Goal: Information Seeking & Learning: Learn about a topic

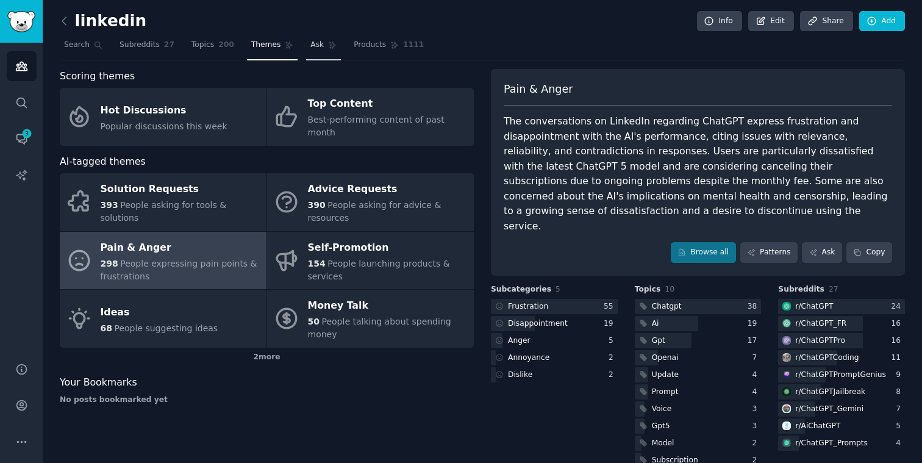
click at [315, 43] on span "Ask" at bounding box center [316, 45] width 13 height 11
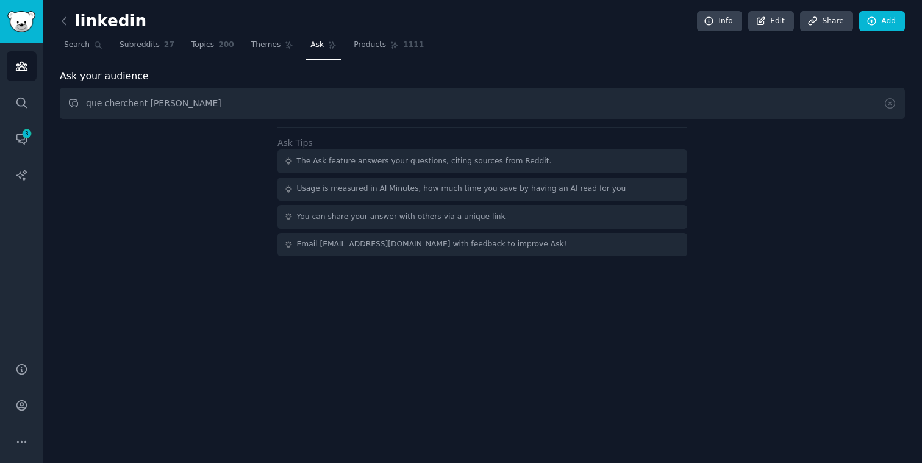
type input "que cherchent les gens"
click at [22, 134] on span "3" at bounding box center [26, 133] width 11 height 9
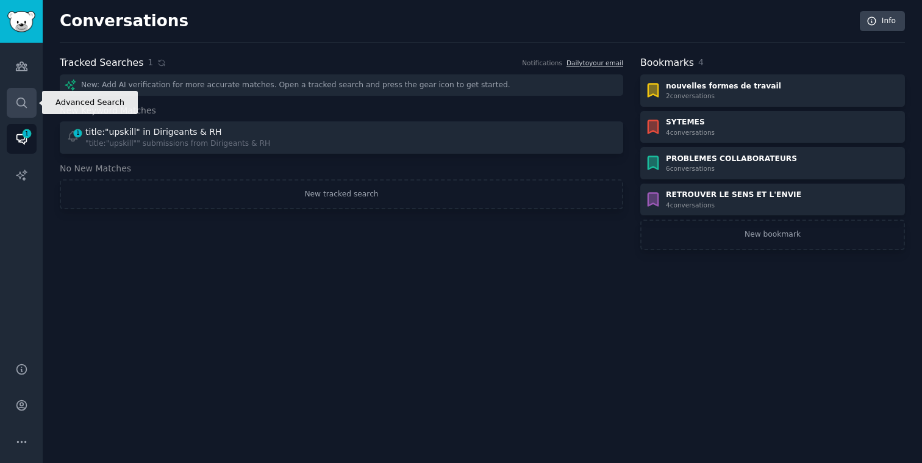
click at [22, 99] on icon "Sidebar" at bounding box center [21, 102] width 13 height 13
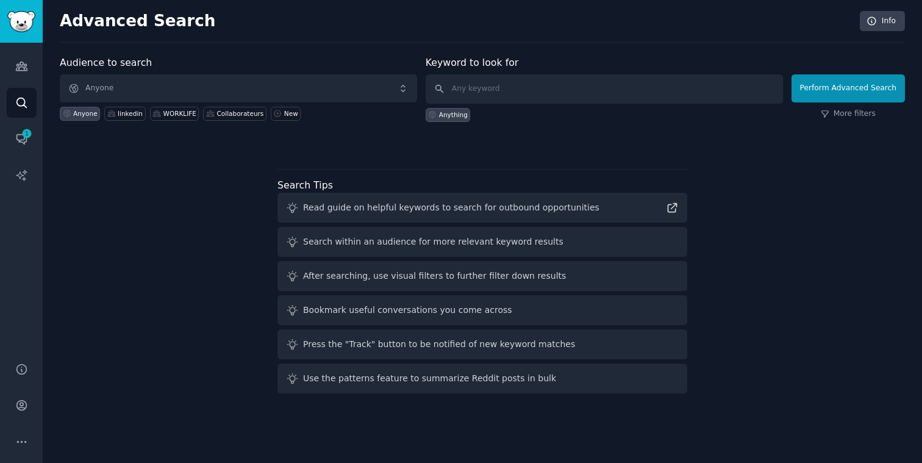
click at [144, 459] on div "Advanced Search Info Audience to search Anyone Anyone linkedin WORKLIFE Collabo…" at bounding box center [482, 231] width 879 height 463
click at [466, 92] on input "text" at bounding box center [603, 88] width 357 height 29
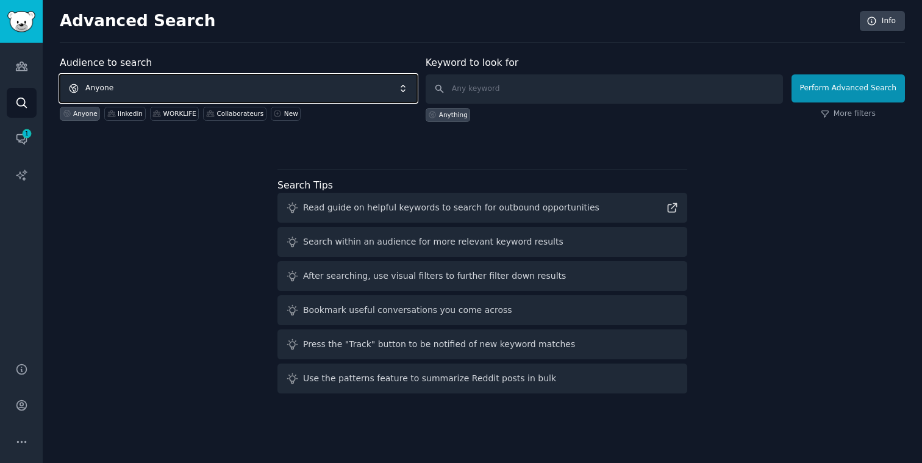
click at [146, 90] on span "Anyone" at bounding box center [238, 88] width 357 height 28
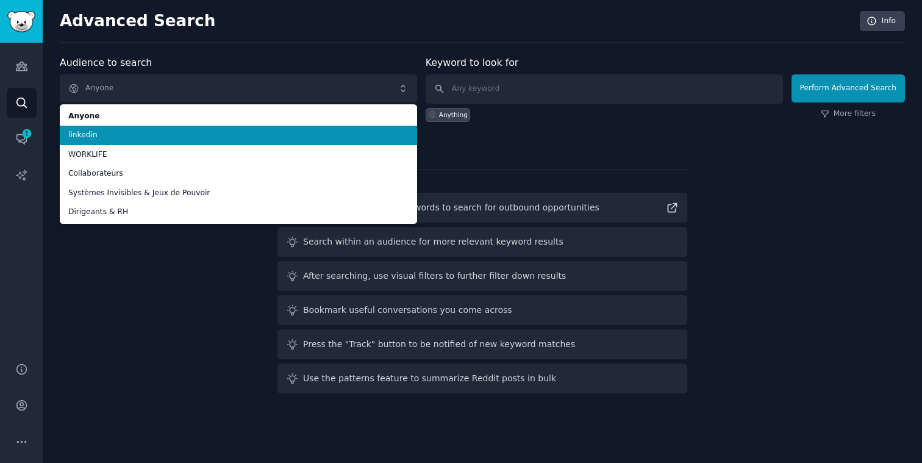
click at [114, 129] on li "linkedin" at bounding box center [238, 136] width 357 height 20
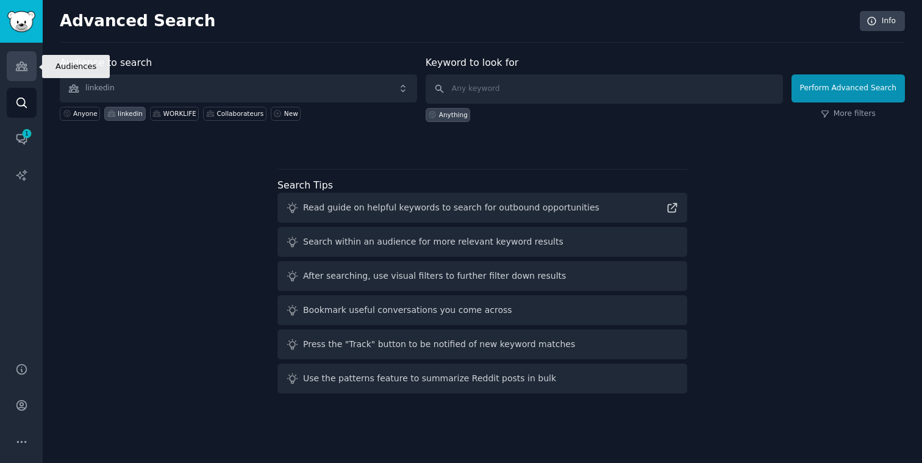
click at [21, 62] on icon "Sidebar" at bounding box center [21, 66] width 13 height 13
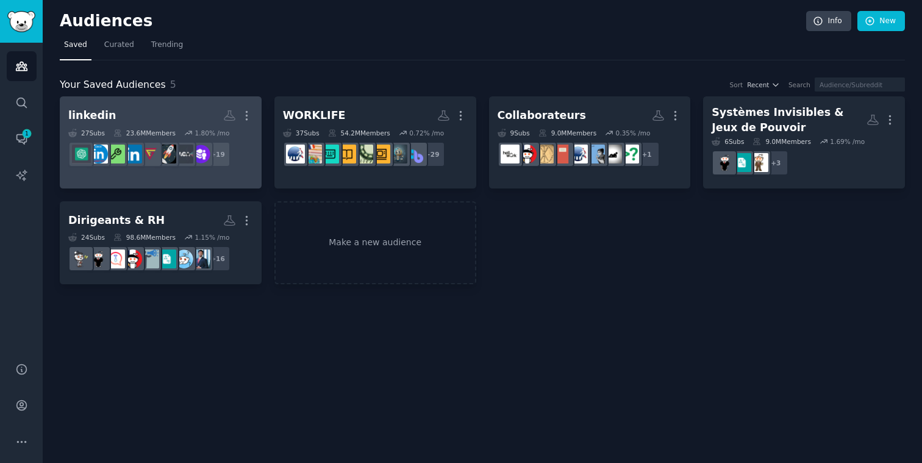
click at [201, 118] on h2 "linkedin More" at bounding box center [160, 115] width 185 height 21
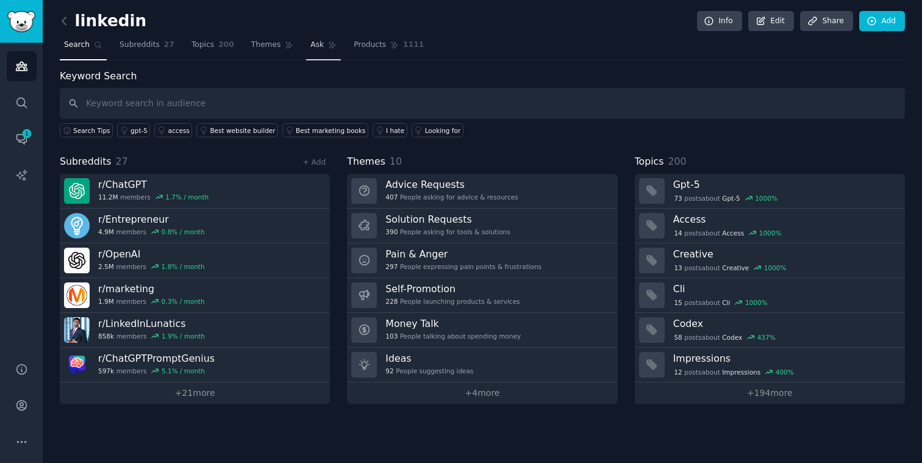
click at [318, 46] on span "Ask" at bounding box center [316, 45] width 13 height 11
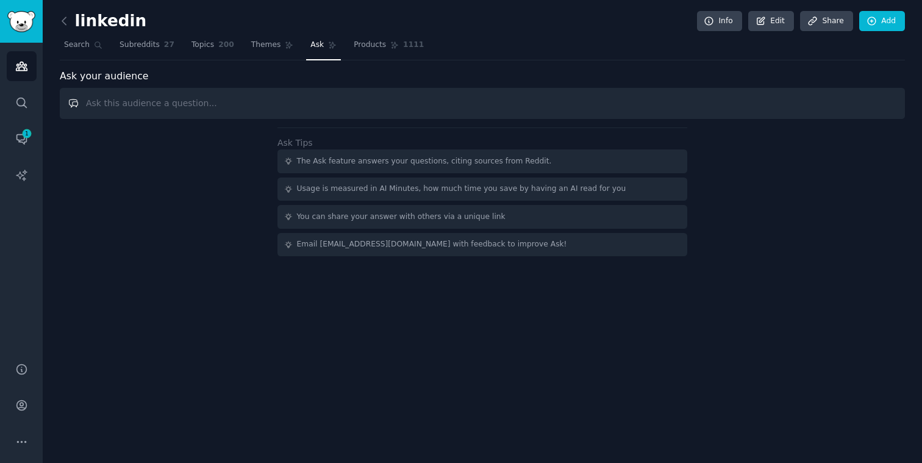
paste input "Quels sont les 3 problèmes récurrents qui apparaissent dans ces posts ?"
type input "Quels sont les 3 problèmes récurrents qui apparaissent dans ces posts ?"
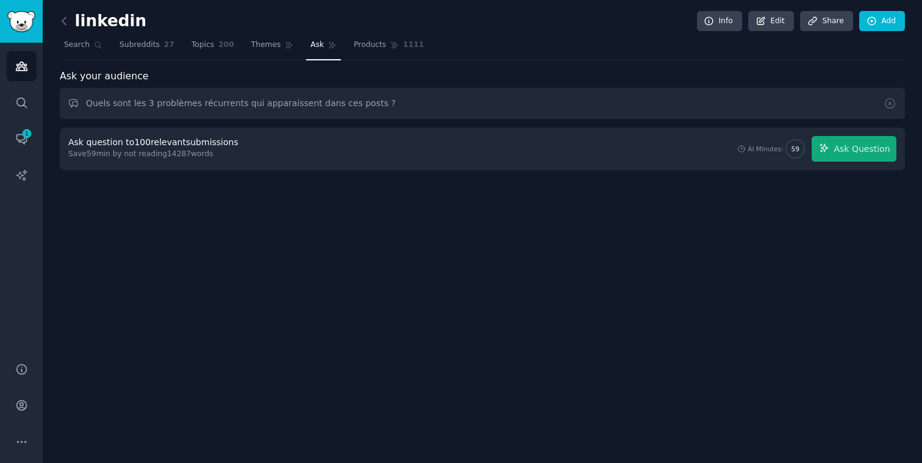
click at [225, 150] on div "Save 59 min by not reading 14287 words" at bounding box center [155, 154] width 174 height 11
click at [866, 149] on span "Ask Question" at bounding box center [861, 149] width 56 height 13
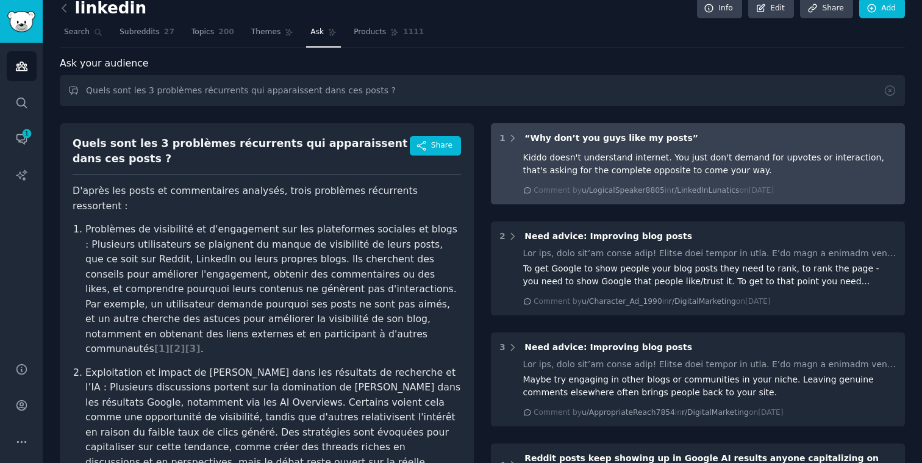
scroll to position [12, 0]
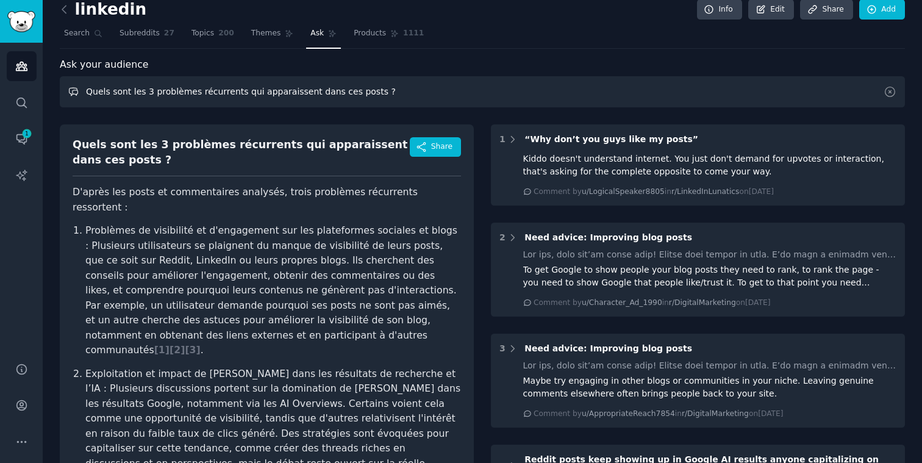
click at [139, 91] on input "Quels sont les 3 problèmes récurrents qui apparaissent dans ces posts ?" at bounding box center [482, 91] width 845 height 31
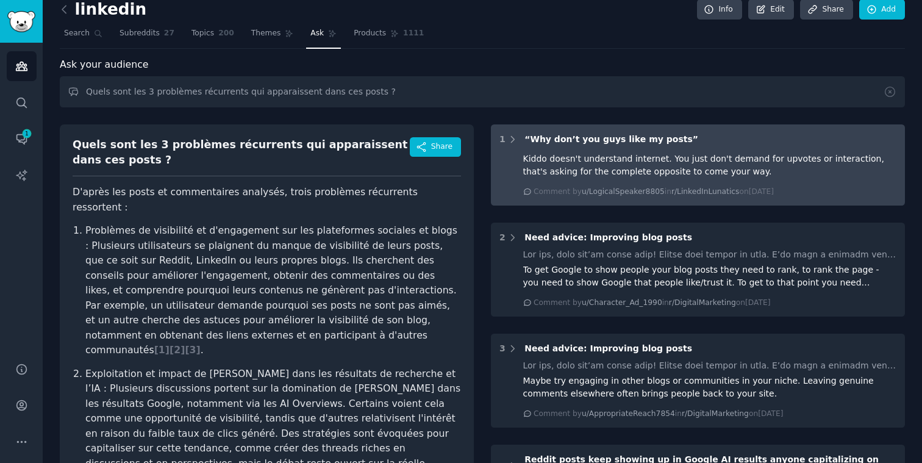
click at [624, 158] on div "Kiddo doesn't understand internet. You just don't demand for upvotes or interac…" at bounding box center [710, 165] width 374 height 26
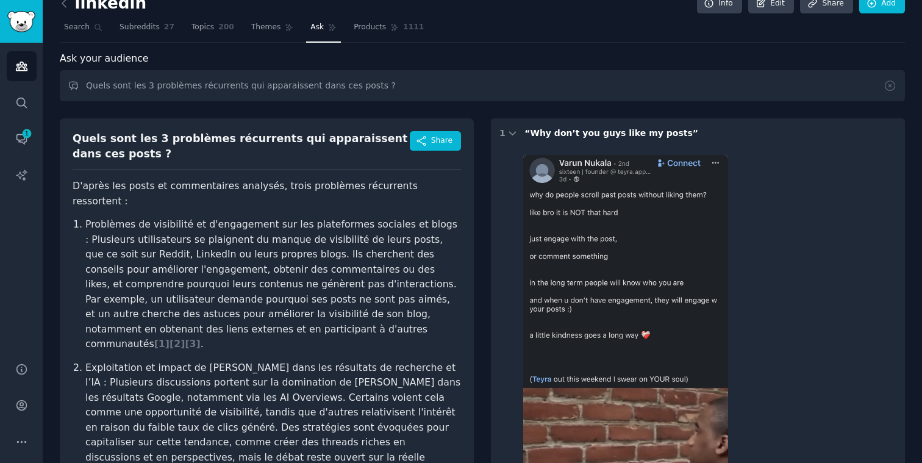
scroll to position [19, 0]
click at [831, 284] on div at bounding box center [710, 364] width 374 height 438
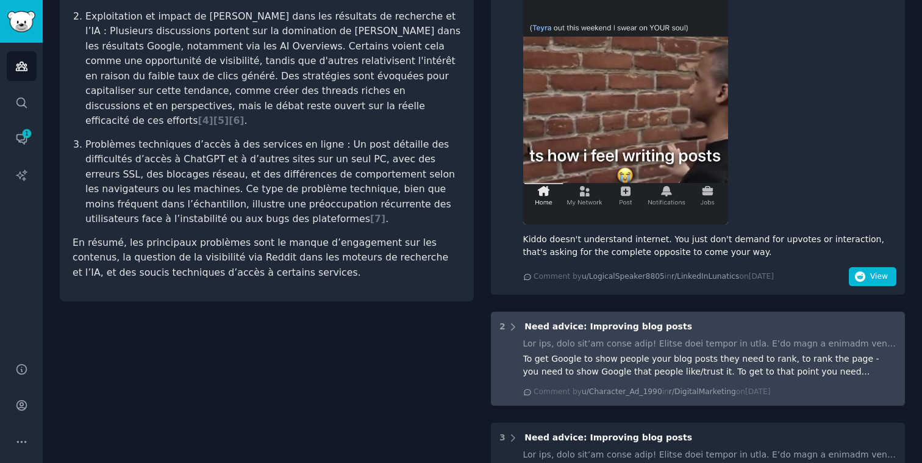
scroll to position [371, 0]
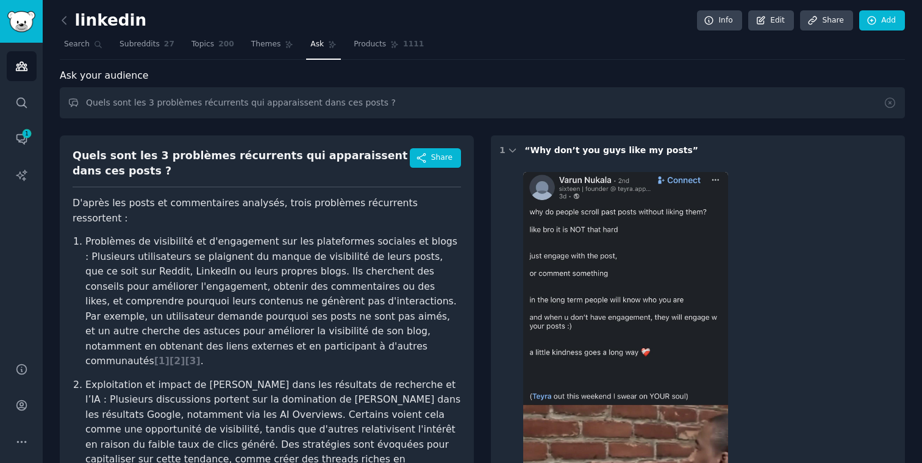
scroll to position [0, 0]
click at [510, 152] on icon at bounding box center [513, 150] width 6 height 3
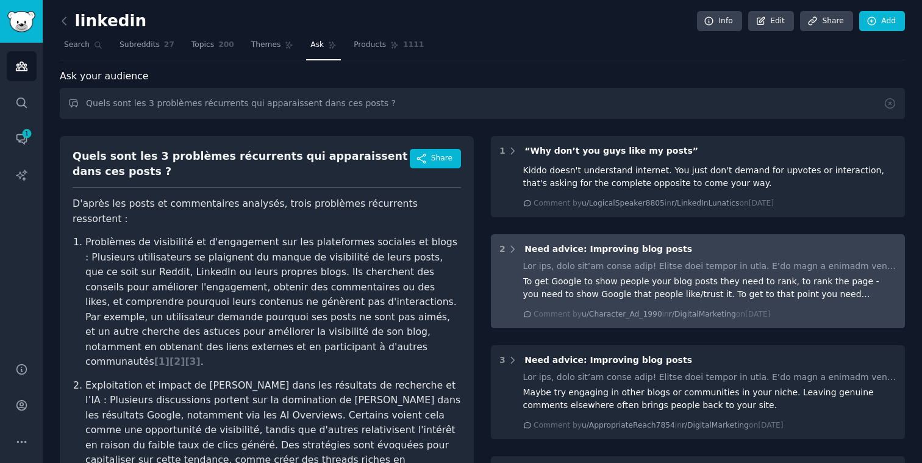
click at [696, 268] on div at bounding box center [710, 266] width 374 height 13
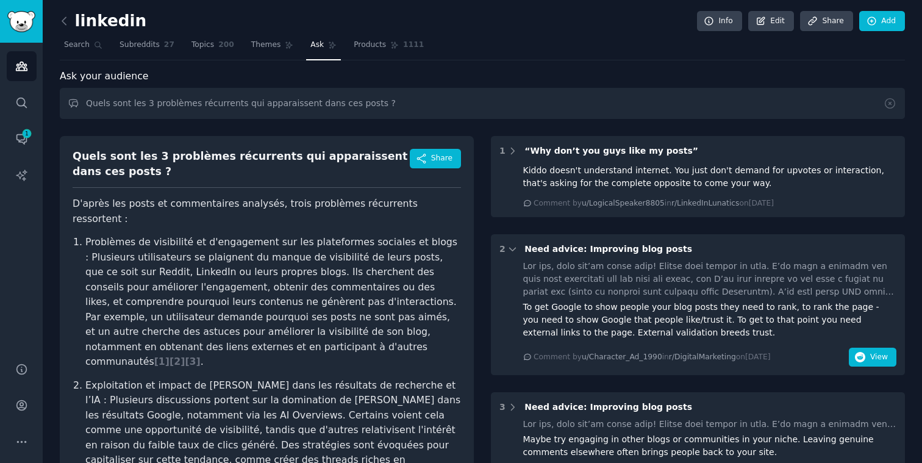
click at [280, 75] on div "Ask your audience" at bounding box center [482, 76] width 845 height 15
click at [529, 96] on input "Quels sont les 3 problèmes récurrents qui apparaissent dans ces posts ?" at bounding box center [482, 103] width 845 height 31
drag, startPoint x: 167, startPoint y: 84, endPoint x: 168, endPoint y: 94, distance: 11.0
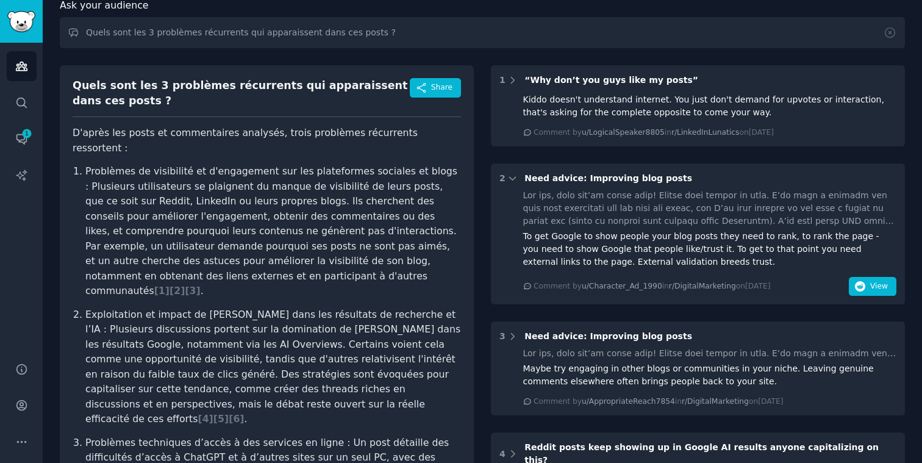
scroll to position [65, 0]
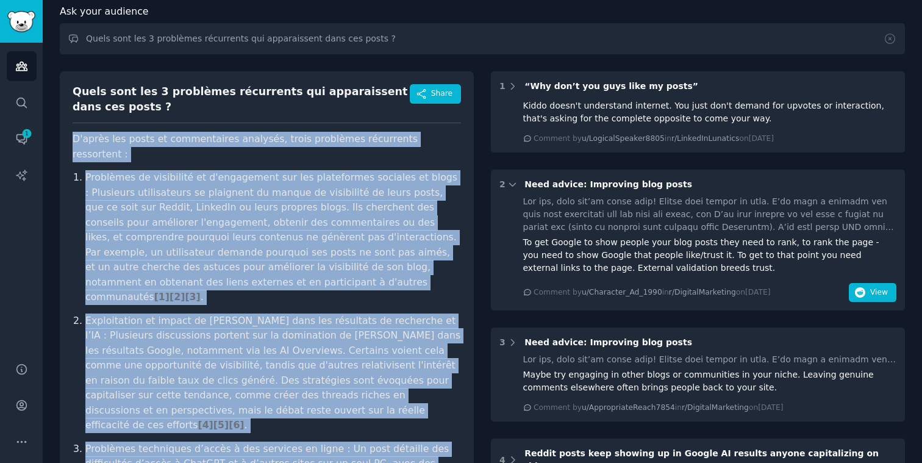
drag, startPoint x: 72, startPoint y: 138, endPoint x: 295, endPoint y: 429, distance: 367.0
click at [295, 429] on article "D'après les posts et commentaires analysés, trois problèmes récurrents ressorte…" at bounding box center [267, 358] width 388 height 452
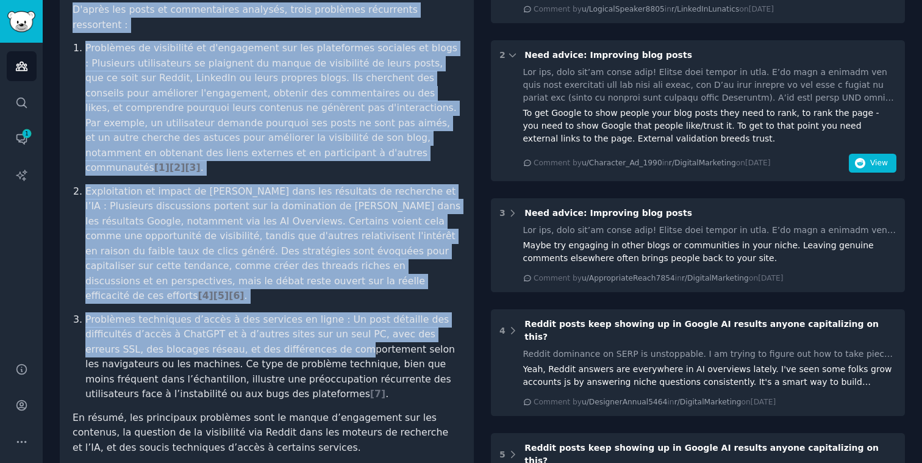
scroll to position [230, 0]
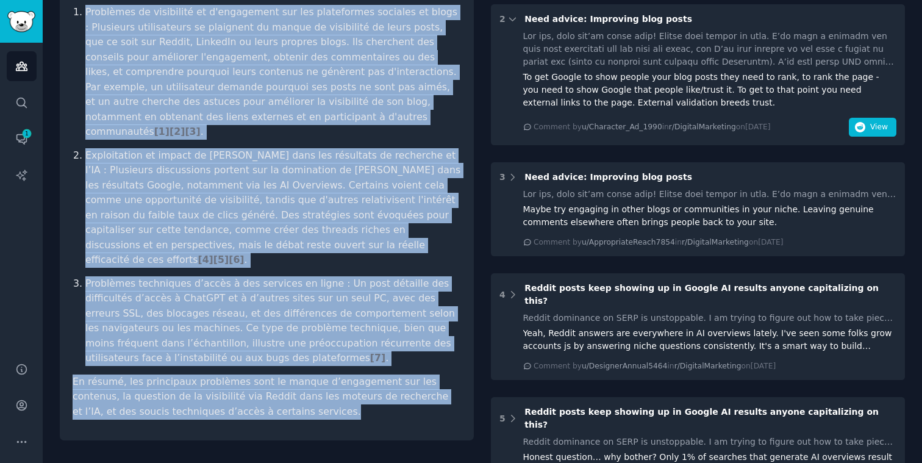
click at [245, 374] on p "En résumé, les principaux problèmes sont le manque d’engagement sur les contenu…" at bounding box center [267, 396] width 388 height 45
copy article "D'après les posts et commentaires analysés, trois problèmes récurrents ressorte…"
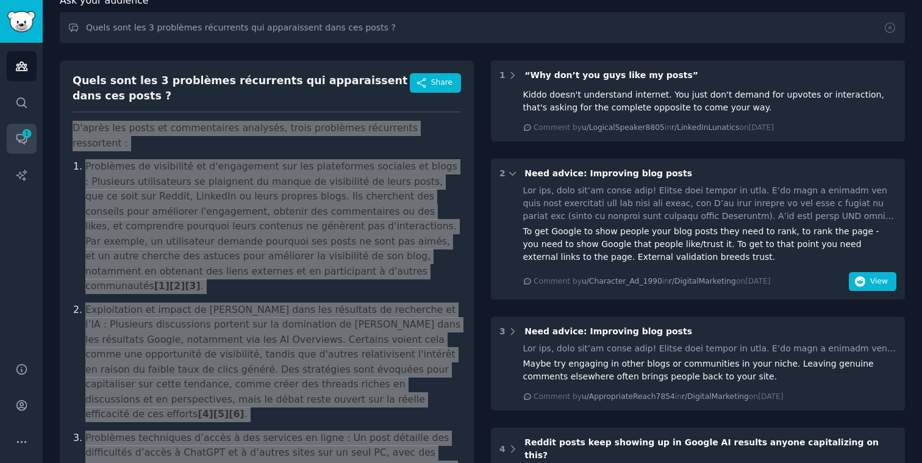
scroll to position [0, 0]
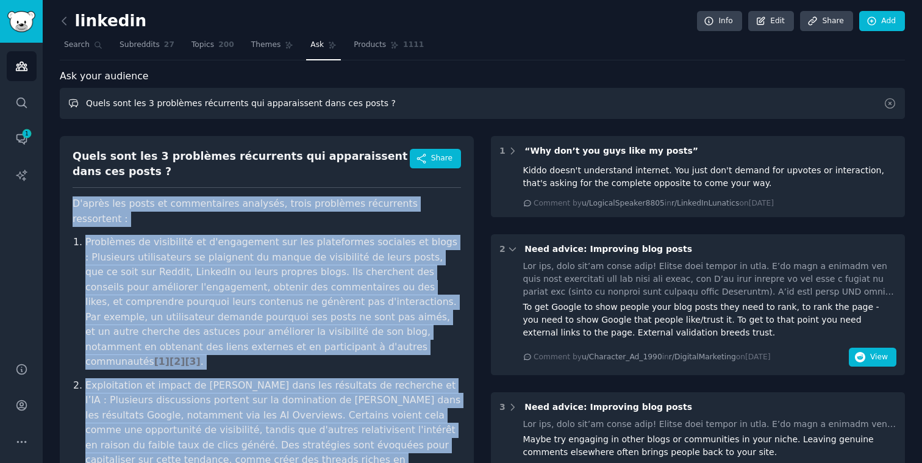
click at [382, 108] on input "Quels sont les 3 problèmes récurrents qui apparaissent dans ces posts ?" at bounding box center [482, 103] width 845 height 31
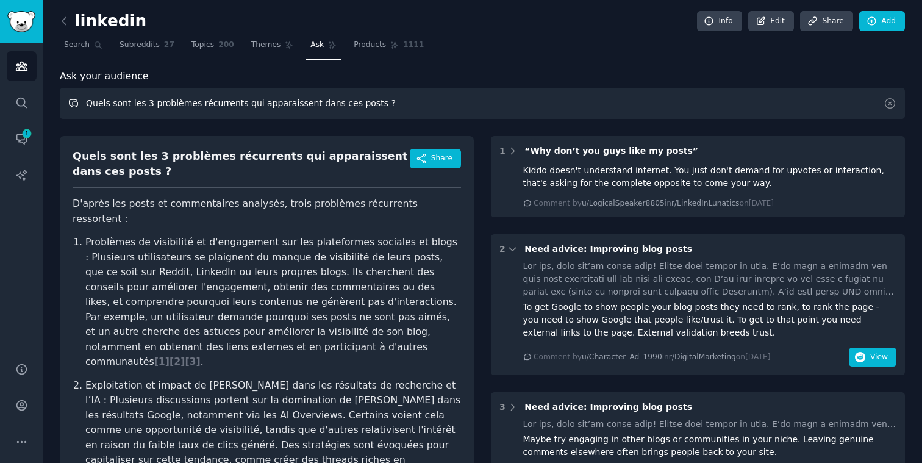
click at [382, 108] on input "Quels sont les 3 problèmes récurrents qui apparaissent dans ces posts ?" at bounding box center [482, 103] width 845 height 31
click at [382, 105] on input "Quels sont les 3 problèmes récurrents qui apparaissent dans ces posts ?" at bounding box center [482, 103] width 845 height 31
click at [892, 104] on icon at bounding box center [889, 103] width 13 height 13
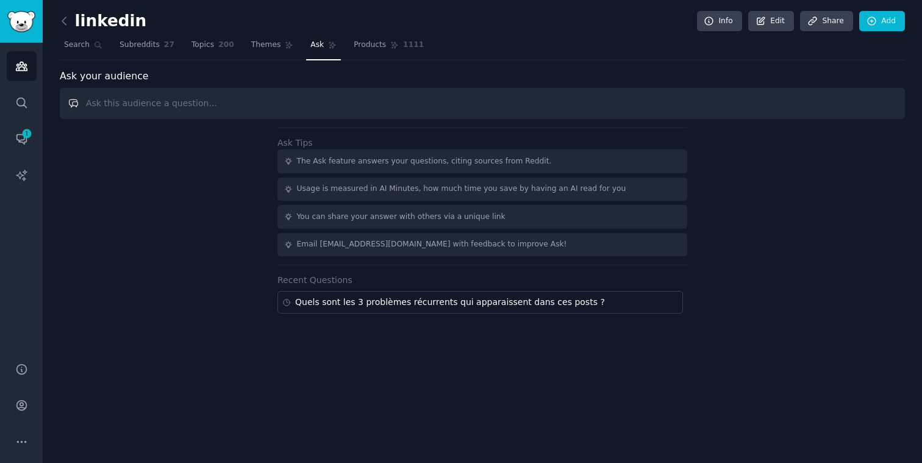
click at [149, 103] on input "text" at bounding box center [482, 103] width 845 height 31
paste input "Quels sont les patterns que tu observes dans les témoignages de cette audience ?"
type input "Quels sont les patterns que tu observes dans les témoignages de cette audience ?"
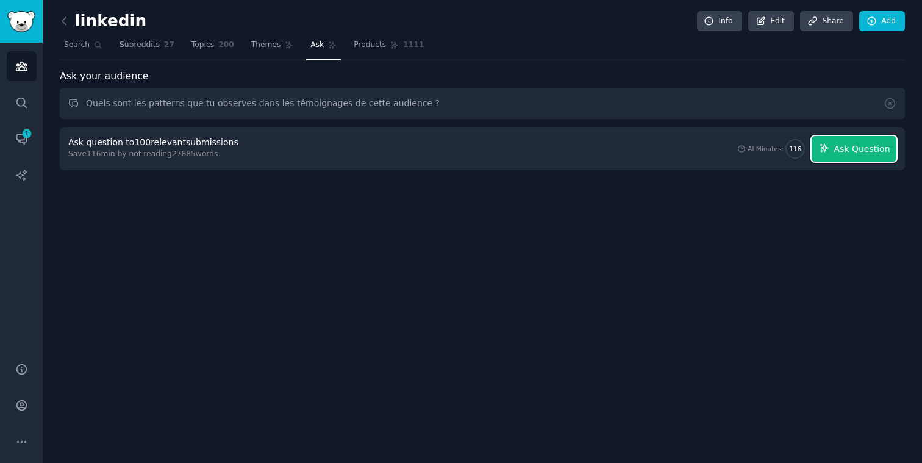
click at [854, 145] on span "Ask Question" at bounding box center [861, 149] width 56 height 13
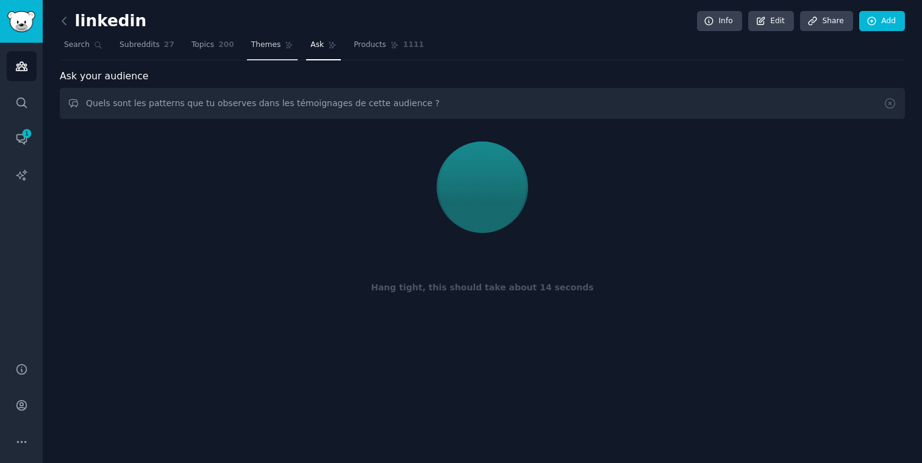
click at [258, 46] on span "Themes" at bounding box center [266, 45] width 30 height 11
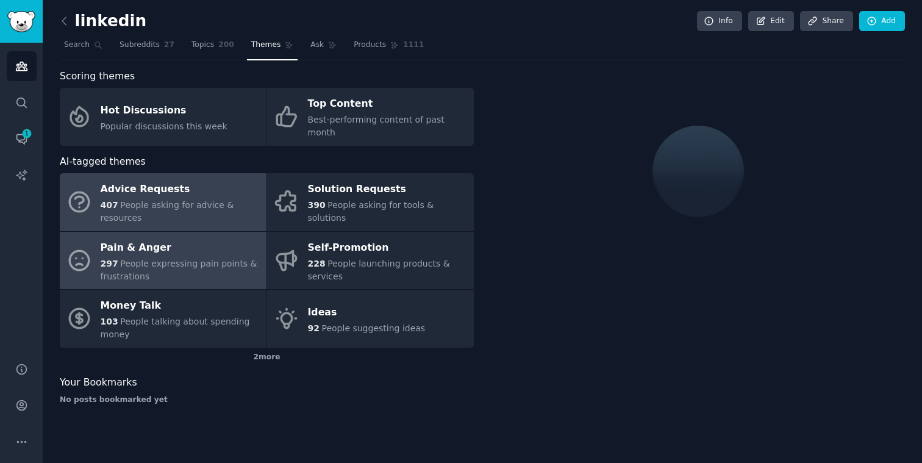
click at [160, 258] on span "People expressing pain points & frustrations" at bounding box center [179, 269] width 157 height 23
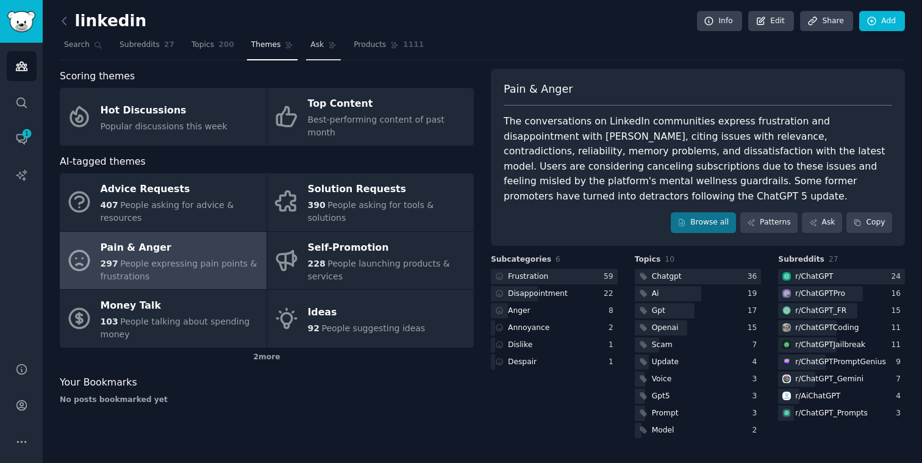
click at [312, 48] on span "Ask" at bounding box center [316, 45] width 13 height 11
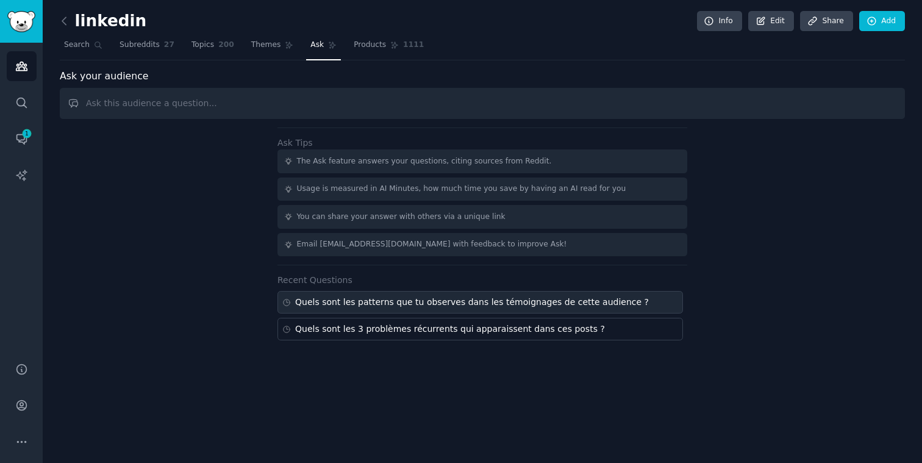
click at [445, 297] on div "Quels sont les patterns que tu observes dans les témoignages de cette audience ?" at bounding box center [472, 302] width 354 height 13
type input "Quels sont les patterns que tu observes dans les témoignages de cette audience ?"
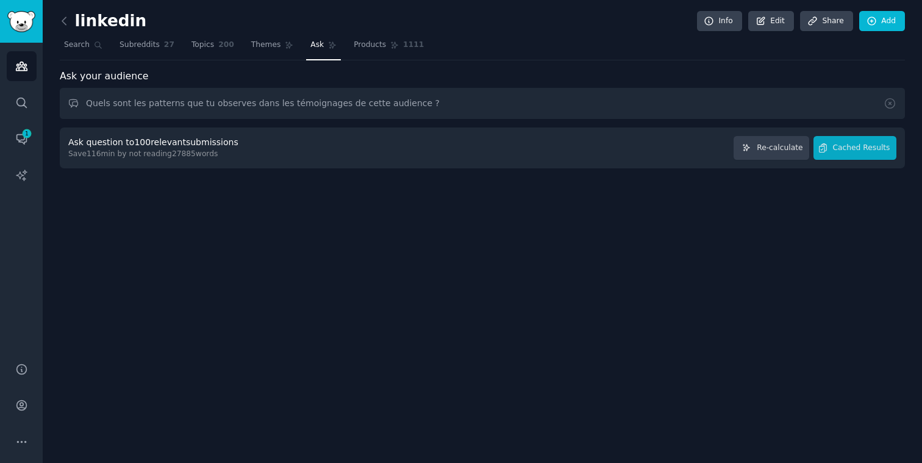
click at [469, 149] on div "Ask question to 100 relevant submissions Save 116 min by not reading 27885 word…" at bounding box center [482, 148] width 828 height 24
click at [791, 147] on span "Re-calculate" at bounding box center [780, 148] width 46 height 11
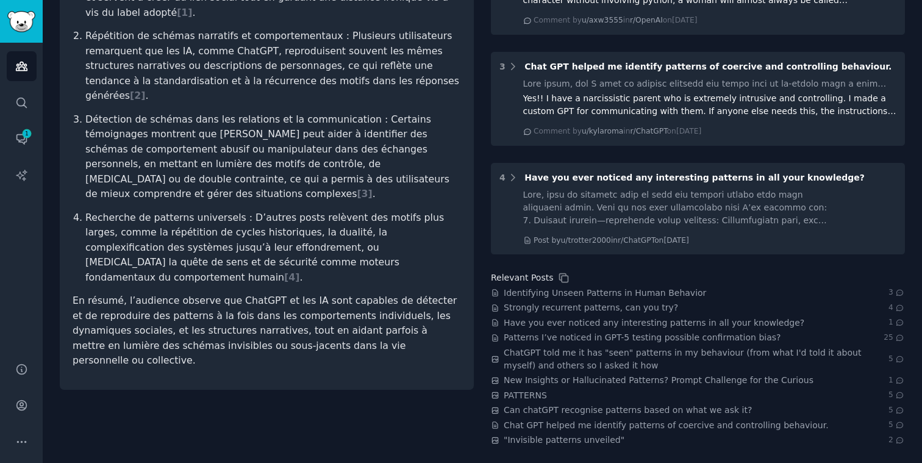
scroll to position [305, 0]
click at [679, 293] on span "Identifying Unseen Patterns in Human Behavior" at bounding box center [605, 292] width 202 height 13
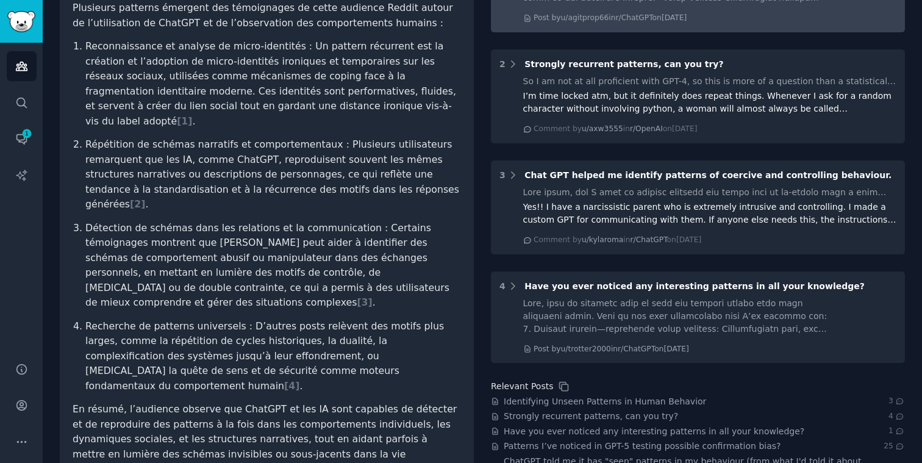
scroll to position [0, 0]
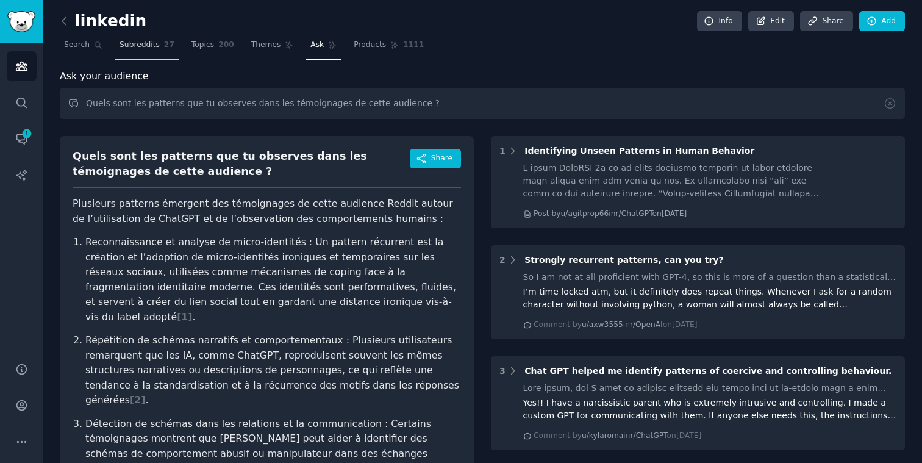
click at [137, 45] on span "Subreddits" at bounding box center [139, 45] width 40 height 11
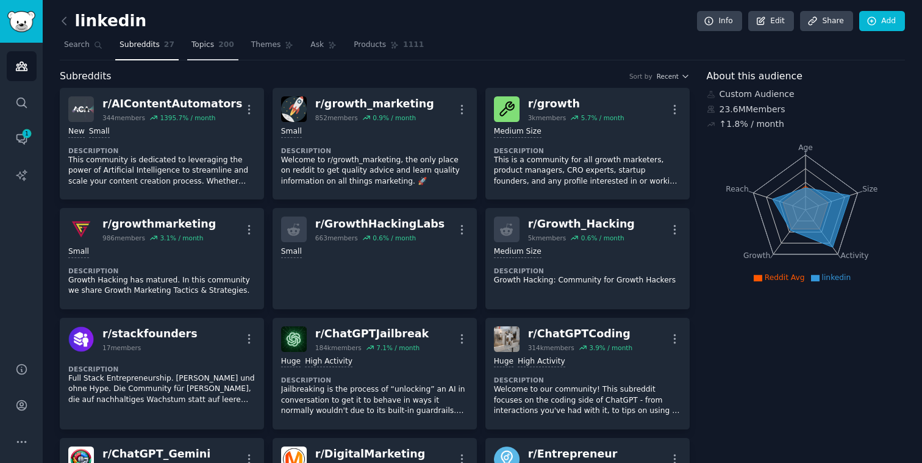
click at [201, 43] on span "Topics" at bounding box center [202, 45] width 23 height 11
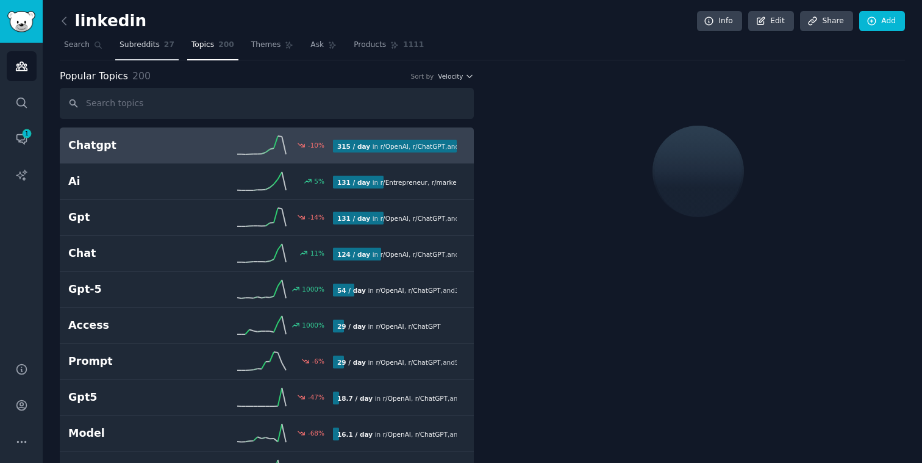
click at [138, 46] on span "Subreddits" at bounding box center [139, 45] width 40 height 11
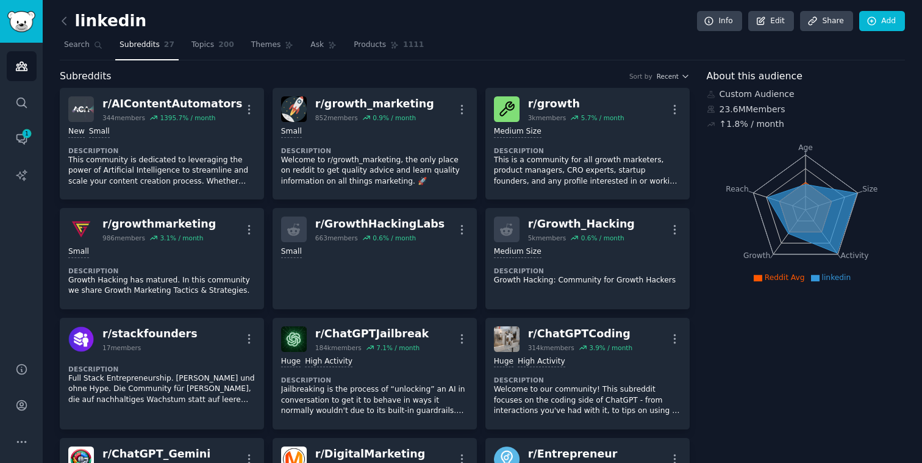
click at [811, 279] on icon at bounding box center [815, 277] width 9 height 7
click at [196, 45] on span "Topics" at bounding box center [202, 45] width 23 height 11
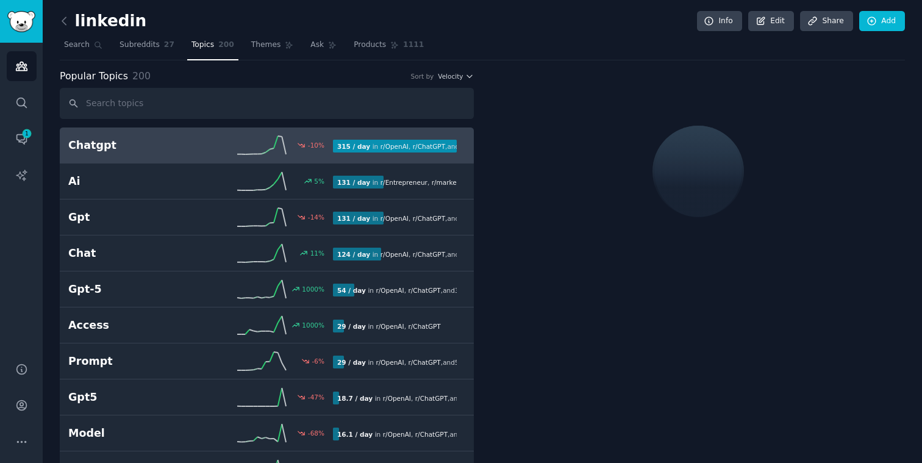
click at [145, 148] on h2 "Chatgpt" at bounding box center [134, 145] width 132 height 15
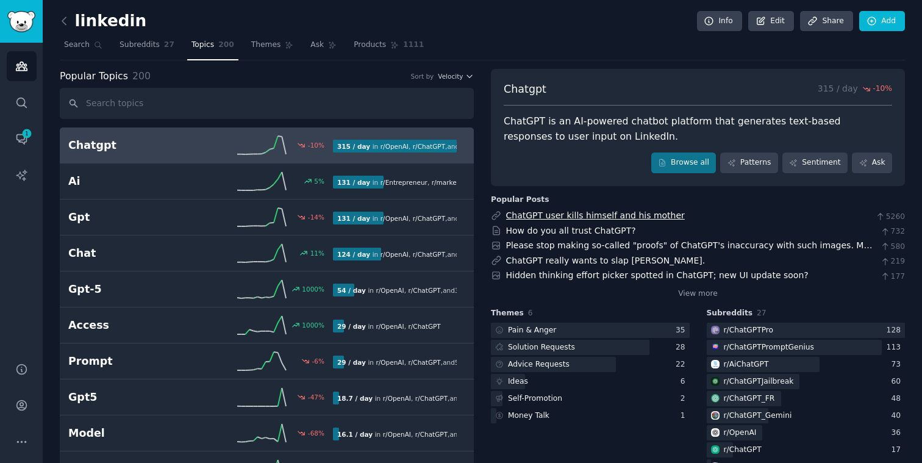
click at [653, 216] on link "ChatGPT user kills himself and his mother" at bounding box center [595, 215] width 179 height 10
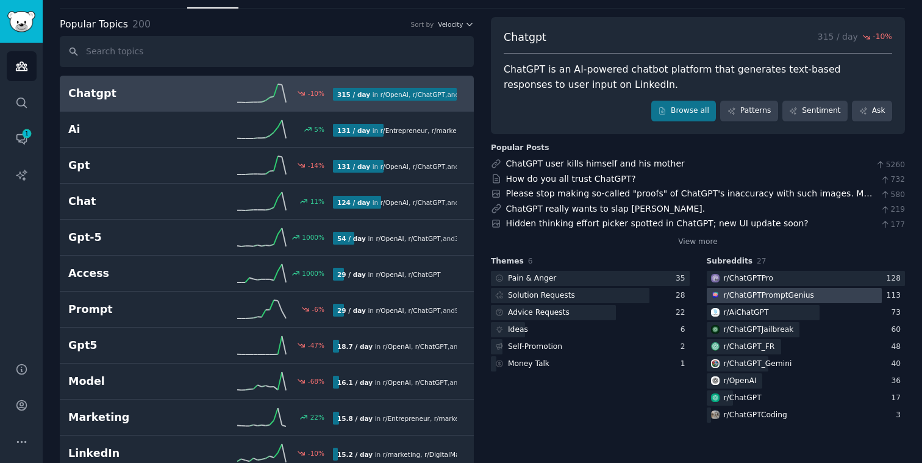
scroll to position [55, 0]
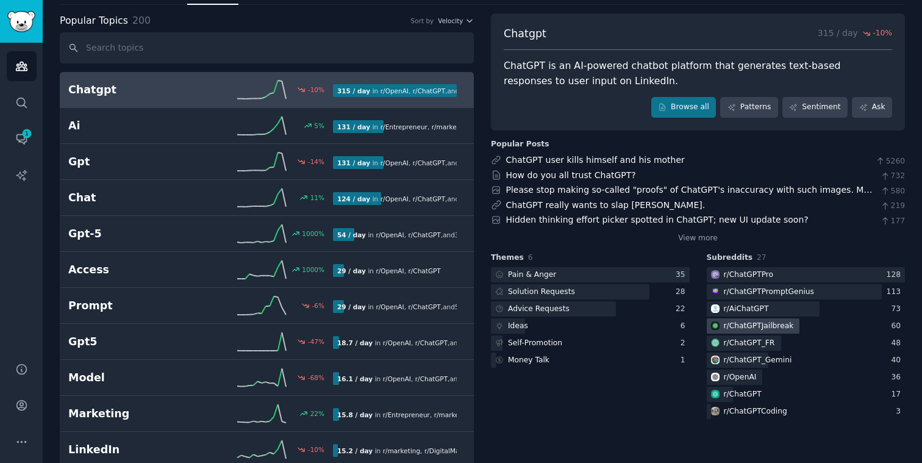
click at [755, 325] on div "r/ ChatGPTJailbreak" at bounding box center [759, 326] width 70 height 11
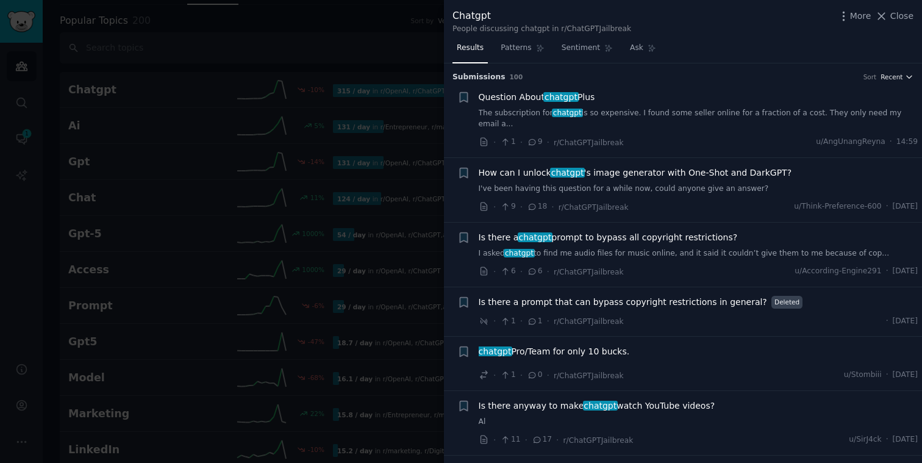
click at [894, 74] on span "Recent" at bounding box center [891, 77] width 22 height 9
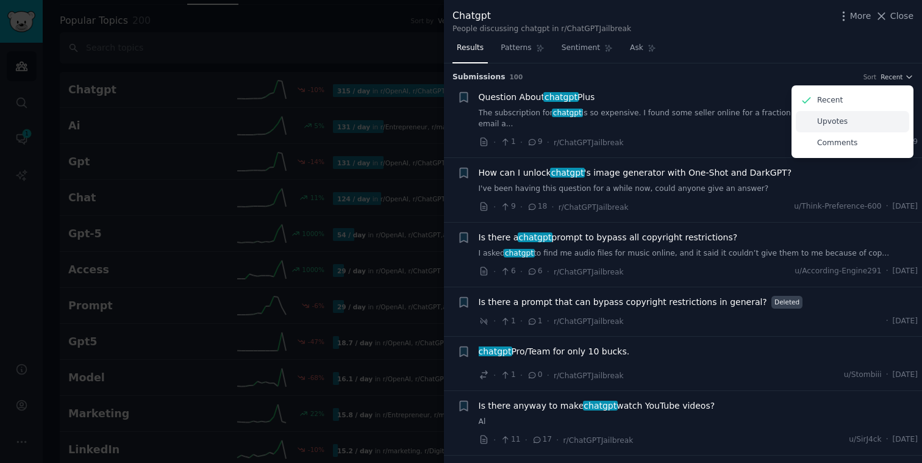
click at [846, 121] on div "Upvotes" at bounding box center [852, 121] width 113 height 21
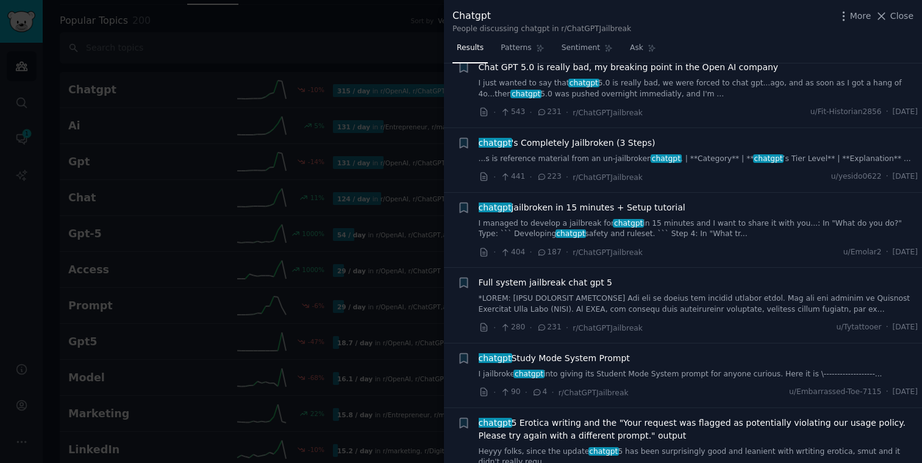
scroll to position [32, 0]
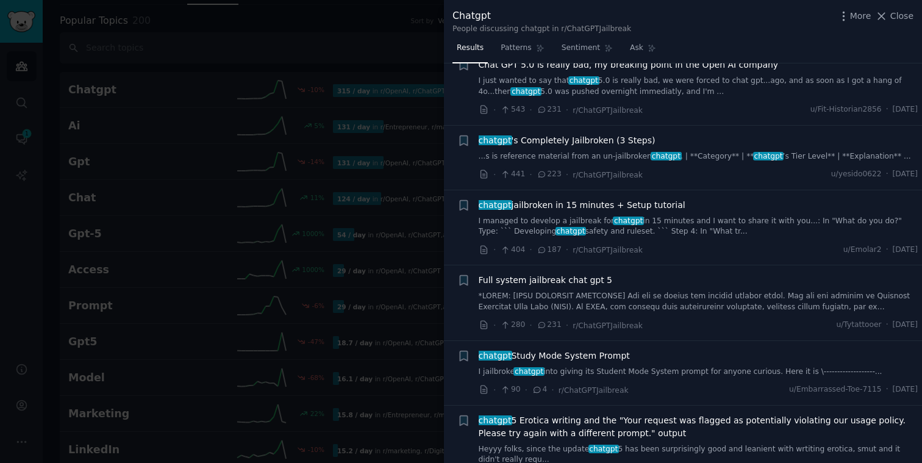
click at [596, 200] on span "chatgpt jailbroken in 15 minutes + Setup tutorial" at bounding box center [582, 205] width 207 height 13
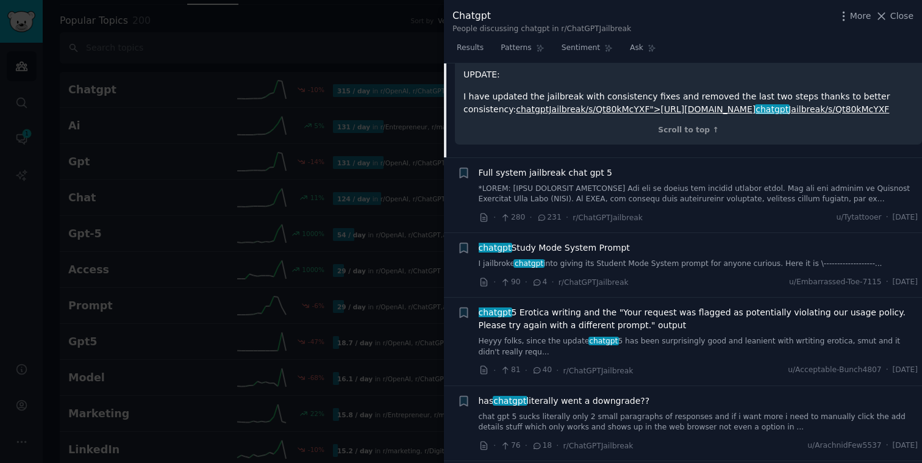
scroll to position [1033, 0]
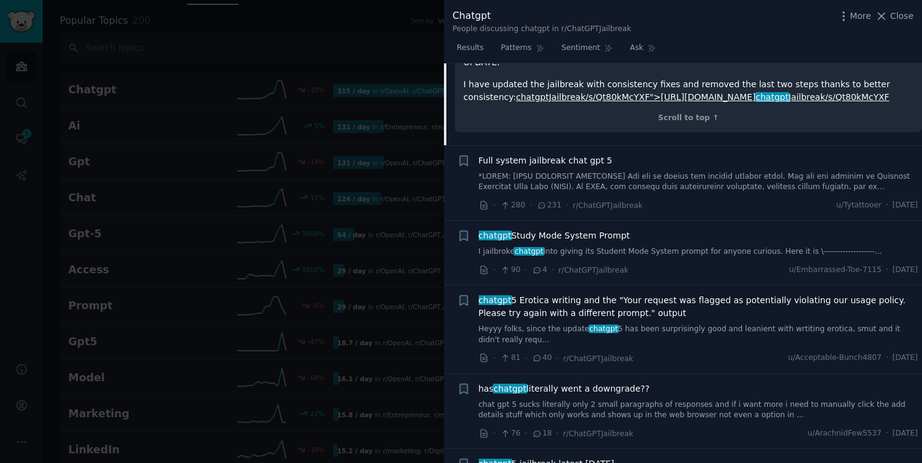
click at [408, 35] on div at bounding box center [461, 231] width 922 height 463
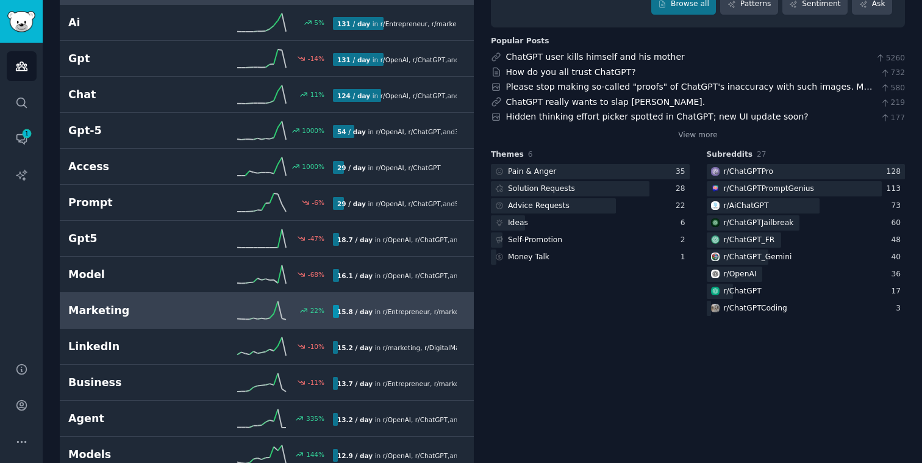
scroll to position [159, 0]
click at [193, 310] on h2 "Marketing" at bounding box center [134, 309] width 132 height 15
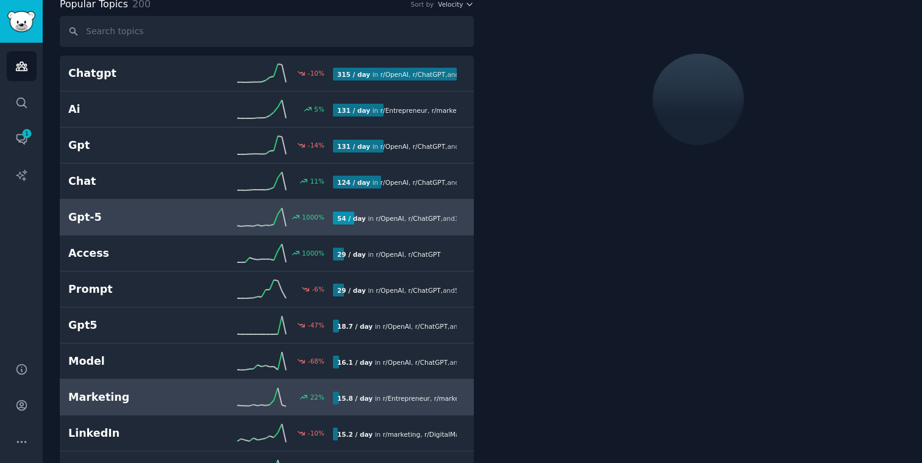
scroll to position [247, 0]
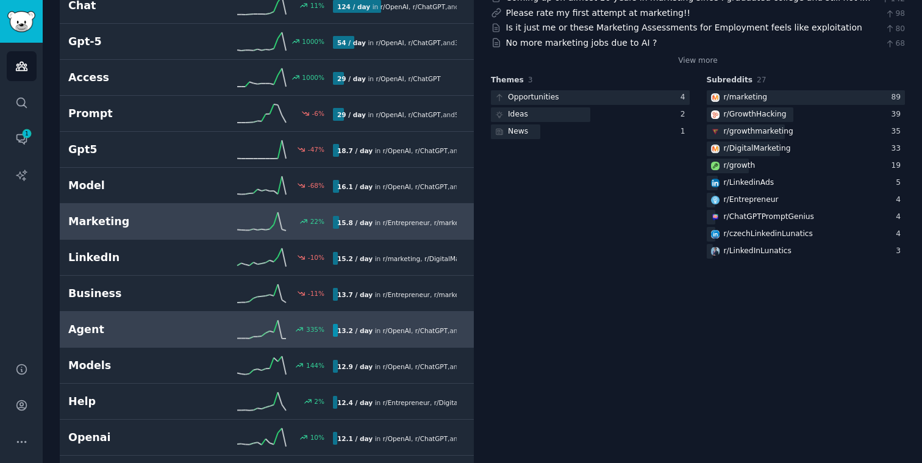
click at [121, 327] on h2 "Agent" at bounding box center [134, 329] width 132 height 15
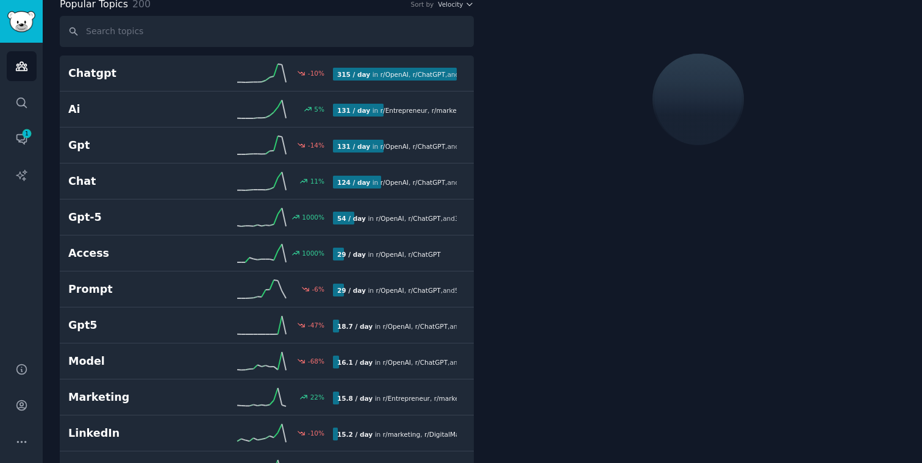
scroll to position [68, 0]
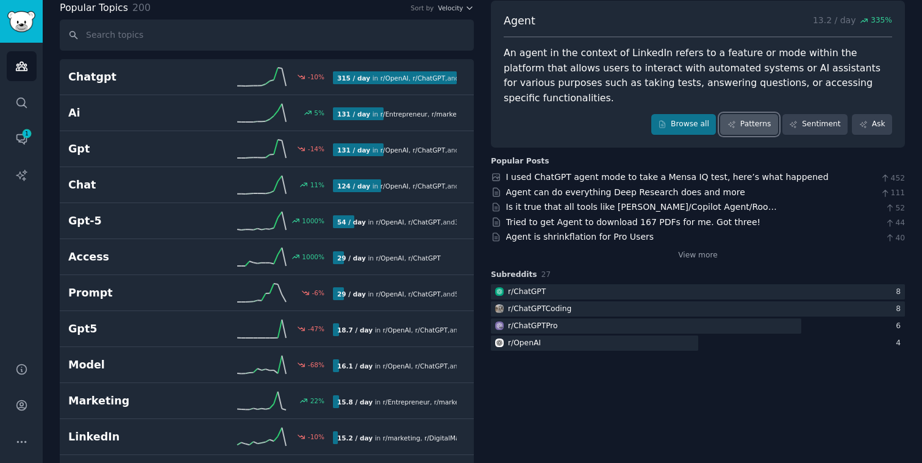
click at [750, 114] on link "Patterns" at bounding box center [748, 124] width 57 height 21
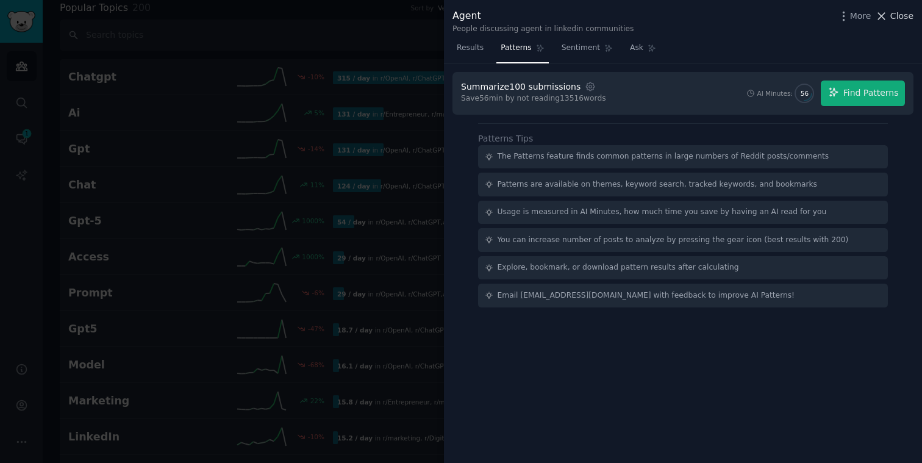
click at [903, 14] on span "Close" at bounding box center [901, 16] width 23 height 13
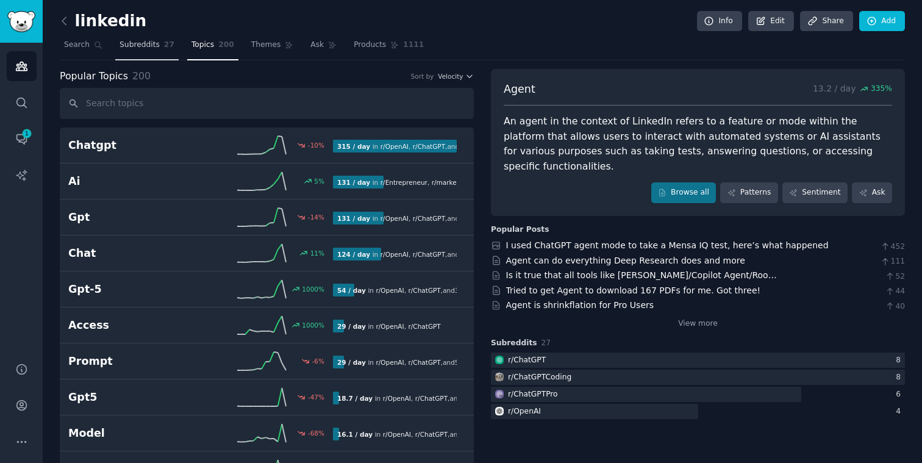
click at [154, 46] on span "Subreddits" at bounding box center [139, 45] width 40 height 11
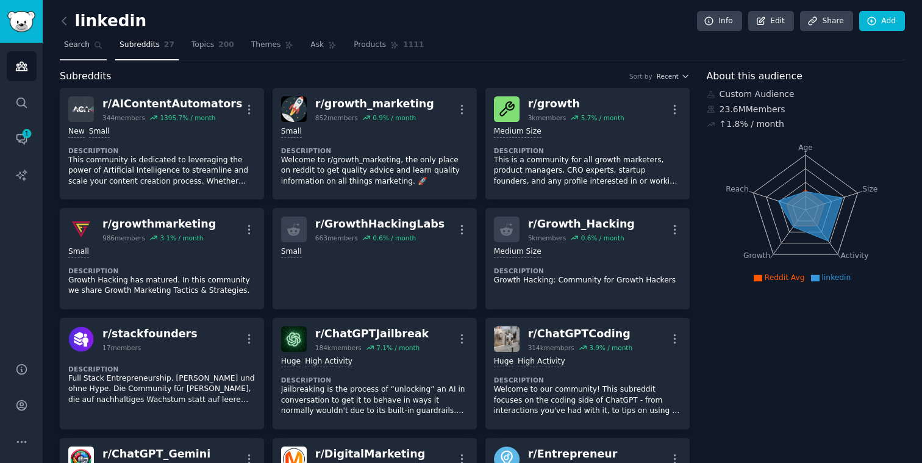
click at [72, 46] on span "Search" at bounding box center [77, 45] width 26 height 11
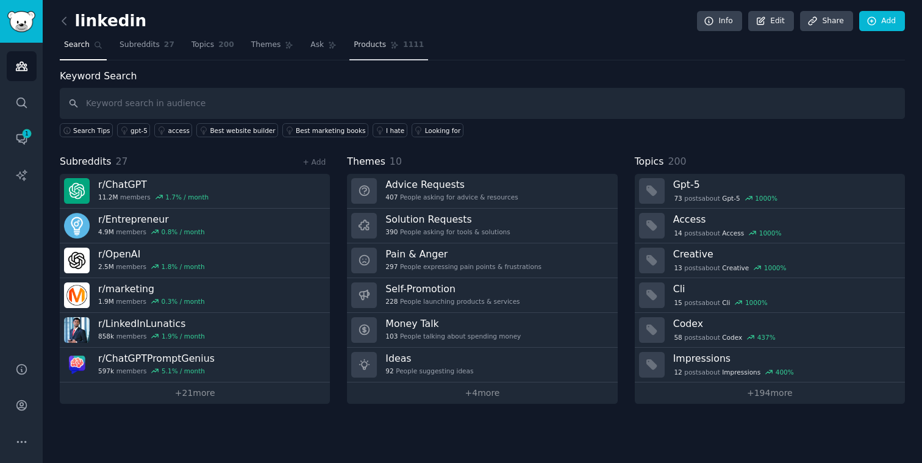
click at [365, 47] on span "Products" at bounding box center [370, 45] width 32 height 11
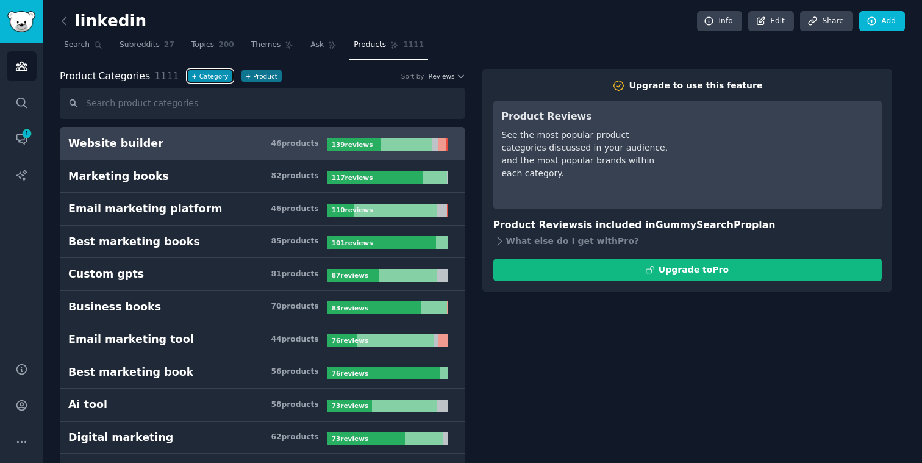
click at [196, 75] on button "+ Category" at bounding box center [209, 75] width 45 height 13
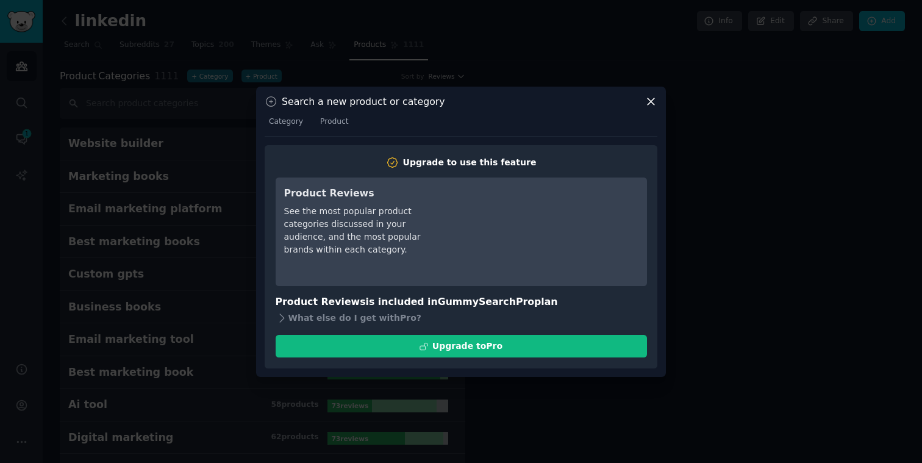
click at [650, 96] on icon at bounding box center [650, 101] width 13 height 13
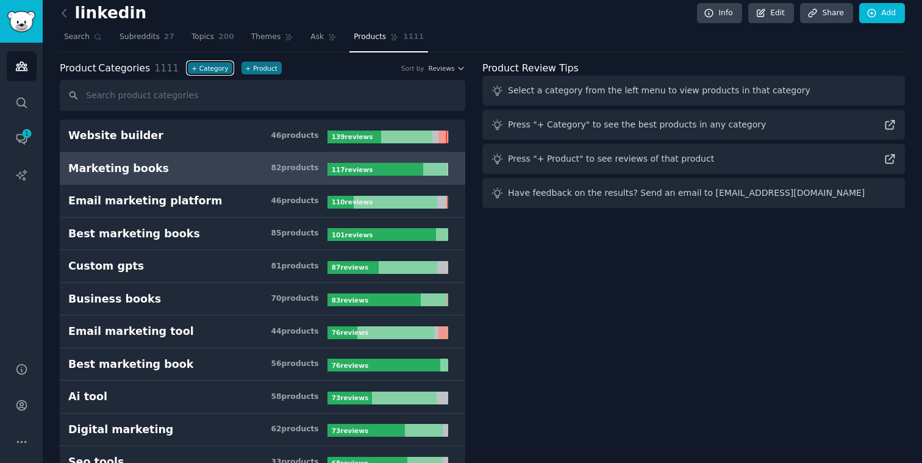
scroll to position [12, 0]
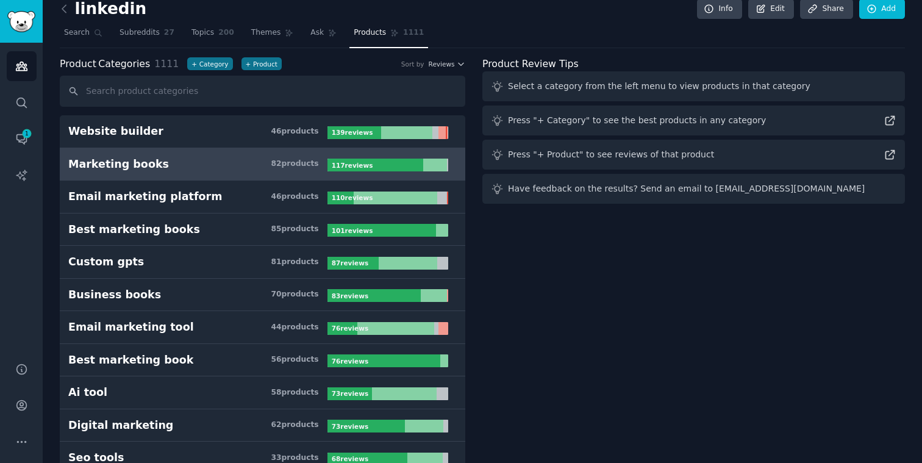
click at [225, 166] on h3 "Marketing books 82 product s" at bounding box center [197, 164] width 259 height 15
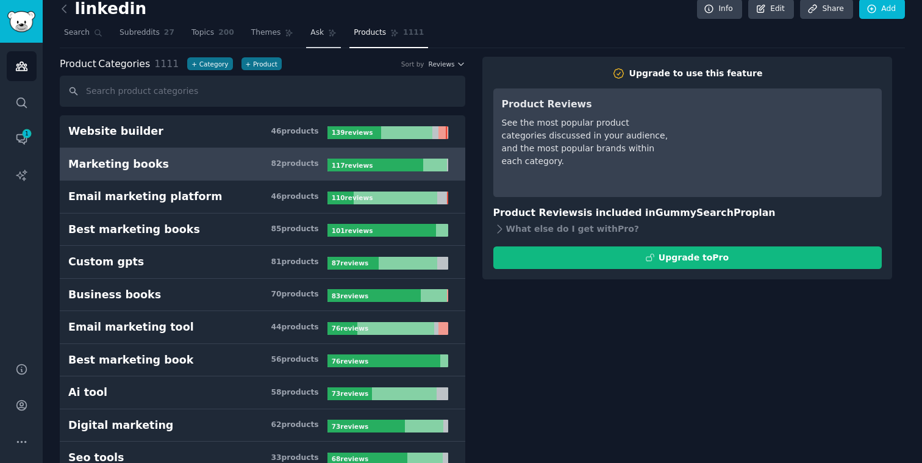
click at [312, 35] on span "Ask" at bounding box center [316, 32] width 13 height 11
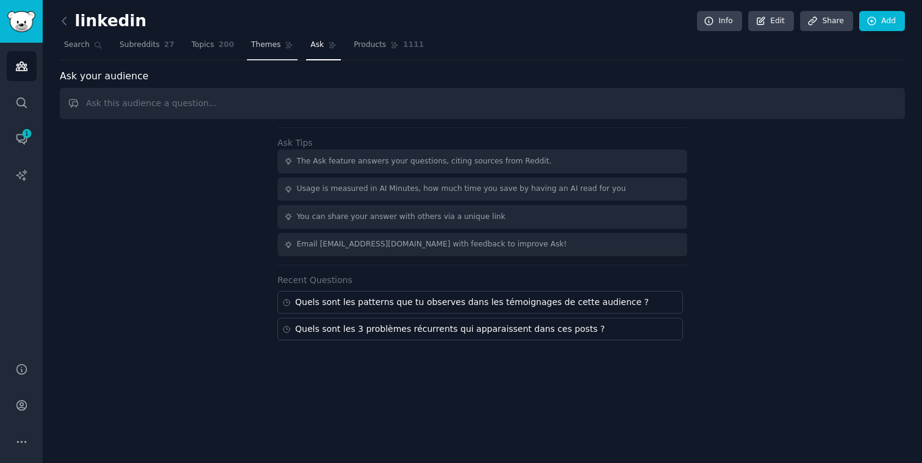
click at [262, 46] on span "Themes" at bounding box center [266, 45] width 30 height 11
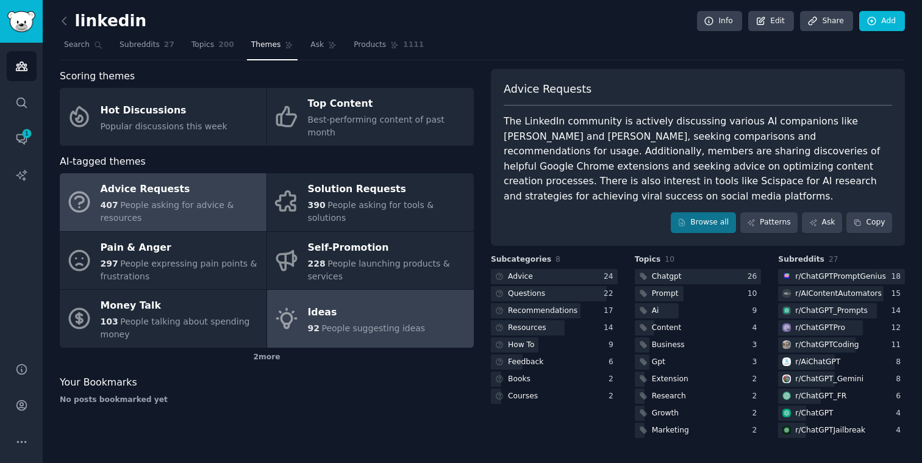
click at [385, 302] on div "Ideas" at bounding box center [367, 312] width 118 height 20
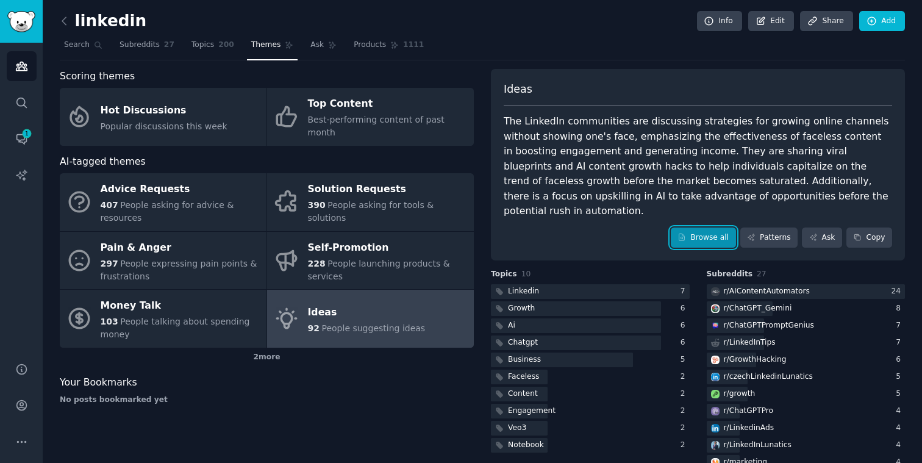
click at [697, 227] on link "Browse all" at bounding box center [703, 237] width 65 height 21
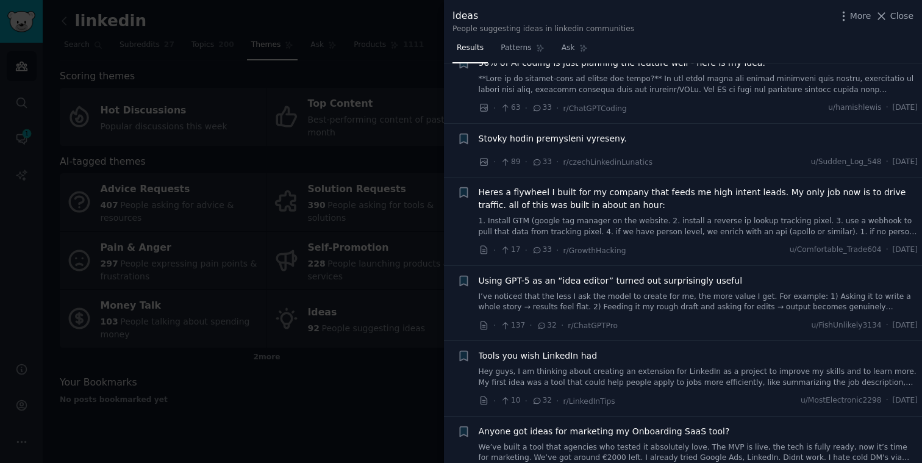
scroll to position [410, 0]
click at [672, 185] on span "Heres a flywheel I built for my company that feeds me high intent leads. My onl…" at bounding box center [699, 198] width 440 height 26
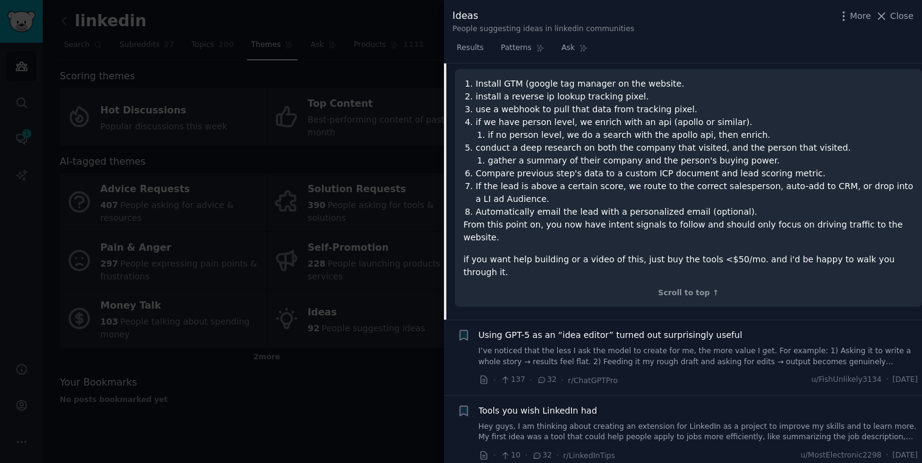
scroll to position [658, 0]
click at [676, 328] on span "Using GPT-5 as an “idea editor” turned out surprisingly useful" at bounding box center [611, 334] width 264 height 13
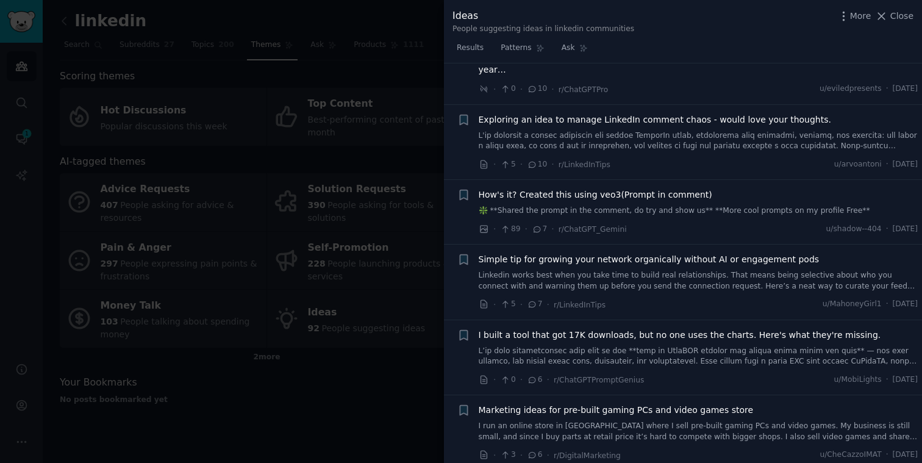
scroll to position [1839, 0]
click at [672, 251] on span "Simple tip for growing your network organically without AI or engagement pods" at bounding box center [649, 257] width 341 height 13
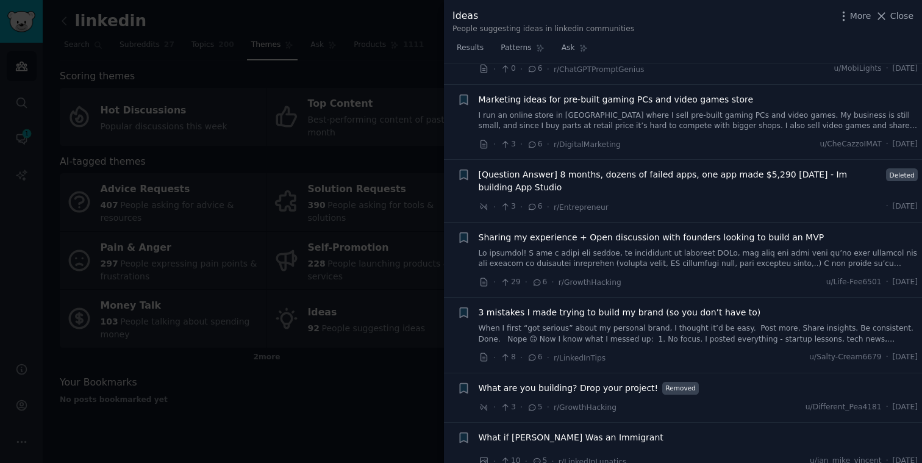
scroll to position [2227, 0]
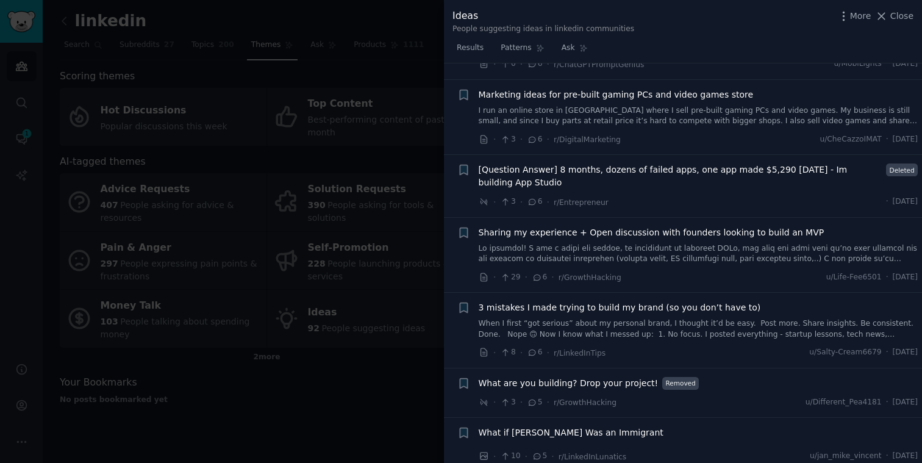
click at [616, 301] on span "3 mistakes I made trying to build my brand (so you don’t have to)" at bounding box center [620, 307] width 282 height 13
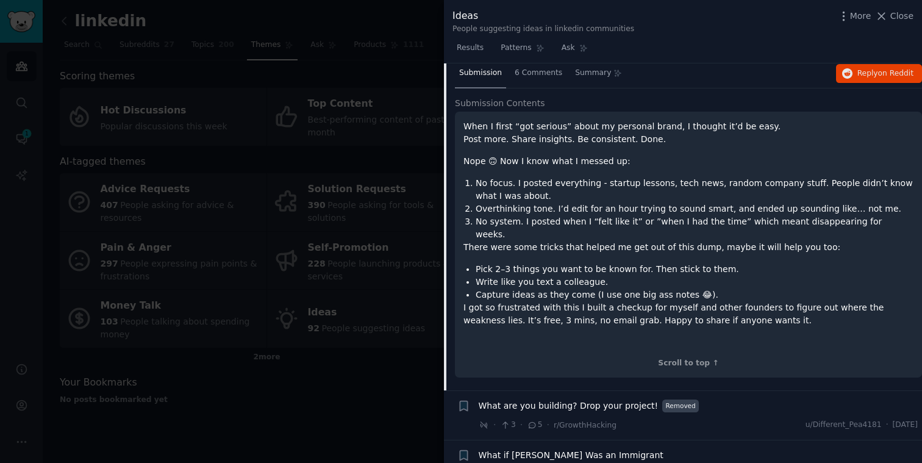
scroll to position [2263, 0]
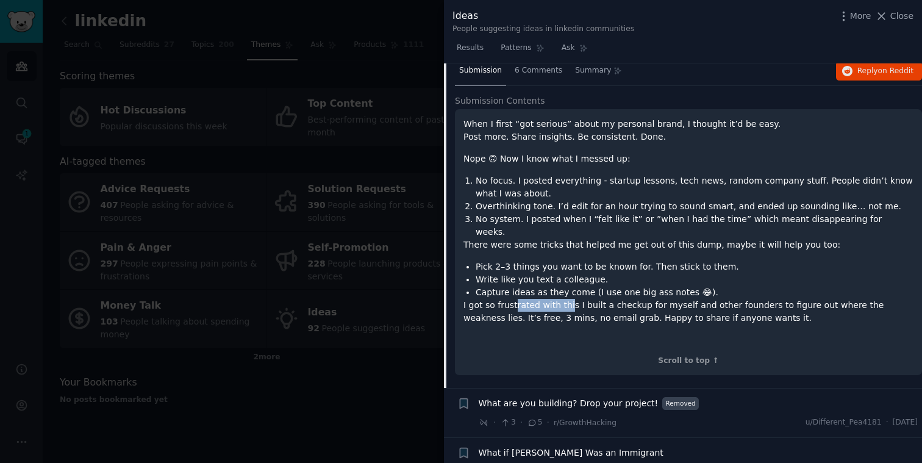
drag, startPoint x: 513, startPoint y: 271, endPoint x: 566, endPoint y: 271, distance: 53.0
click at [566, 299] on p "I got so frustrated with this I built a checkup for myself and other founders t…" at bounding box center [688, 312] width 450 height 26
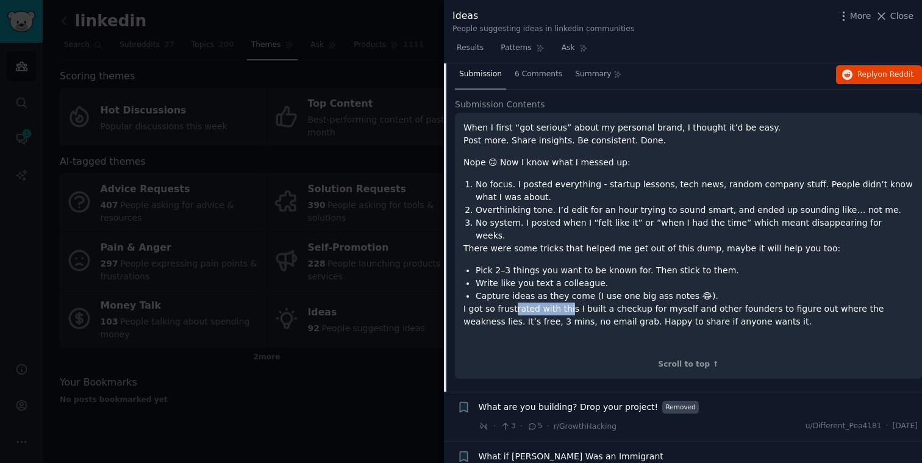
scroll to position [2184, 0]
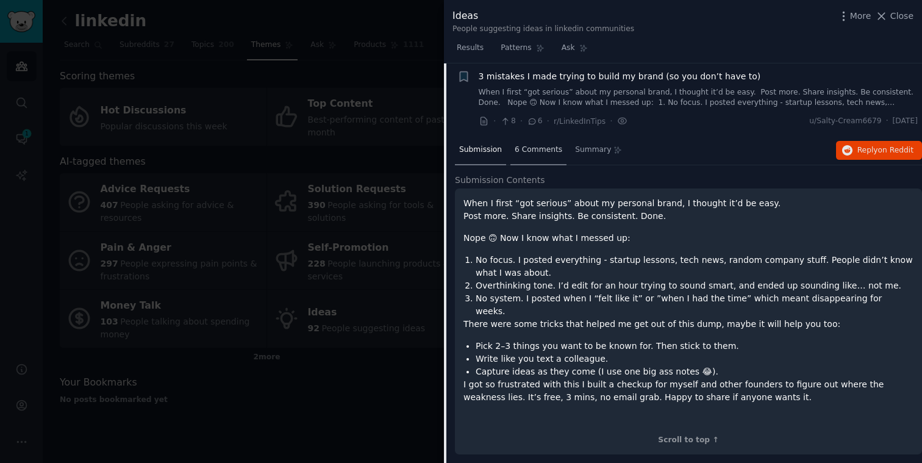
click at [533, 144] on span "6 Comments" at bounding box center [538, 149] width 48 height 11
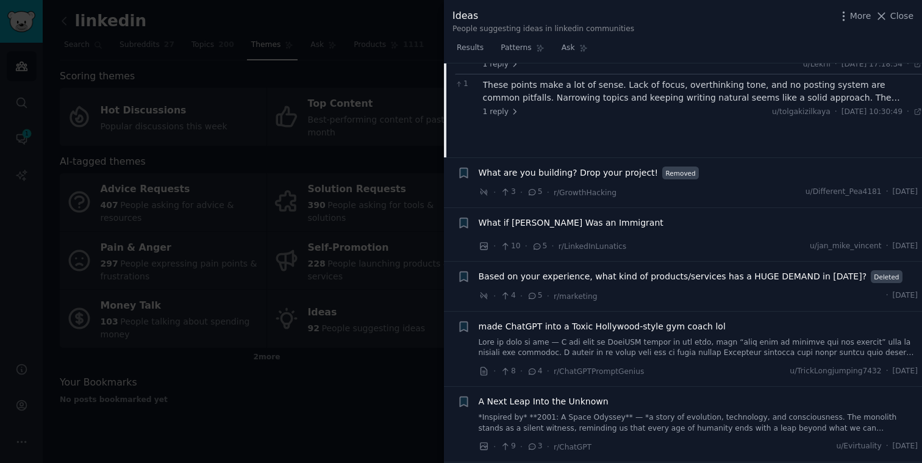
scroll to position [2352, 0]
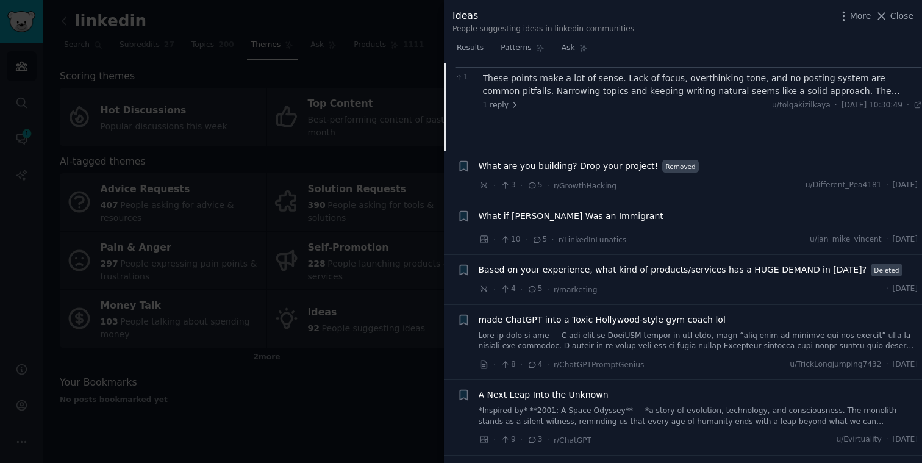
click at [326, 363] on div at bounding box center [461, 231] width 922 height 463
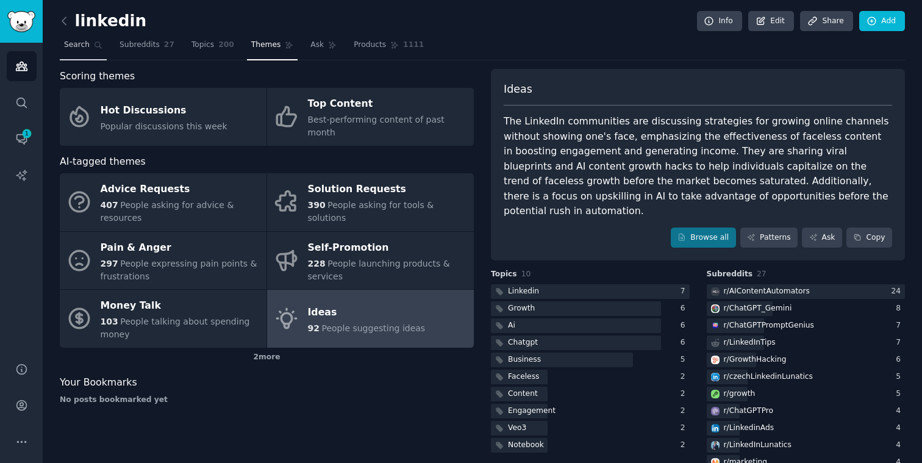
click at [69, 45] on span "Search" at bounding box center [77, 45] width 26 height 11
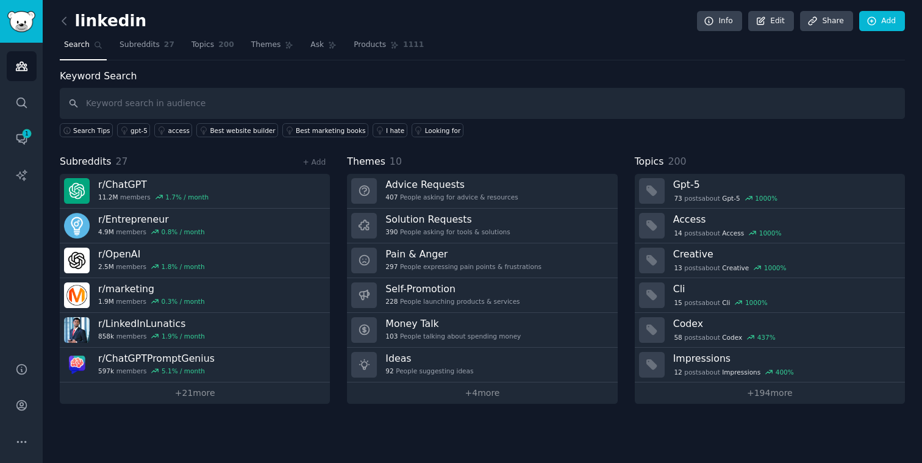
click at [208, 103] on input "text" at bounding box center [482, 103] width 845 height 31
type input "personal branding"
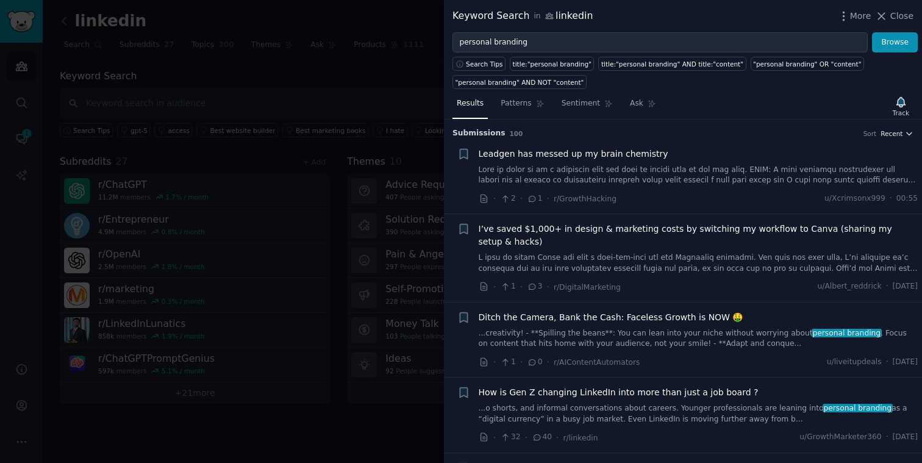
click at [905, 135] on icon "button" at bounding box center [909, 133] width 9 height 9
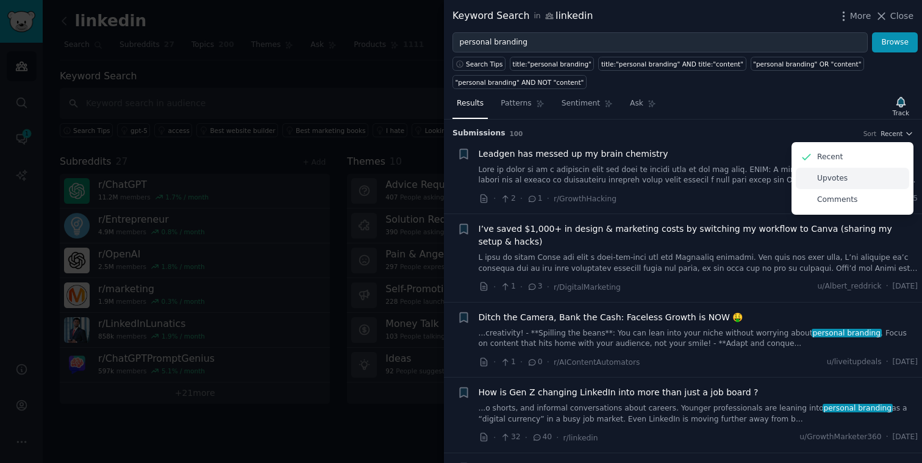
click at [838, 179] on p "Upvotes" at bounding box center [832, 178] width 30 height 11
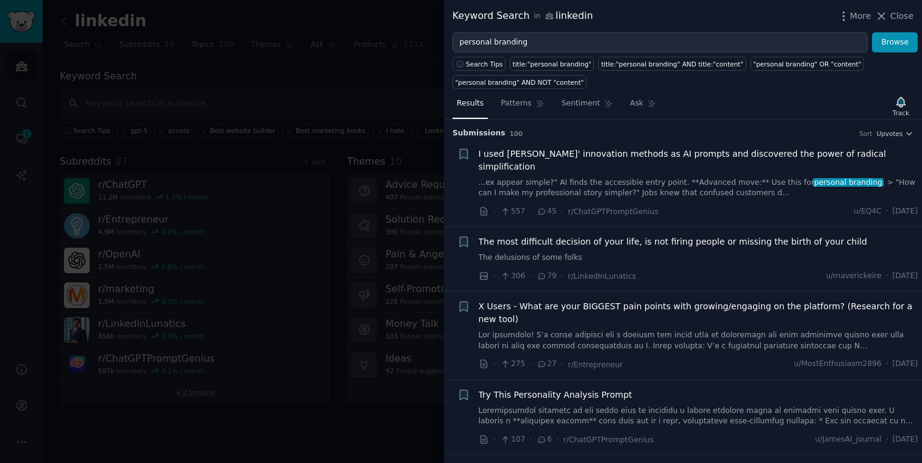
click at [762, 154] on span "I used Steve Jobs' innovation methods as AI prompts and discovered the power of…" at bounding box center [699, 161] width 440 height 26
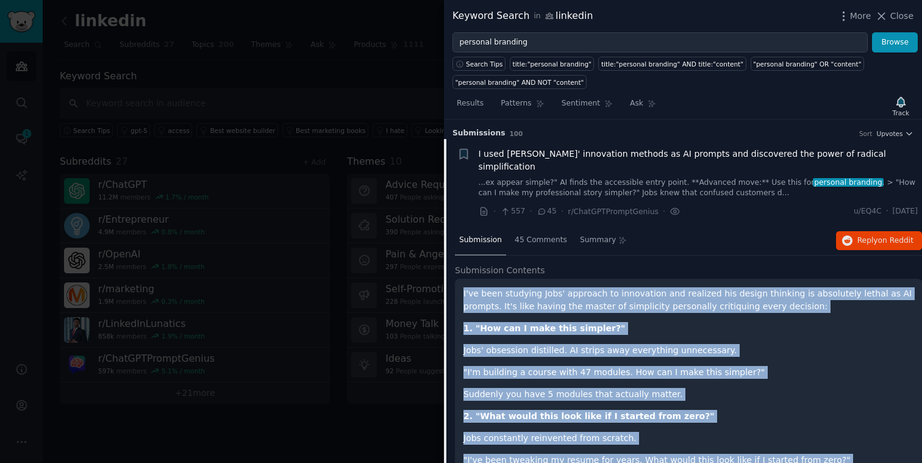
drag, startPoint x: 748, startPoint y: 377, endPoint x: 461, endPoint y: 276, distance: 304.2
copy div "I've been studying Jobs' approach to innovation and realized his design thinkin…"
click at [465, 155] on icon "button" at bounding box center [463, 154] width 7 height 10
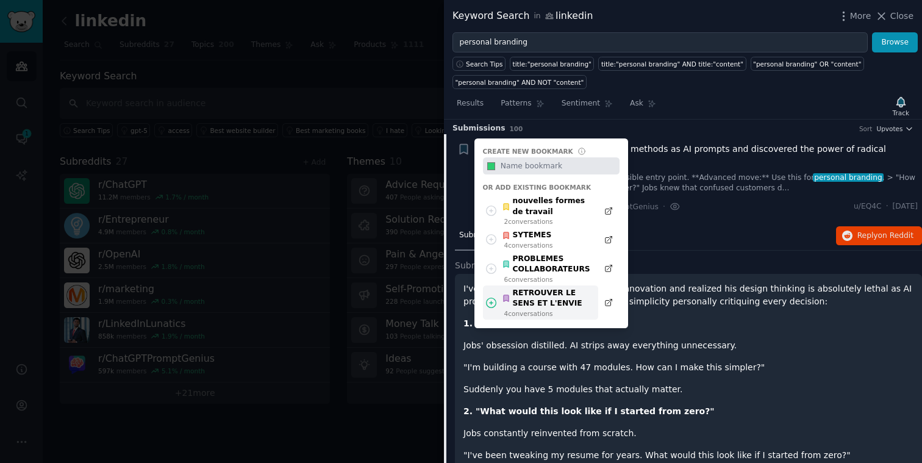
scroll to position [7, 0]
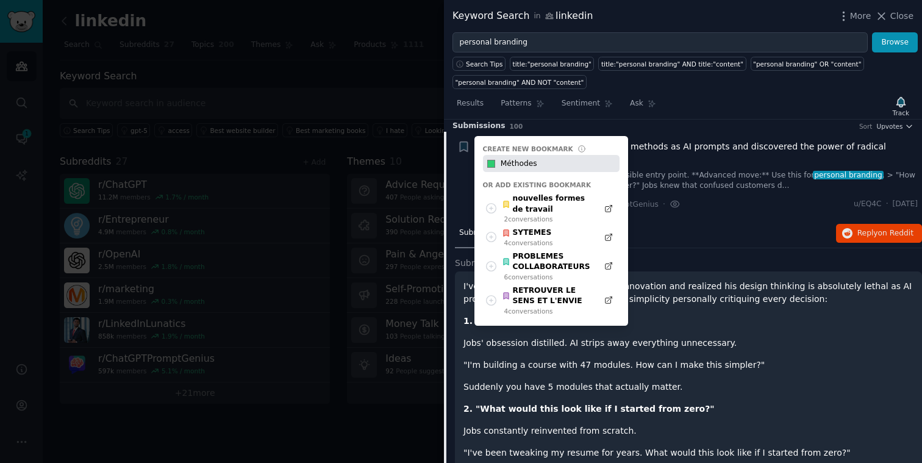
type input "Méthodes"
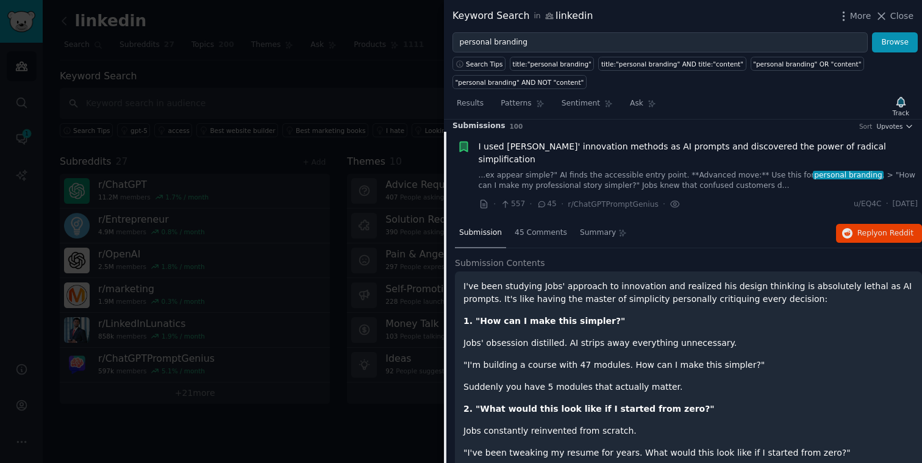
click at [398, 74] on div at bounding box center [461, 231] width 922 height 463
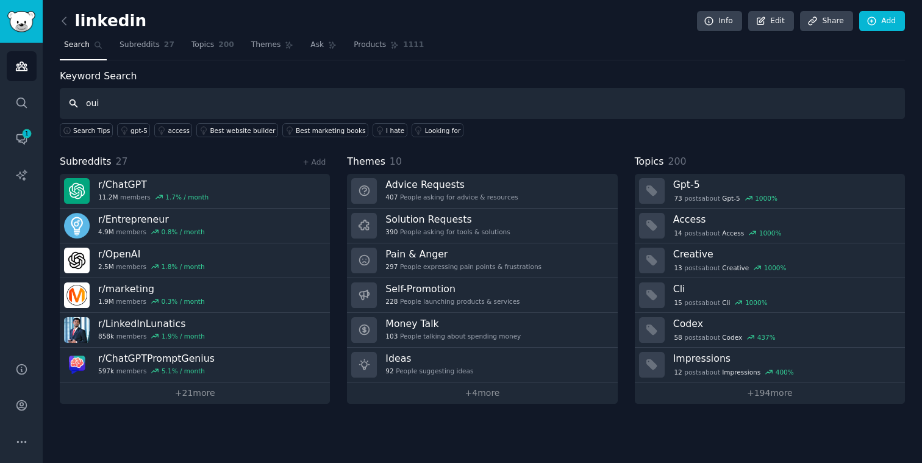
type input "oui"
click at [270, 46] on span "Themes" at bounding box center [266, 45] width 30 height 11
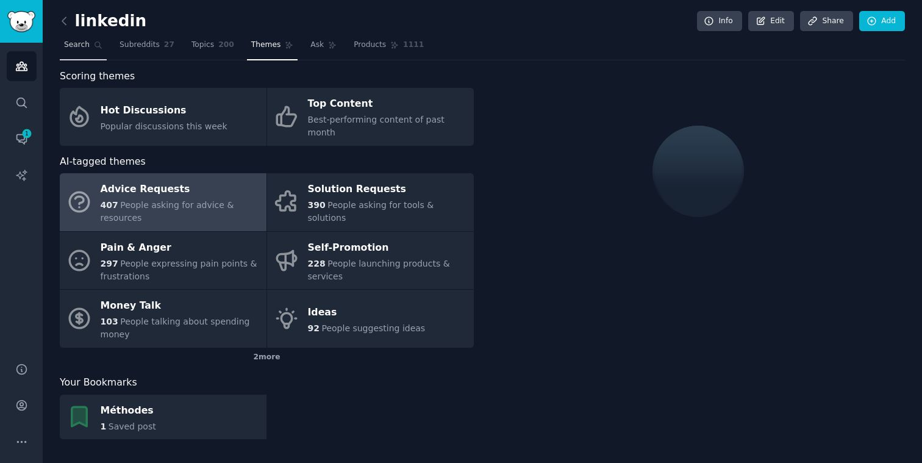
click at [91, 45] on link "Search" at bounding box center [83, 47] width 47 height 25
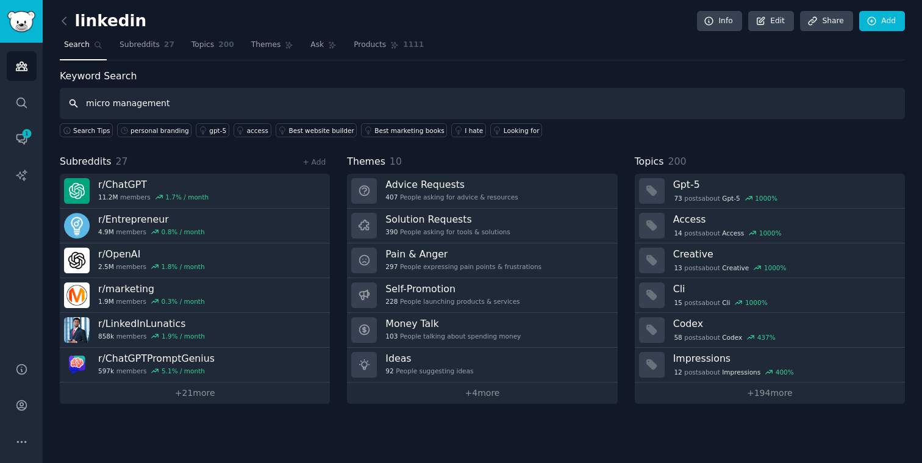
type input "micro management"
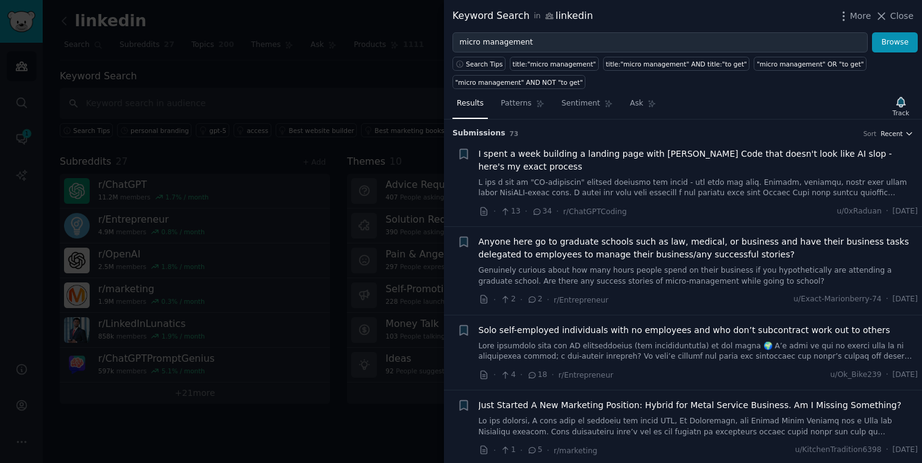
click at [898, 133] on span "Recent" at bounding box center [891, 133] width 22 height 9
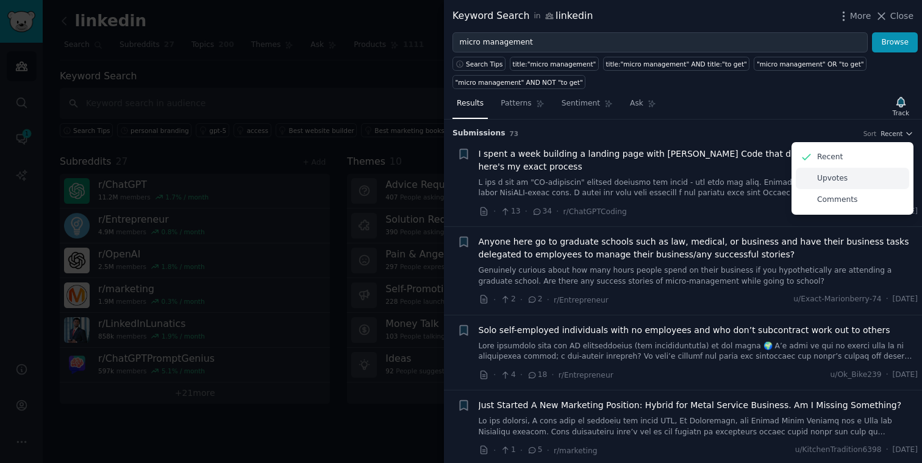
click at [849, 180] on div "Upvotes" at bounding box center [852, 178] width 113 height 21
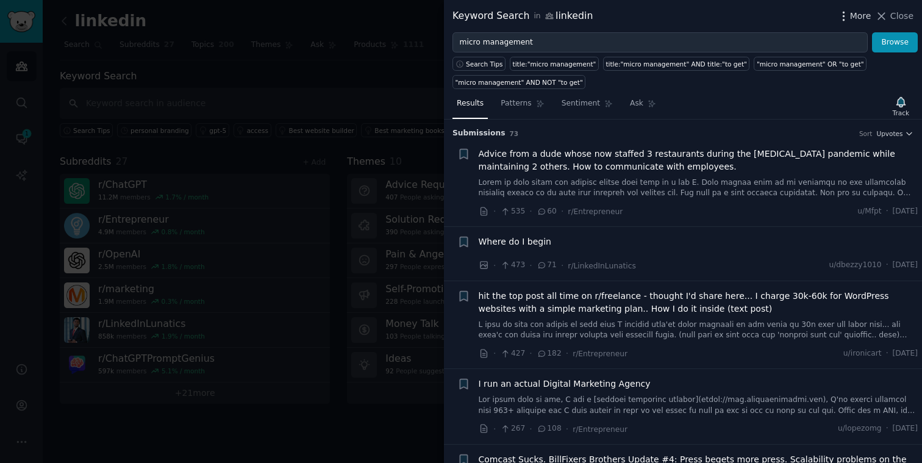
click at [854, 13] on span "More" at bounding box center [860, 16] width 21 height 13
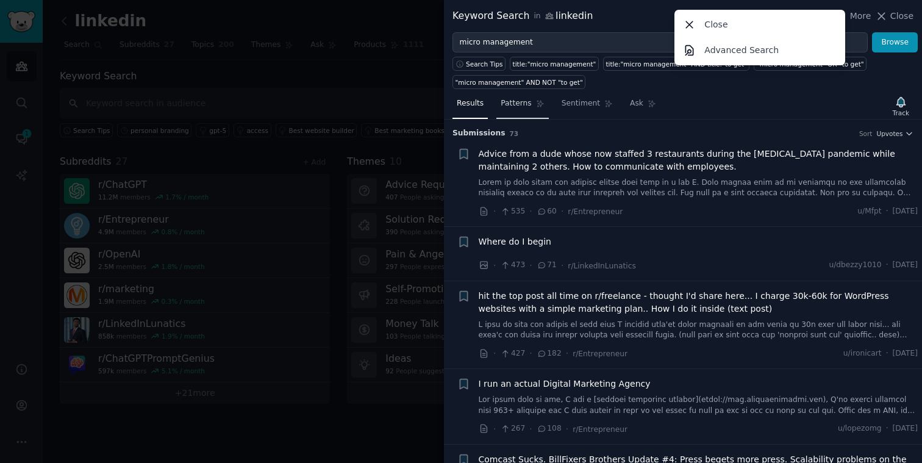
click at [511, 104] on span "Patterns" at bounding box center [515, 103] width 30 height 11
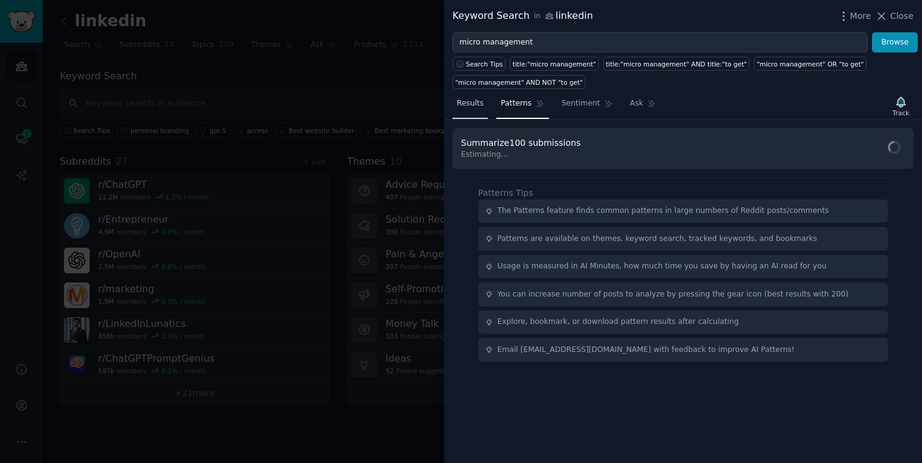
click at [468, 105] on span "Results" at bounding box center [470, 103] width 27 height 11
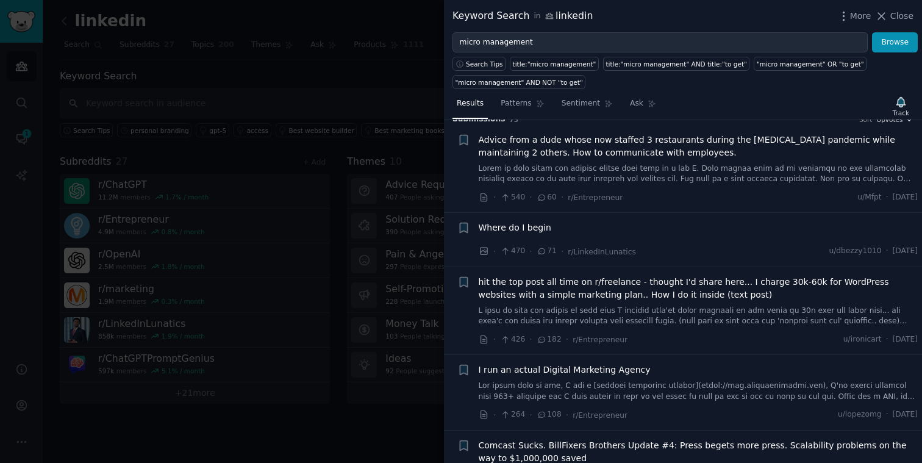
scroll to position [14, 0]
click at [902, 104] on icon "button" at bounding box center [900, 102] width 9 height 10
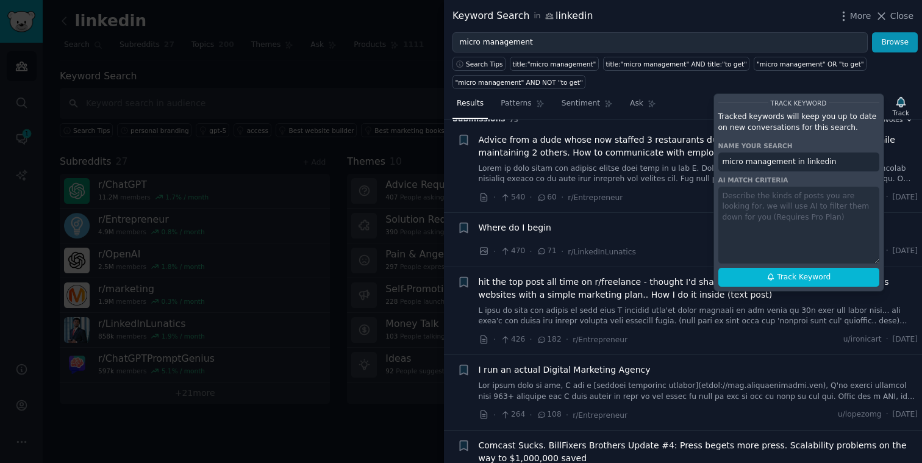
click at [761, 210] on div "Track Keyword Tracked keywords will keep you up to date on new conversations fo…" at bounding box center [798, 192] width 171 height 198
drag, startPoint x: 771, startPoint y: 235, endPoint x: 777, endPoint y: 202, distance: 33.6
click at [774, 208] on div "Track Keyword Tracked keywords will keep you up to date on new conversations fo…" at bounding box center [798, 192] width 171 height 198
click at [780, 200] on div "Track Keyword Tracked keywords will keep you up to date on new conversations fo…" at bounding box center [798, 192] width 171 height 198
click at [761, 212] on div "Track Keyword Tracked keywords will keep you up to date on new conversations fo…" at bounding box center [798, 192] width 171 height 198
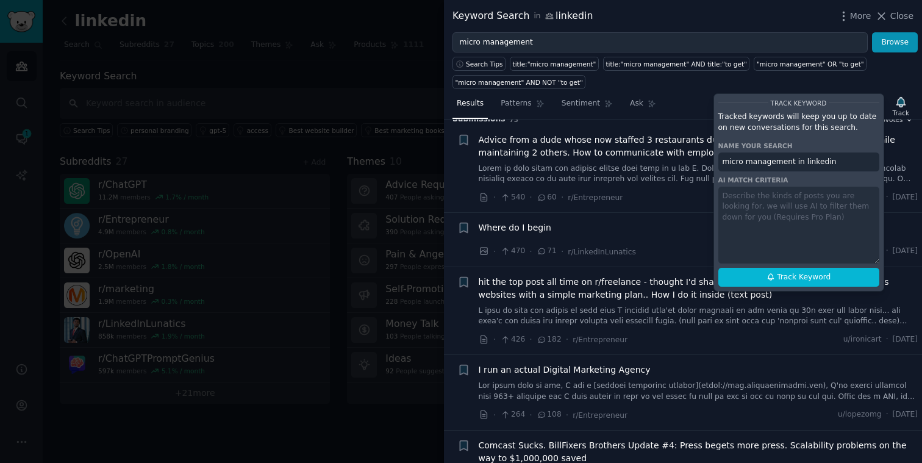
click at [716, 196] on div "Track Keyword Tracked keywords will keep you up to date on new conversations fo…" at bounding box center [798, 192] width 171 height 198
click at [727, 194] on div "Track Keyword Tracked keywords will keep you up to date on new conversations fo…" at bounding box center [798, 192] width 171 height 198
click at [735, 199] on div "Track Keyword Tracked keywords will keep you up to date on new conversations fo…" at bounding box center [798, 192] width 171 height 198
click at [747, 206] on div "Track Keyword Tracked keywords will keep you up to date on new conversations fo…" at bounding box center [798, 192] width 171 height 198
click at [789, 160] on input "micro management in linkedin" at bounding box center [798, 162] width 161 height 20
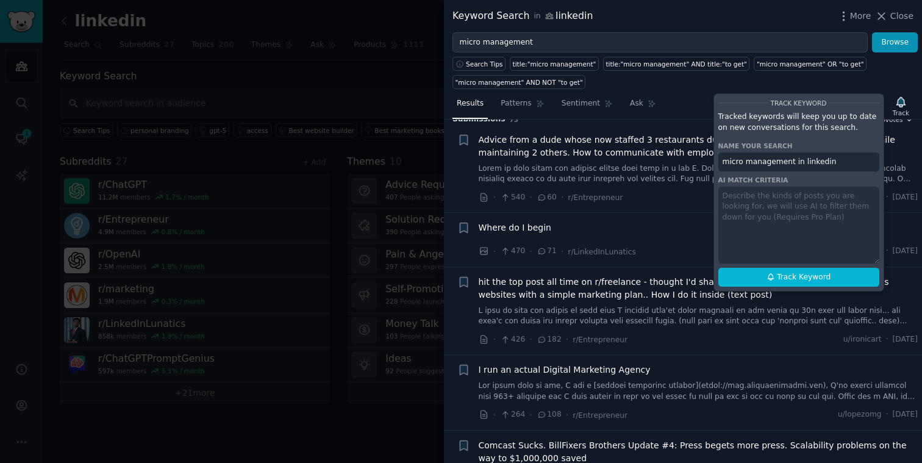
click at [845, 155] on input "micro management in linkedin" at bounding box center [798, 162] width 161 height 20
click at [795, 222] on div "Track Keyword Tracked keywords will keep you up to date on new conversations fo…" at bounding box center [798, 192] width 171 height 198
click at [794, 228] on div "Track Keyword Tracked keywords will keep you up to date on new conversations fo…" at bounding box center [798, 192] width 171 height 198
click at [773, 215] on div "Track Keyword Tracked keywords will keep you up to date on new conversations fo…" at bounding box center [798, 192] width 171 height 198
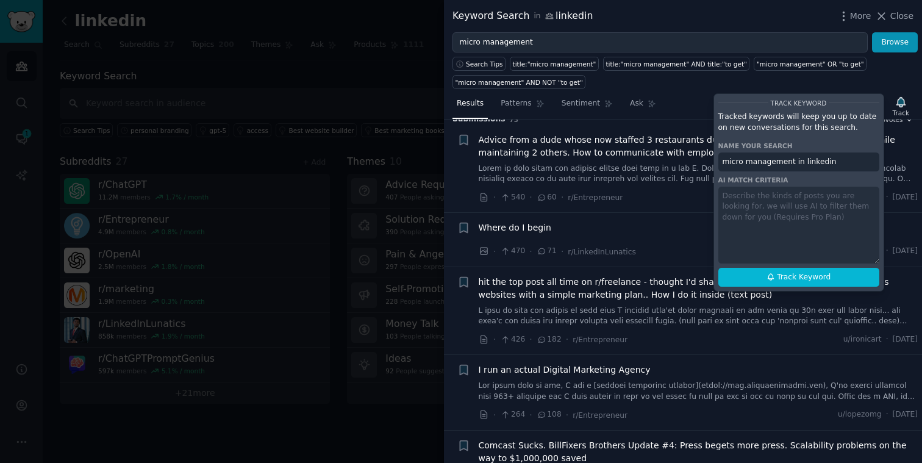
click at [764, 202] on div "Track Keyword Tracked keywords will keep you up to date on new conversations fo…" at bounding box center [798, 192] width 171 height 198
click at [831, 228] on div "Track Keyword Tracked keywords will keep you up to date on new conversations fo…" at bounding box center [798, 192] width 171 height 198
click at [808, 218] on div "Track Keyword Tracked keywords will keep you up to date on new conversations fo…" at bounding box center [798, 192] width 171 height 198
click at [798, 216] on div "Track Keyword Tracked keywords will keep you up to date on new conversations fo…" at bounding box center [798, 192] width 171 height 198
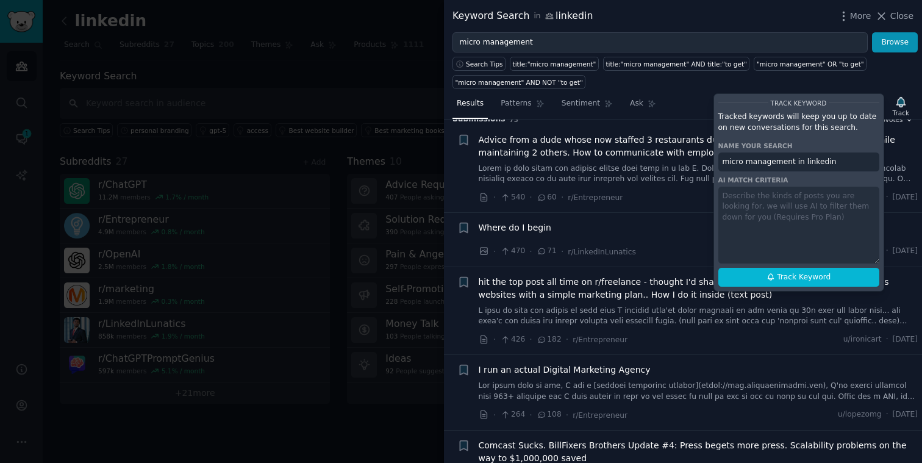
click at [809, 223] on div "Track Keyword Tracked keywords will keep you up to date on new conversations fo…" at bounding box center [798, 192] width 171 height 198
click at [802, 216] on div "Track Keyword Tracked keywords will keep you up to date on new conversations fo…" at bounding box center [798, 192] width 171 height 198
click at [814, 209] on div "Track Keyword Tracked keywords will keep you up to date on new conversations fo…" at bounding box center [798, 192] width 171 height 198
drag, startPoint x: 770, startPoint y: 117, endPoint x: 776, endPoint y: 131, distance: 15.3
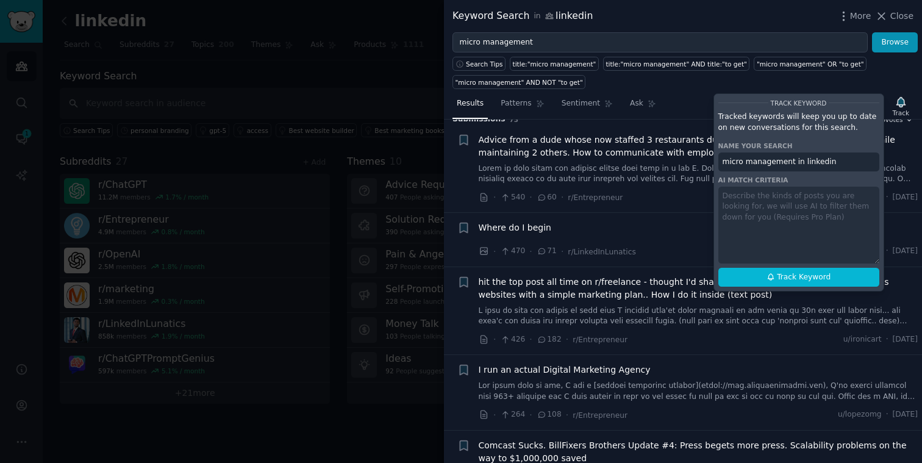
click at [770, 117] on p "Tracked keywords will keep you up to date on new conversations for this search." at bounding box center [798, 122] width 161 height 21
click at [780, 161] on input "micro management in linkedin" at bounding box center [798, 162] width 161 height 20
click at [828, 162] on input "micro management in linkedin" at bounding box center [798, 162] width 161 height 20
drag, startPoint x: 842, startPoint y: 162, endPoint x: 790, endPoint y: 160, distance: 52.5
click at [790, 160] on input "micro management in linkedin" at bounding box center [798, 162] width 161 height 20
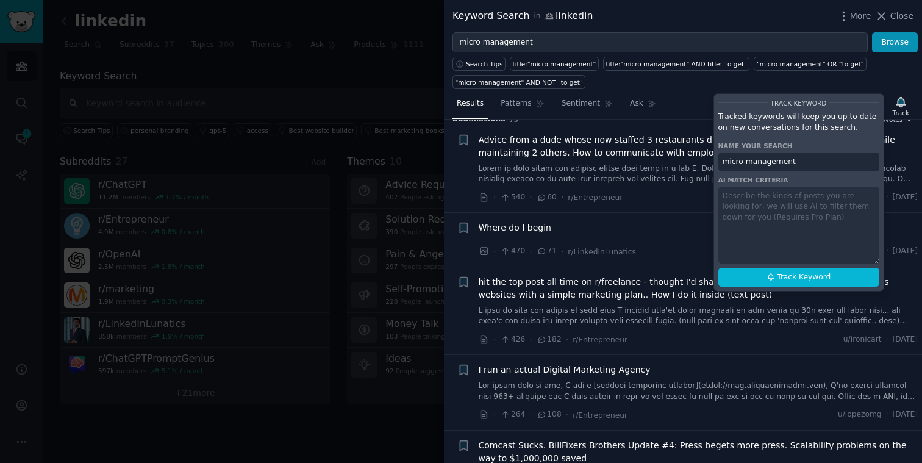
type input "micro management"
click at [773, 214] on div "Track Keyword Tracked keywords will keep you up to date on new conversations fo…" at bounding box center [798, 192] width 171 height 198
click at [780, 223] on div "Track Keyword Tracked keywords will keep you up to date on new conversations fo…" at bounding box center [798, 192] width 171 height 198
click at [847, 85] on div "Search Tips title:"micro management" title:"micro management" AND title:"to get…" at bounding box center [683, 70] width 478 height 37
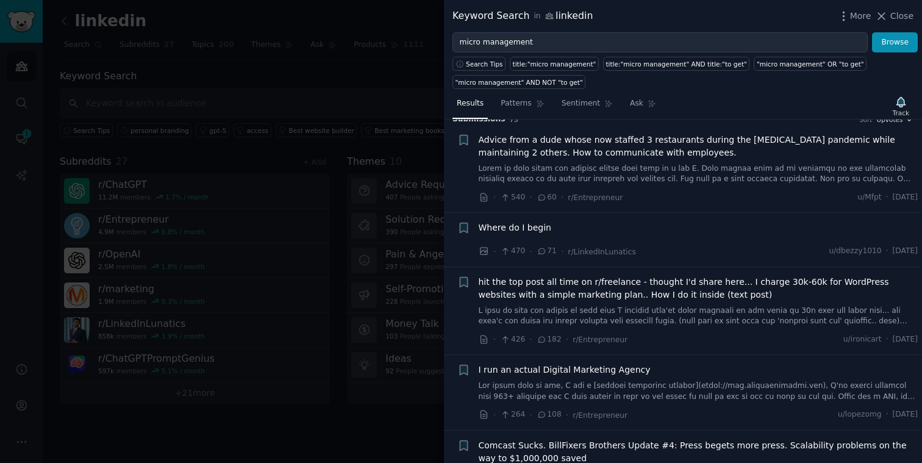
click at [134, 16] on div at bounding box center [461, 231] width 922 height 463
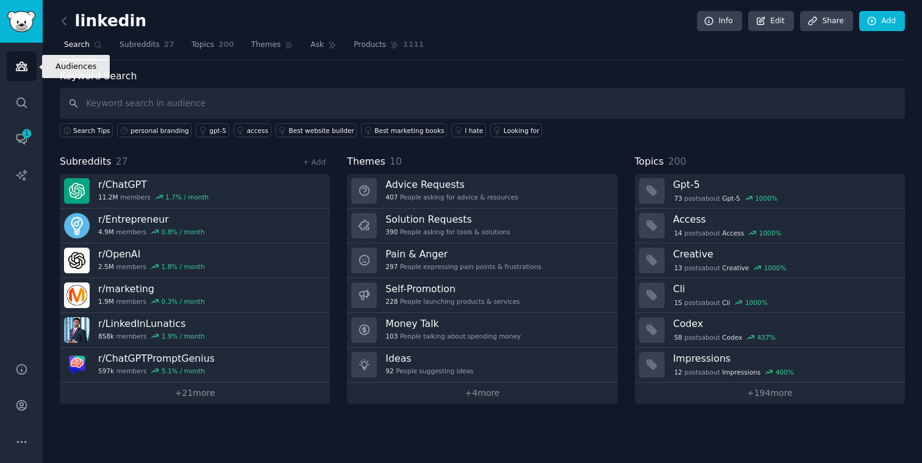
click at [24, 68] on icon "Sidebar" at bounding box center [21, 66] width 11 height 9
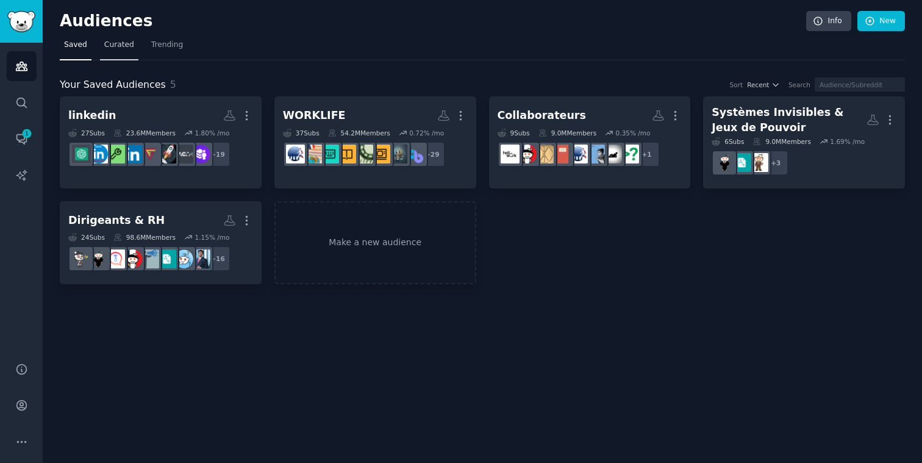
click at [118, 45] on span "Curated" at bounding box center [119, 45] width 30 height 11
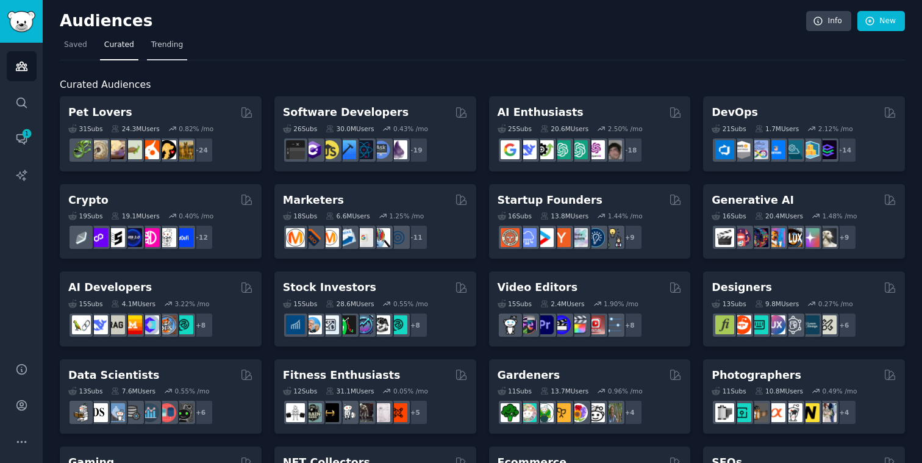
click at [155, 43] on span "Trending" at bounding box center [167, 45] width 32 height 11
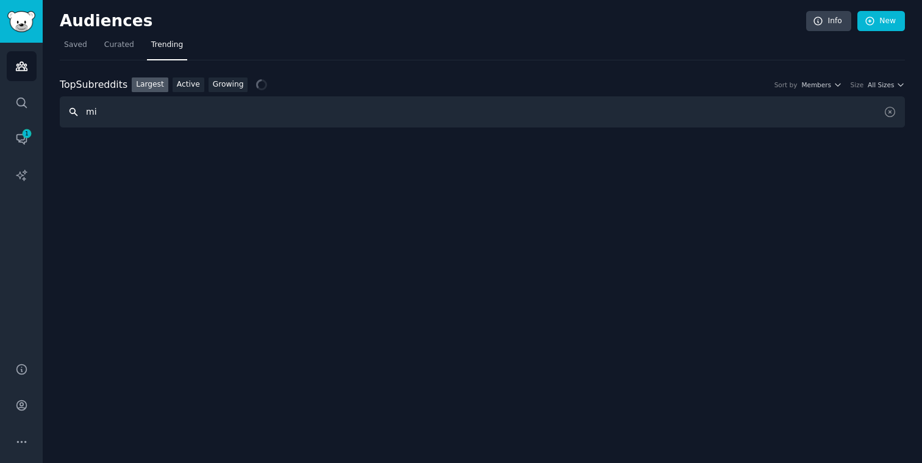
type input "m"
type input "manager toxique"
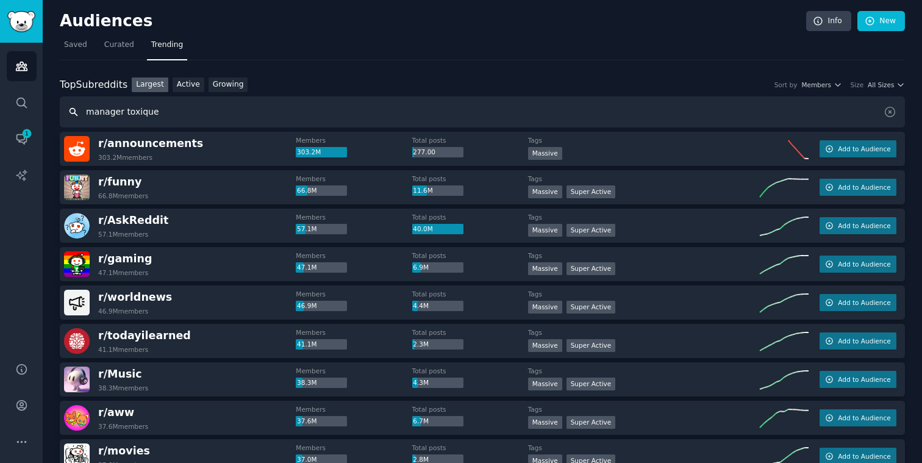
click at [183, 113] on input "manager toxique" at bounding box center [482, 111] width 845 height 31
click at [183, 84] on link "Active" at bounding box center [189, 84] width 32 height 15
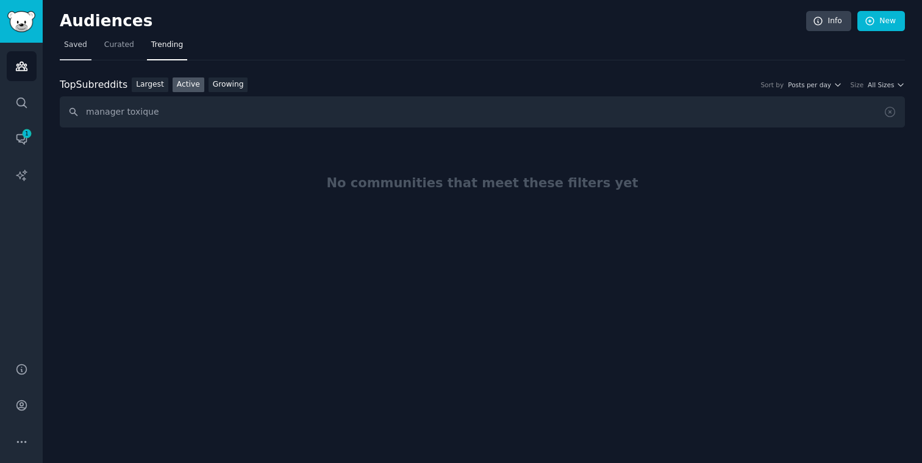
click at [74, 44] on span "Saved" at bounding box center [75, 45] width 23 height 11
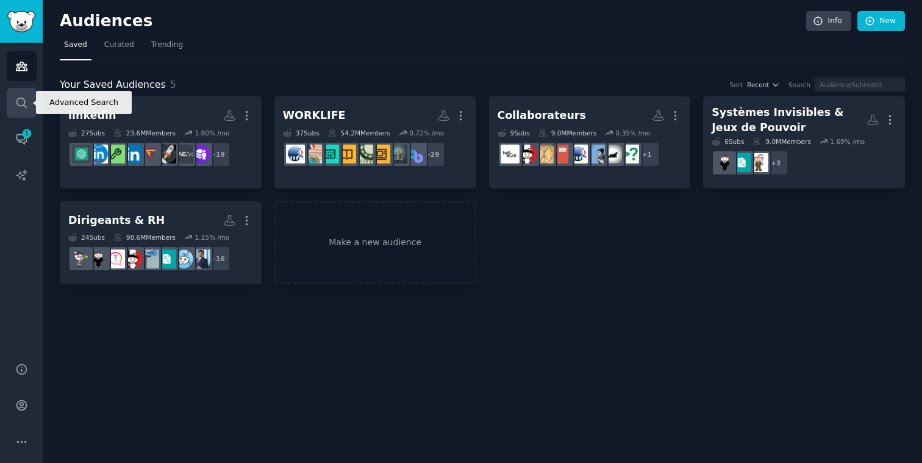
click at [20, 104] on icon "Sidebar" at bounding box center [21, 102] width 13 height 13
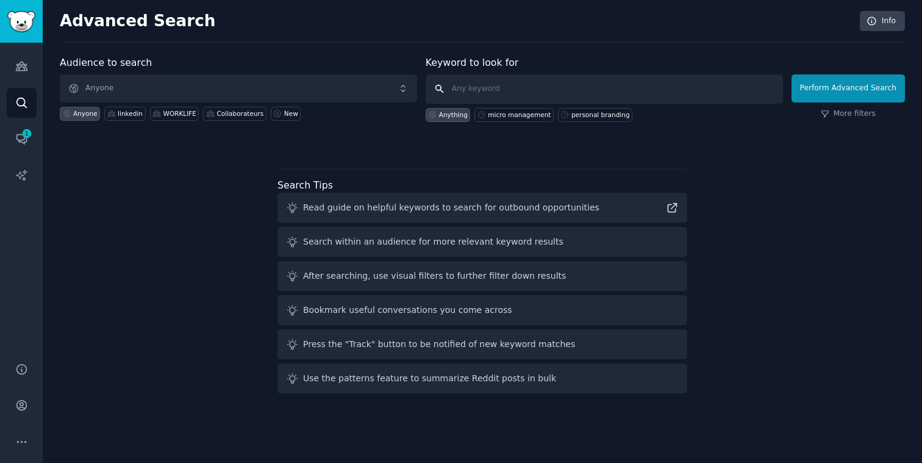
click at [468, 90] on input "text" at bounding box center [603, 88] width 357 height 29
type input "manager toxique"
click button "Perform Advanced Search" at bounding box center [847, 88] width 113 height 28
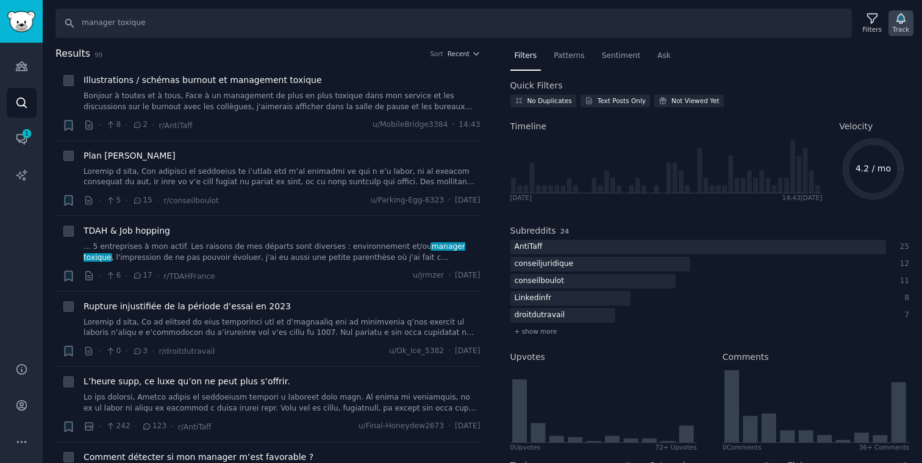
click at [900, 20] on icon "button" at bounding box center [900, 19] width 9 height 10
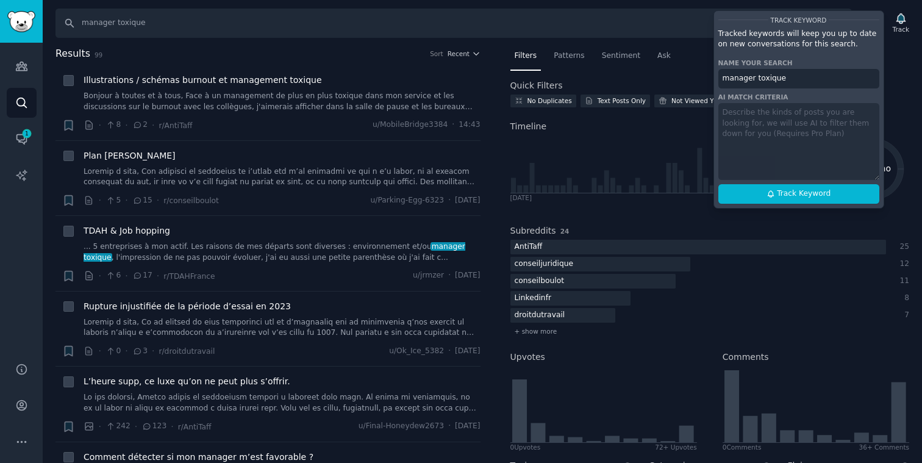
click at [792, 123] on div "Track Keyword Tracked keywords will keep you up to date on new conversations fo…" at bounding box center [798, 109] width 171 height 198
click at [758, 109] on div "Track Keyword Tracked keywords will keep you up to date on new conversations fo…" at bounding box center [798, 109] width 171 height 198
click at [782, 133] on div "Track Keyword Tracked keywords will keep you up to date on new conversations fo…" at bounding box center [798, 109] width 171 height 198
click at [766, 138] on div "Track Keyword Tracked keywords will keep you up to date on new conversations fo…" at bounding box center [798, 109] width 171 height 198
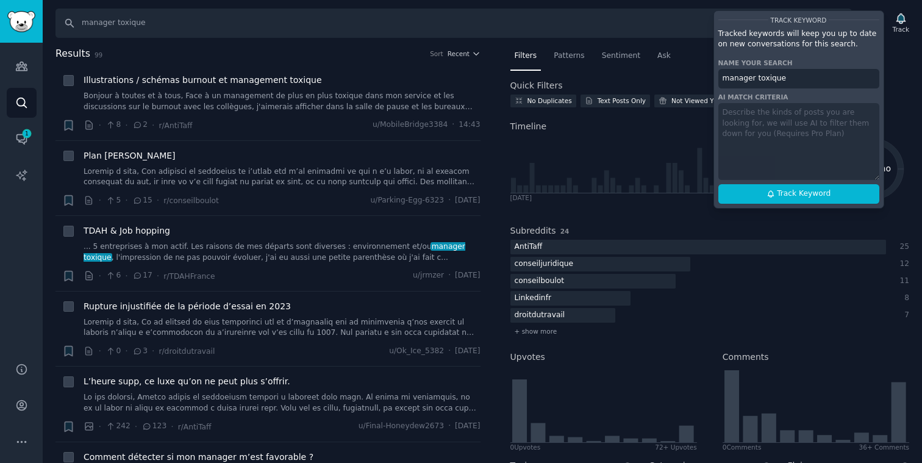
click at [765, 136] on div "Track Keyword Tracked keywords will keep you up to date on new conversations fo…" at bounding box center [798, 109] width 171 height 198
click at [766, 135] on div "Track Keyword Tracked keywords will keep you up to date on new conversations fo…" at bounding box center [798, 109] width 171 height 198
click at [766, 132] on div "Track Keyword Tracked keywords will keep you up to date on new conversations fo…" at bounding box center [798, 109] width 171 height 198
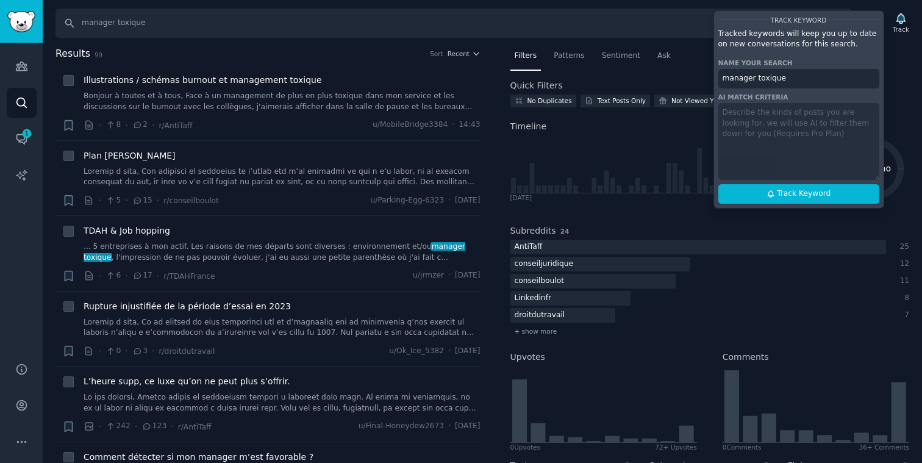
click at [766, 132] on div "Track Keyword Tracked keywords will keep you up to date on new conversations fo…" at bounding box center [798, 109] width 171 height 198
click at [767, 132] on div "Track Keyword Tracked keywords will keep you up to date on new conversations fo…" at bounding box center [798, 109] width 171 height 198
click at [823, 124] on div "Track Keyword Tracked keywords will keep you up to date on new conversations fo…" at bounding box center [798, 109] width 171 height 198
click at [795, 195] on span "Track Keyword" at bounding box center [804, 193] width 54 height 11
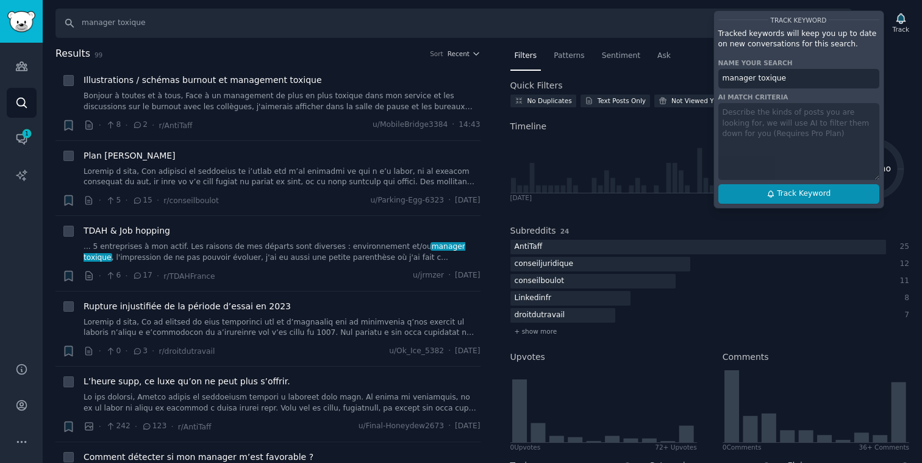
type input "manager toxique"
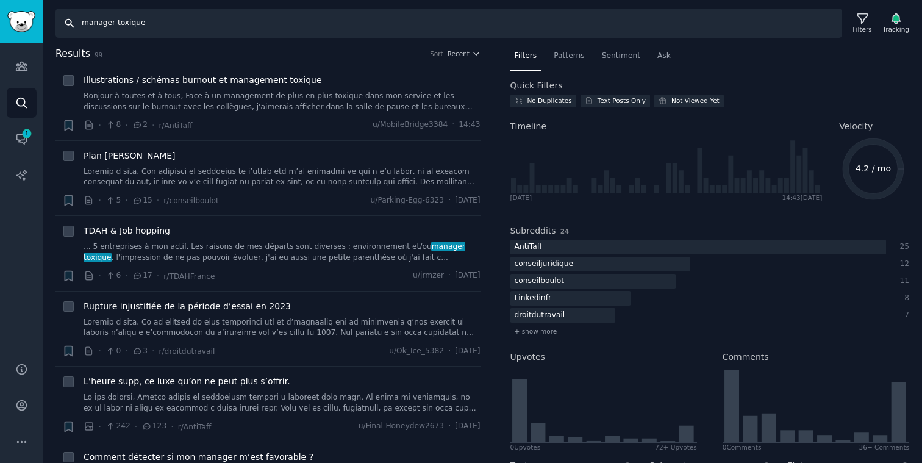
click at [150, 23] on input "manager toxique" at bounding box center [448, 23] width 786 height 29
paste input "charge mental"
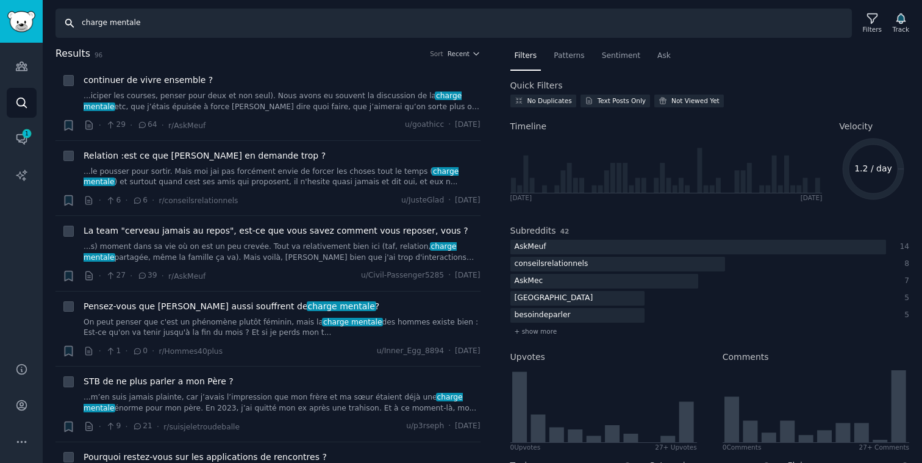
click at [171, 27] on input "charge mentale" at bounding box center [453, 23] width 796 height 29
click at [171, 26] on input "charge mentale" at bounding box center [453, 23] width 796 height 29
type input "burn out"
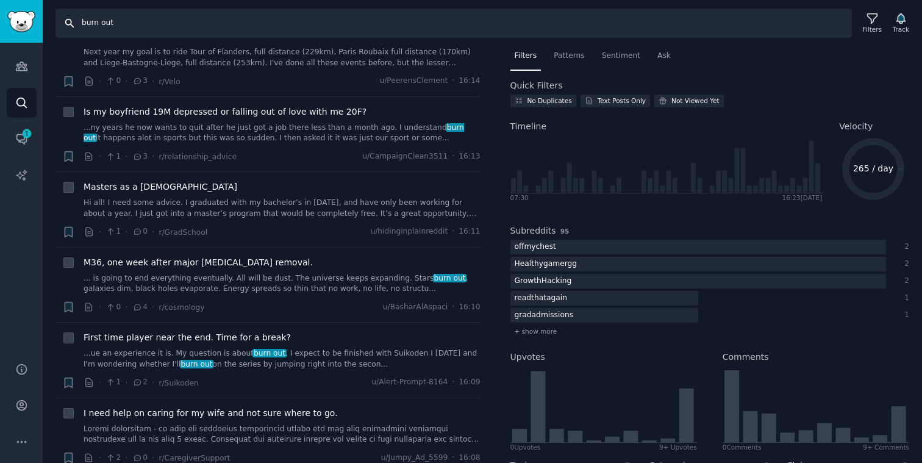
scroll to position [196, 0]
click at [902, 21] on icon "button" at bounding box center [900, 18] width 13 height 13
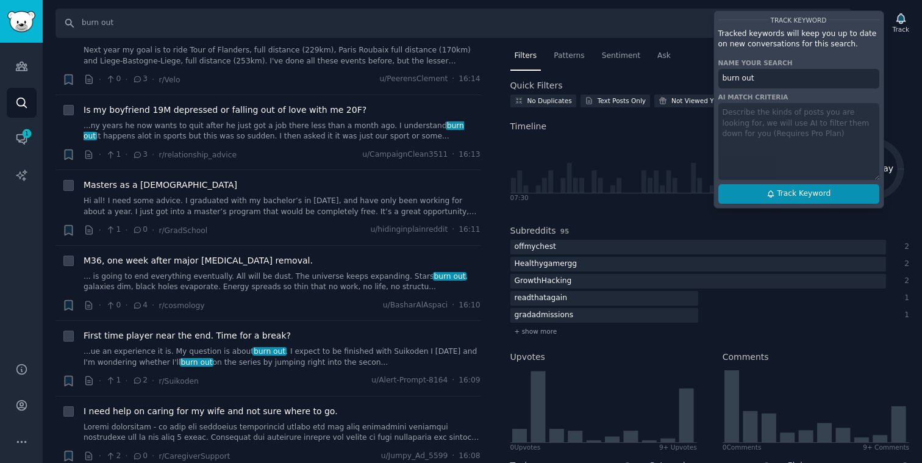
click at [808, 197] on span "Track Keyword" at bounding box center [804, 193] width 54 height 11
type input "burn out"
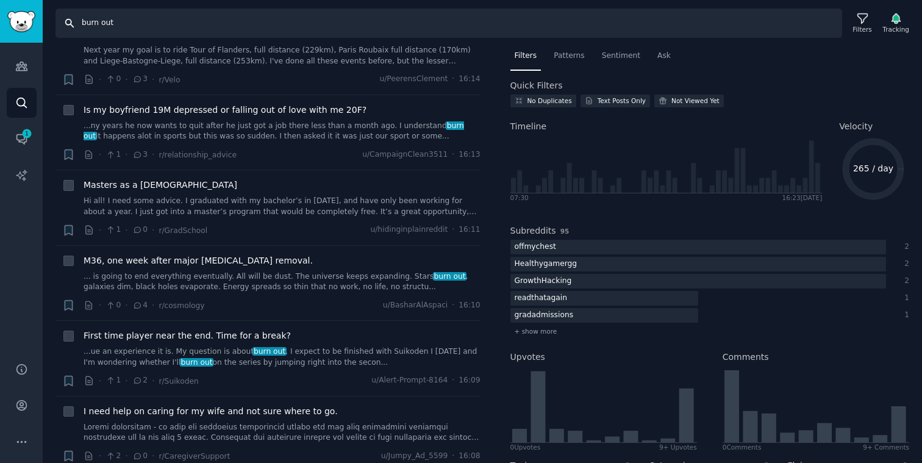
click at [162, 23] on input "burn out" at bounding box center [448, 23] width 786 height 29
type input "désengagement"
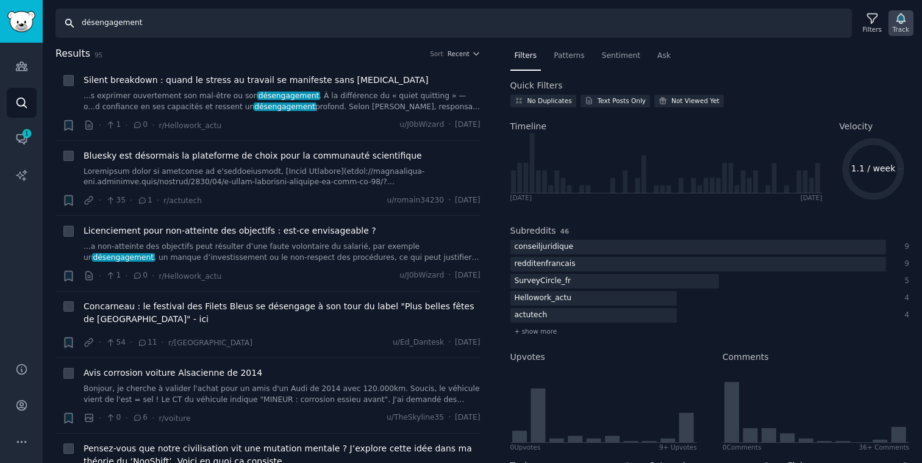
click at [899, 21] on icon "button" at bounding box center [900, 19] width 9 height 10
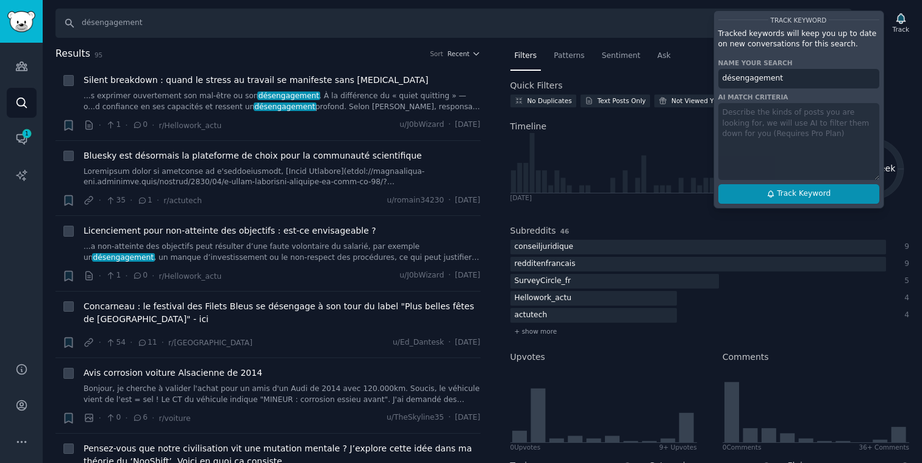
click at [803, 195] on span "Track Keyword" at bounding box center [804, 193] width 54 height 11
type input "désengagement"
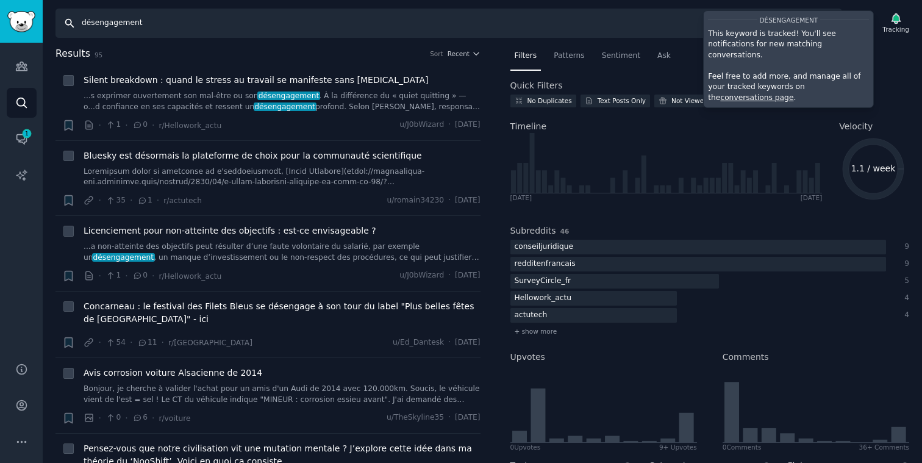
click at [181, 21] on input "désengagement" at bounding box center [448, 23] width 786 height 29
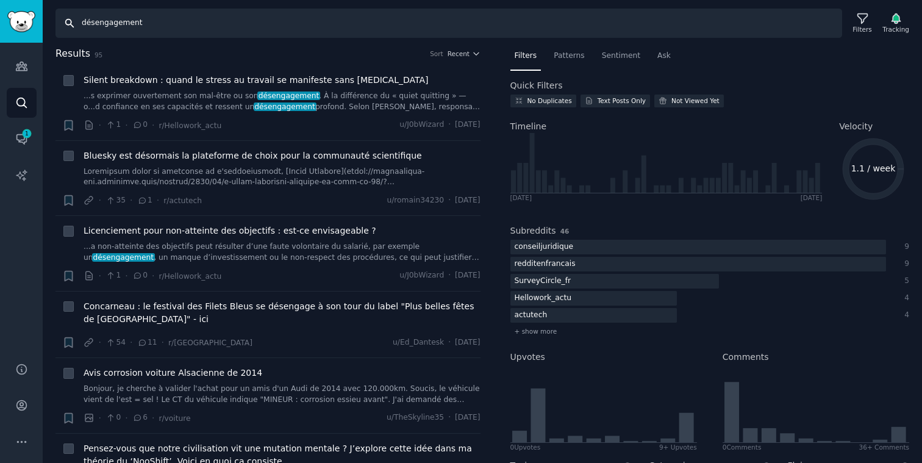
click at [181, 21] on input "désengagement" at bounding box center [448, 23] width 786 height 29
type input "jeu de pouvoir"
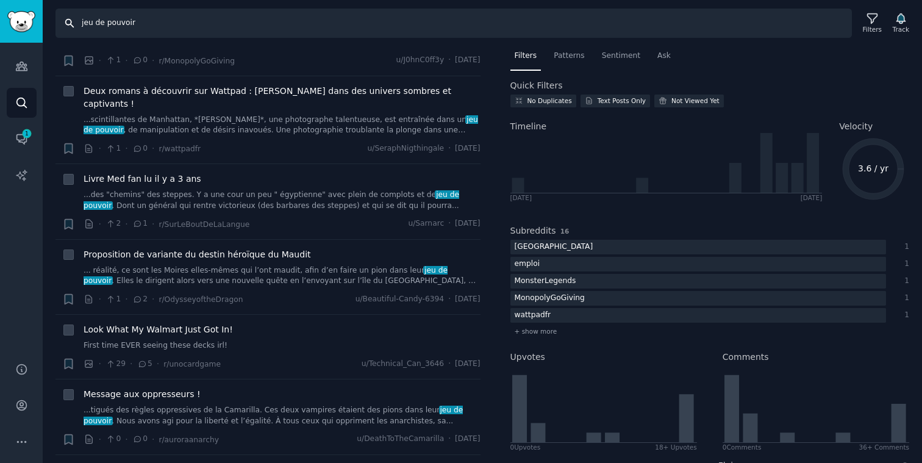
scroll to position [457, 0]
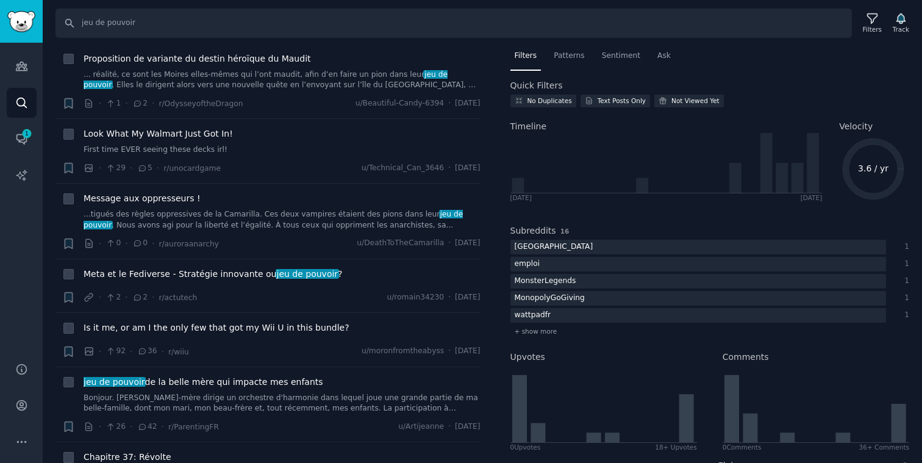
scroll to position [491, 0]
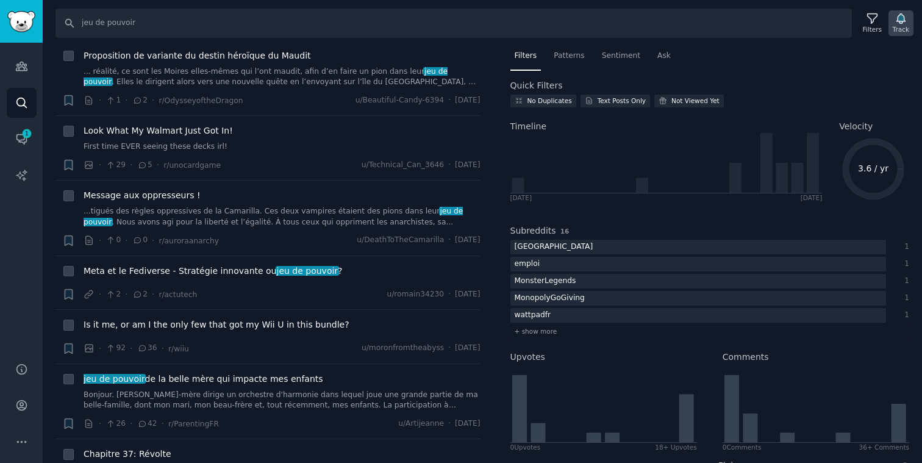
click at [900, 21] on icon "button" at bounding box center [900, 19] width 9 height 10
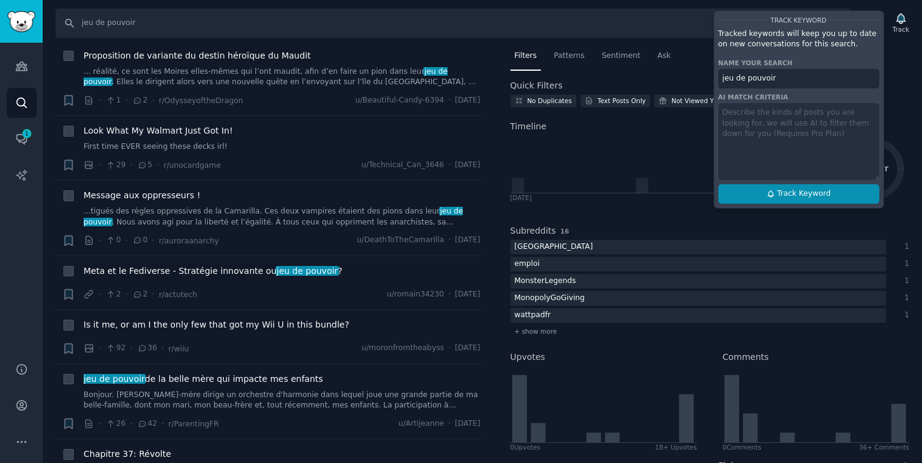
click at [801, 196] on span "Track Keyword" at bounding box center [804, 193] width 54 height 11
type input "jeu de pouvoir"
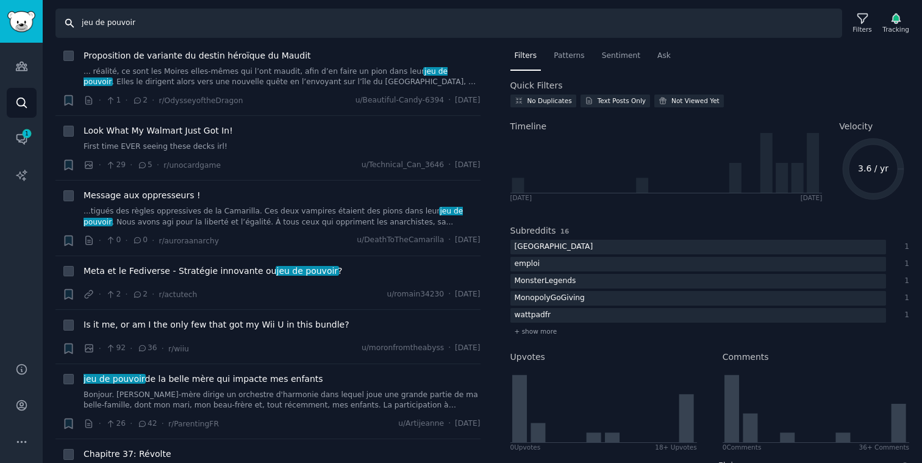
click at [244, 22] on input "jeu de pouvoir" at bounding box center [448, 23] width 786 height 29
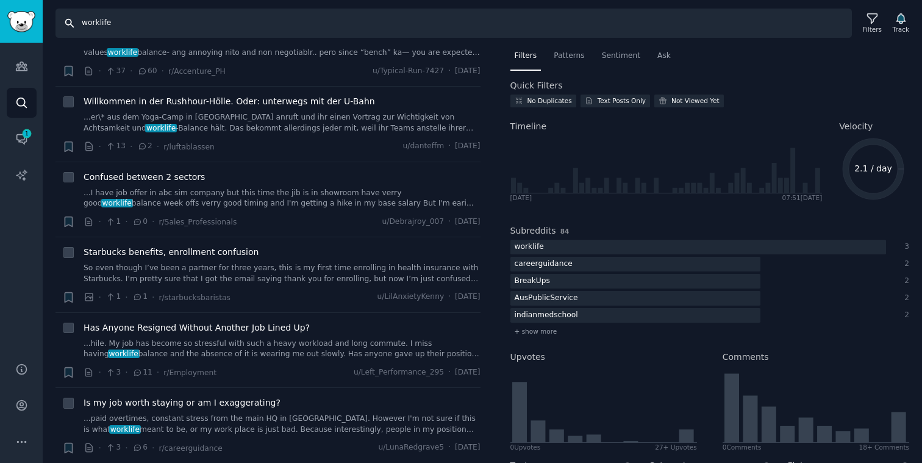
scroll to position [323, 0]
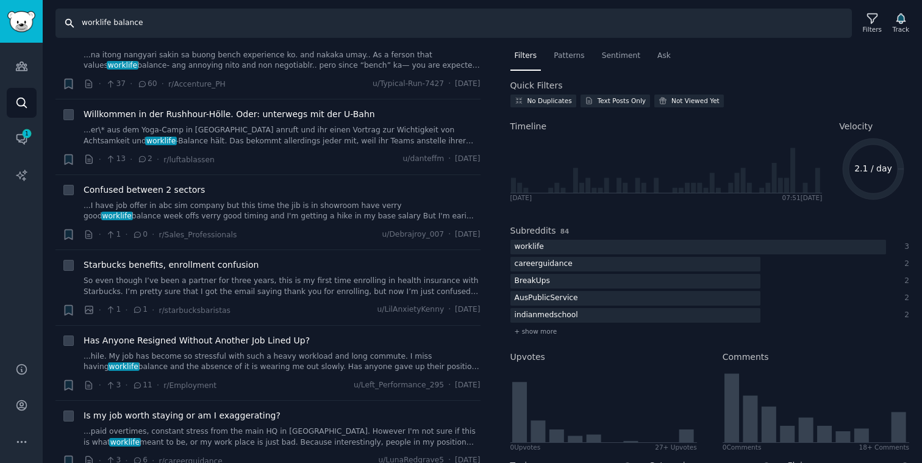
type input "worklife balance"
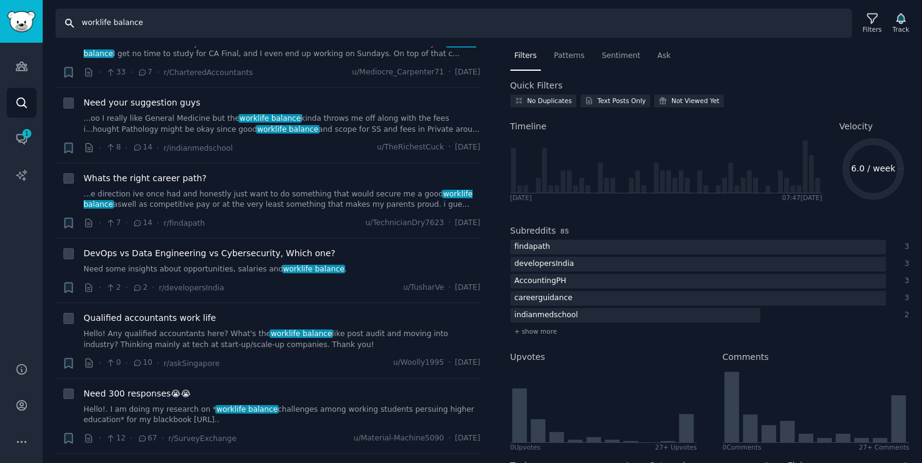
scroll to position [1174, 0]
click at [166, 20] on input "worklife balance" at bounding box center [453, 23] width 796 height 29
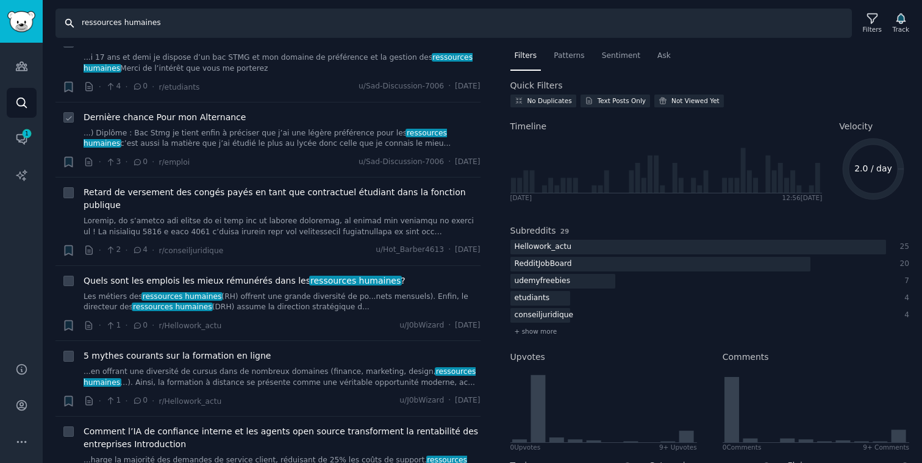
scroll to position [1945, 0]
click at [188, 24] on input "ressources humaines" at bounding box center [453, 23] width 796 height 29
type input "travail en équipe"
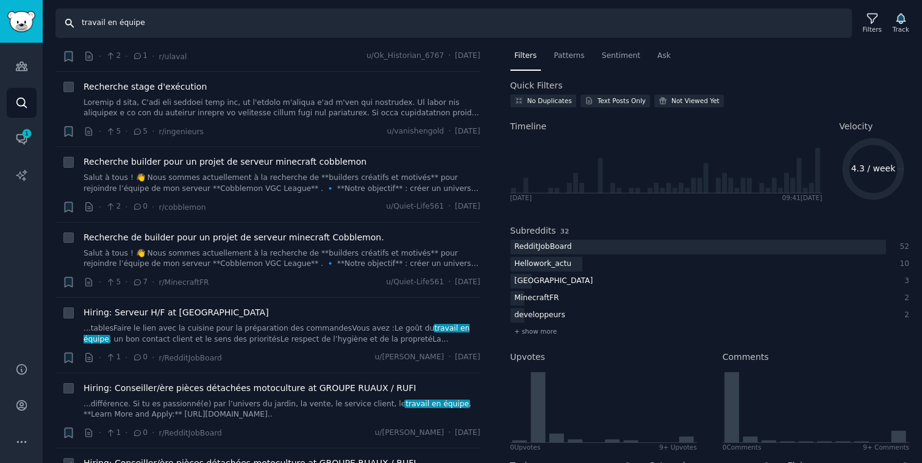
scroll to position [1081, 0]
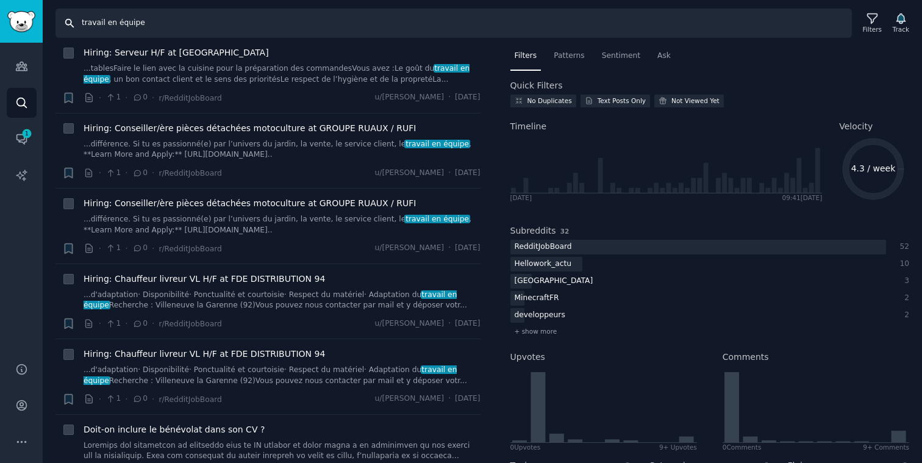
click at [202, 23] on input "travail en équipe" at bounding box center [453, 23] width 796 height 29
type input "s"
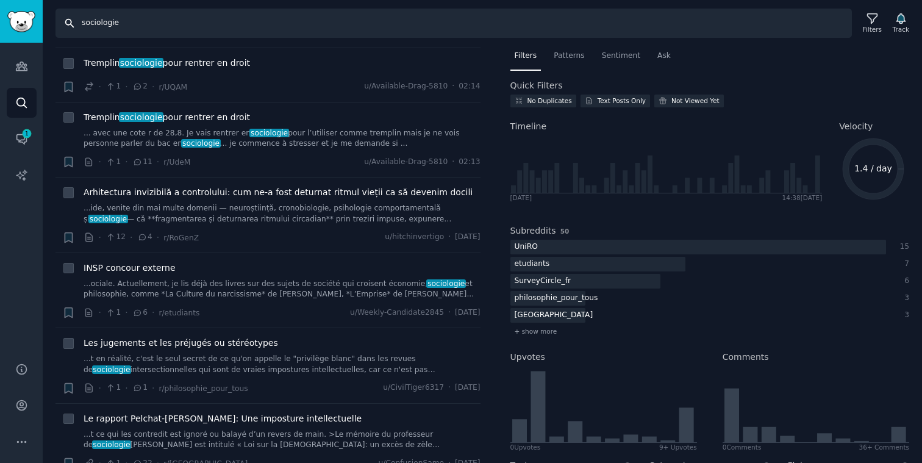
scroll to position [127, 0]
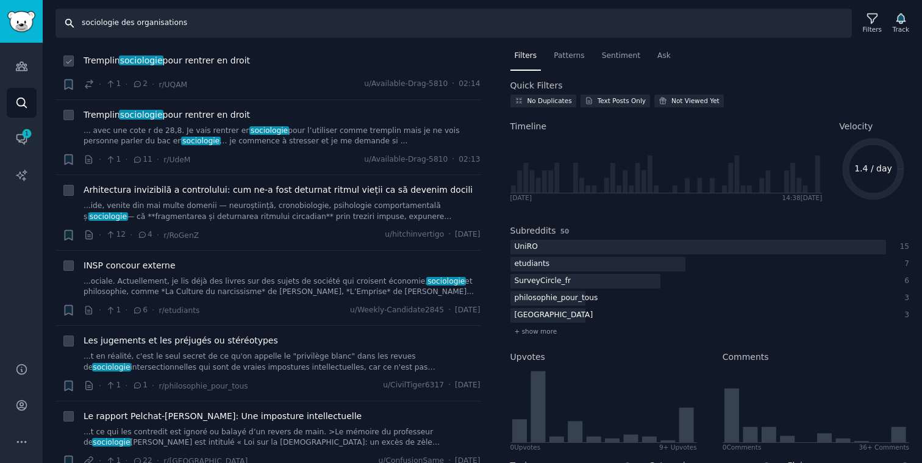
type input "sociologie des organisations"
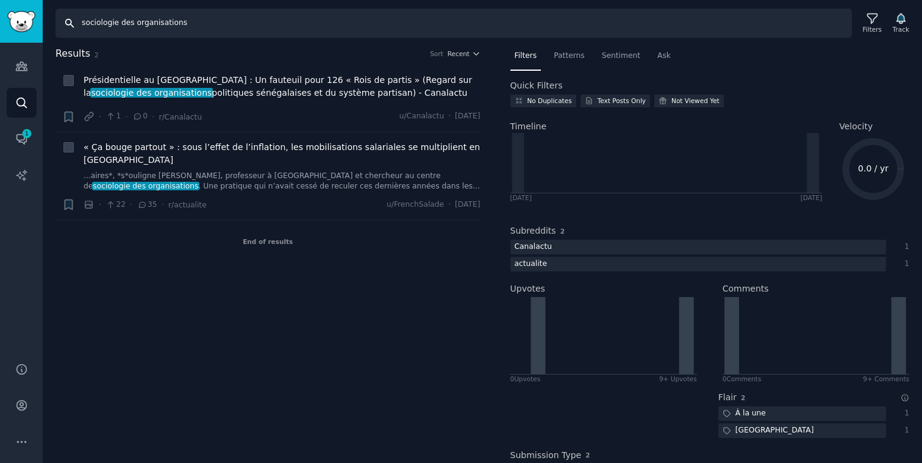
click at [231, 23] on input "sociologie des organisations" at bounding box center [453, 23] width 796 height 29
type input "ceo"
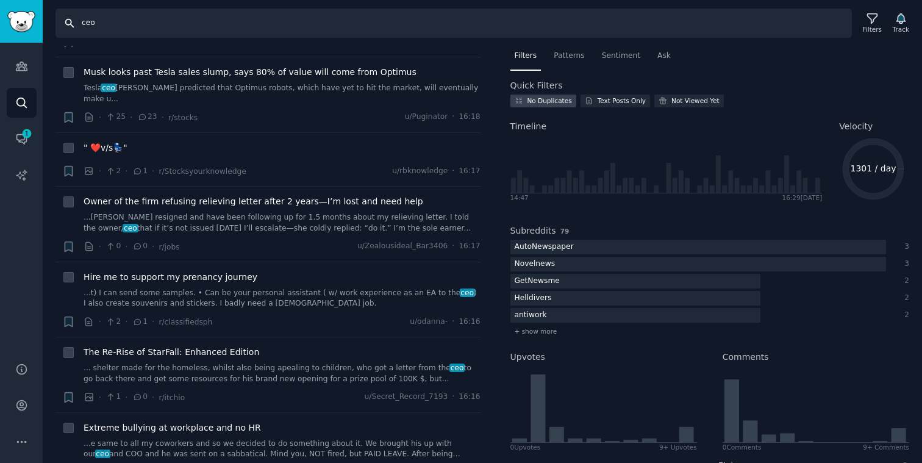
scroll to position [686, 0]
click at [905, 21] on icon "button" at bounding box center [900, 18] width 13 height 13
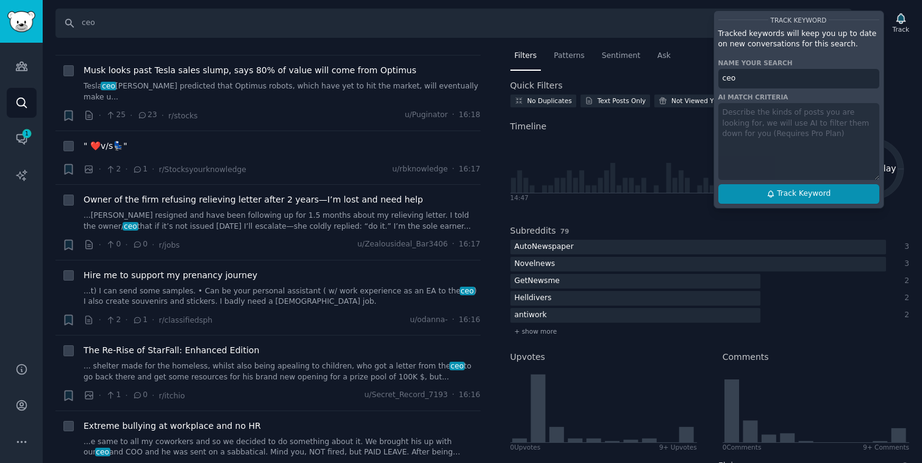
click at [813, 195] on span "Track Keyword" at bounding box center [804, 193] width 54 height 11
type input "ceo"
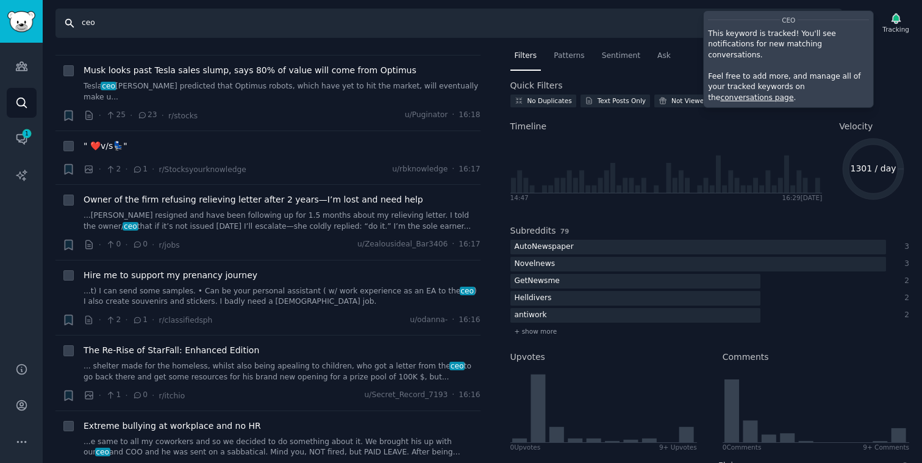
click at [139, 23] on input "ceo" at bounding box center [448, 23] width 786 height 29
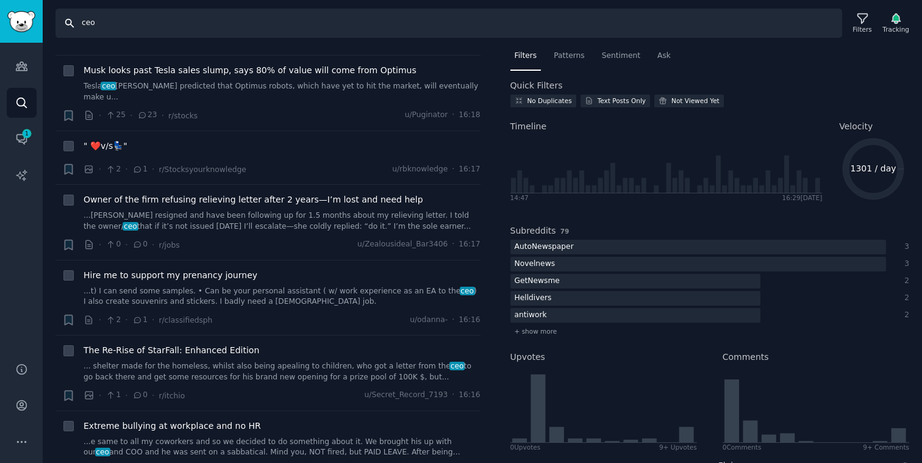
click at [139, 23] on input "ceo" at bounding box center [448, 23] width 786 height 29
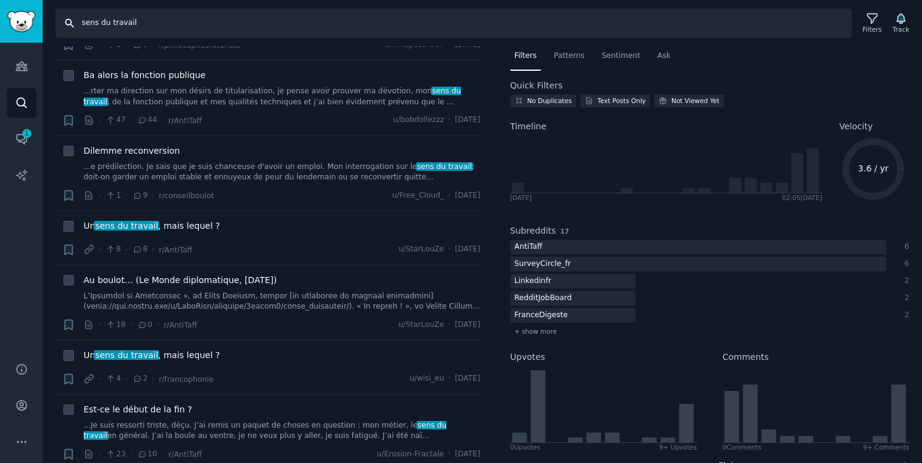
scroll to position [664, 0]
click at [249, 23] on input "sens du travail" at bounding box center [453, 23] width 796 height 29
type input "philosophie"
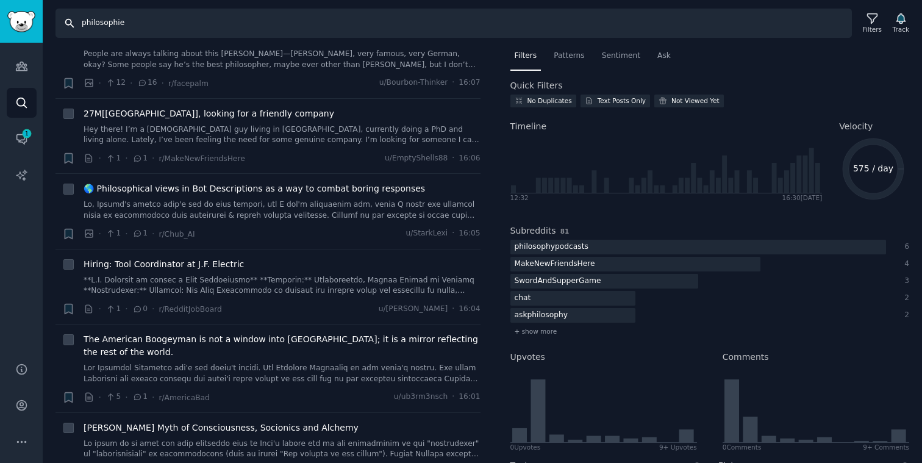
scroll to position [1682, 0]
click at [27, 66] on icon "Sidebar" at bounding box center [21, 66] width 13 height 13
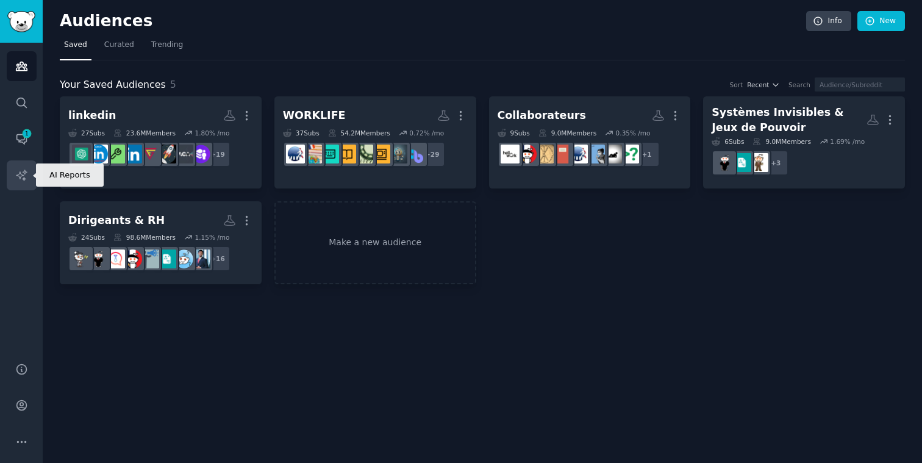
click at [21, 176] on icon "Sidebar" at bounding box center [21, 175] width 13 height 13
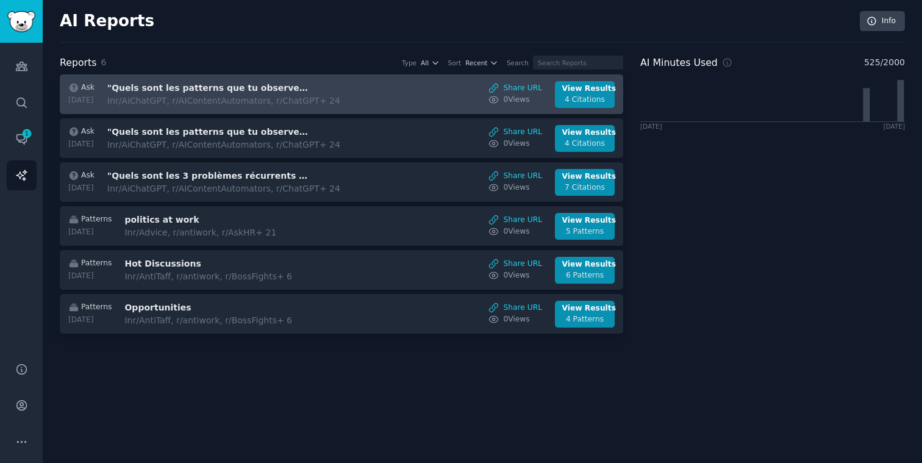
click at [295, 87] on h3 ""Quels sont les patterns que tu observes dans les témoignages de cette audience…" at bounding box center [209, 88] width 205 height 13
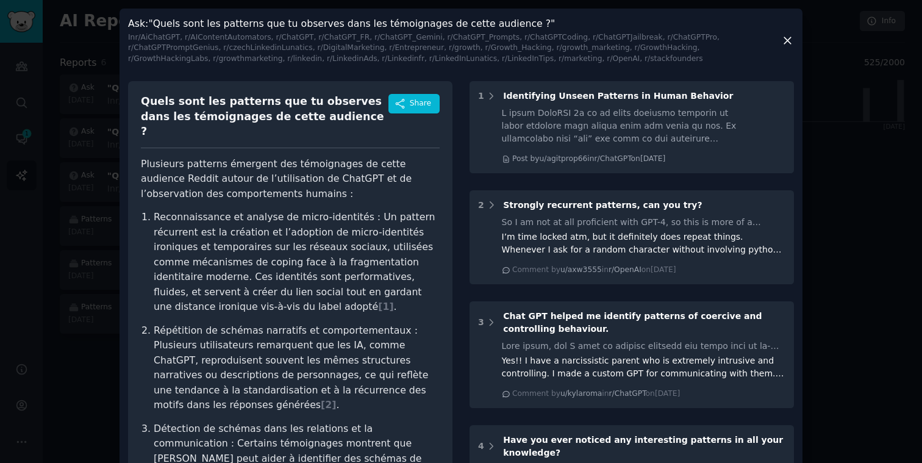
click at [785, 39] on icon at bounding box center [787, 40] width 13 height 13
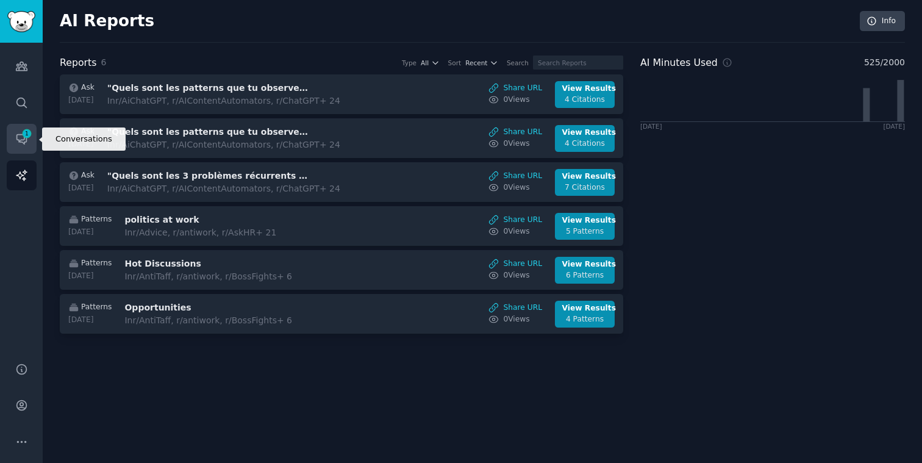
click at [18, 138] on icon "Sidebar" at bounding box center [21, 138] width 13 height 13
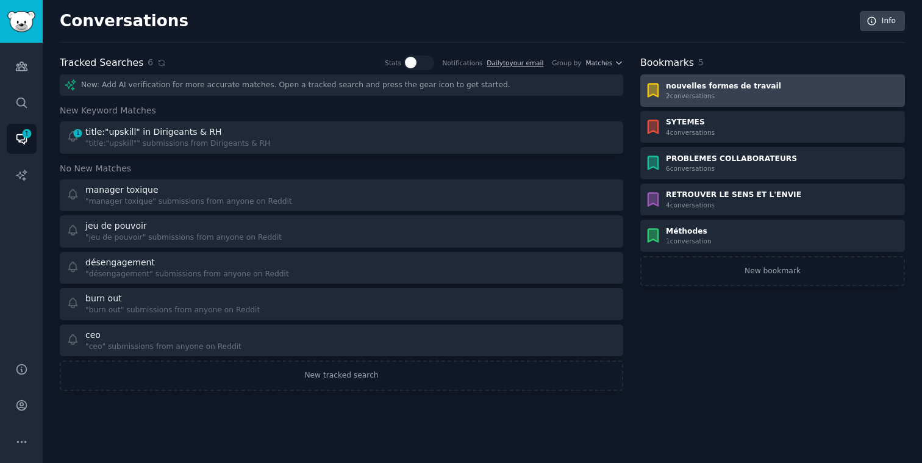
click at [799, 85] on div "nouvelles formes de travail 2 conversation s" at bounding box center [772, 91] width 256 height 20
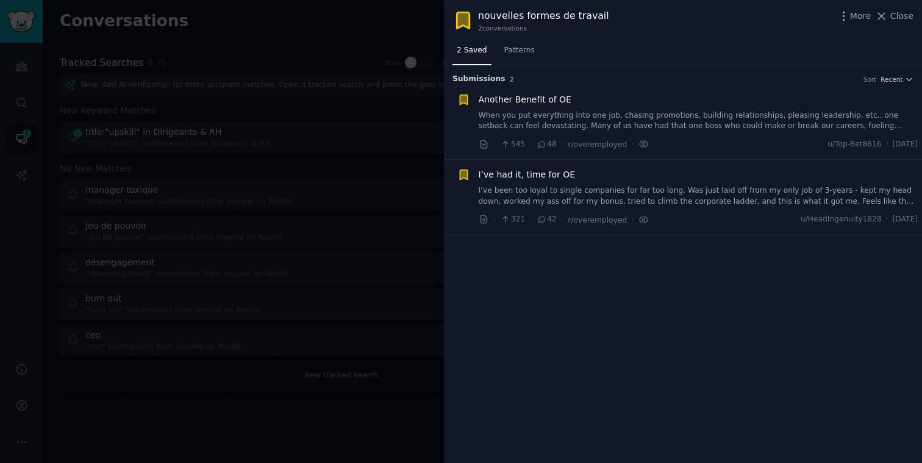
drag, startPoint x: 899, startPoint y: 14, endPoint x: 856, endPoint y: 30, distance: 45.5
click at [899, 14] on span "Close" at bounding box center [901, 16] width 23 height 13
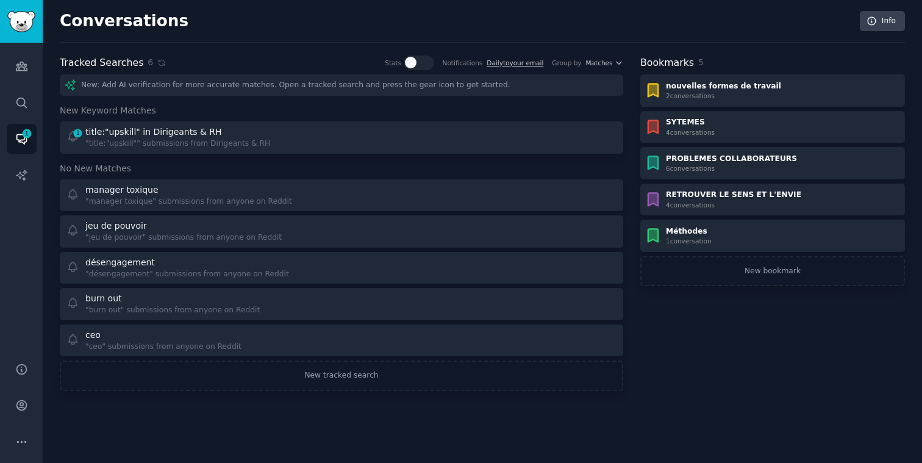
click at [422, 65] on div at bounding box center [419, 62] width 30 height 15
checkbox input "true"
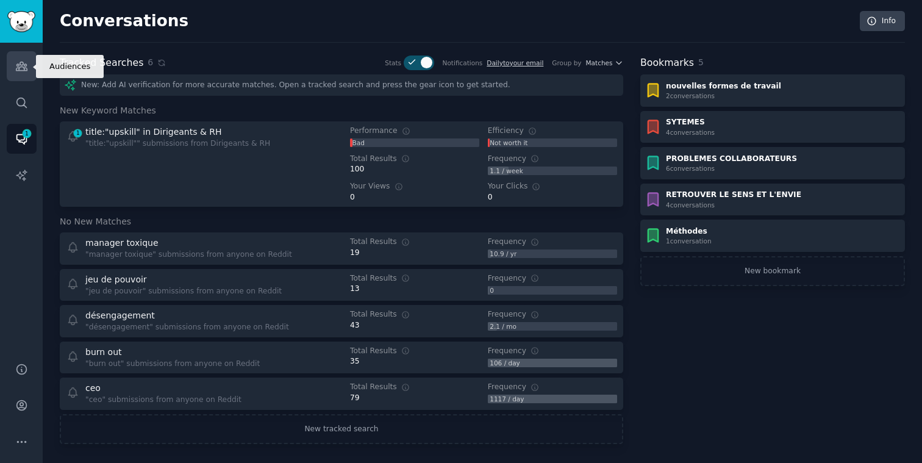
click at [24, 60] on icon "Sidebar" at bounding box center [21, 66] width 13 height 13
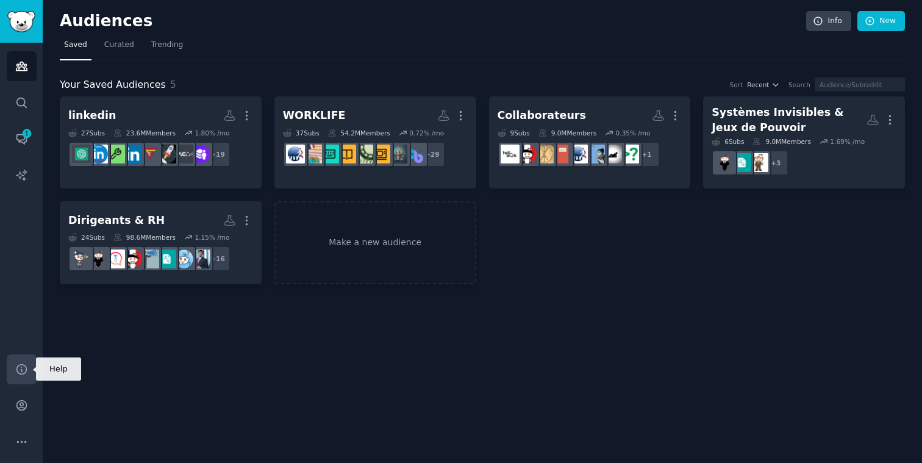
click at [16, 365] on icon "Sidebar" at bounding box center [21, 369] width 13 height 13
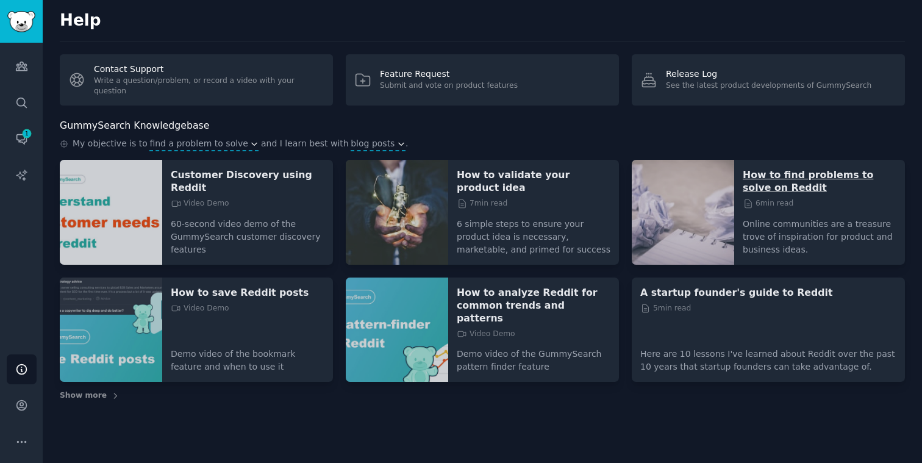
click at [783, 175] on p "How to find problems to solve on Reddit" at bounding box center [819, 181] width 154 height 26
click at [19, 68] on icon "Sidebar" at bounding box center [21, 66] width 11 height 9
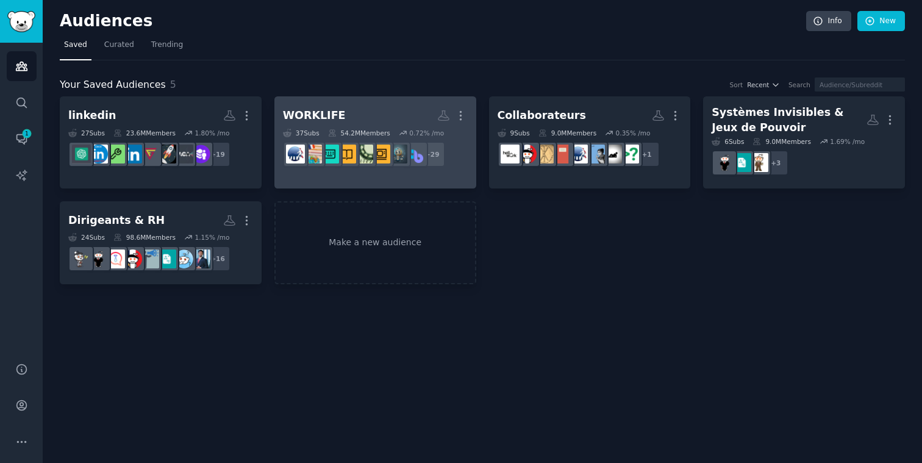
click at [390, 110] on h2 "WORKLIFE More" at bounding box center [375, 115] width 185 height 21
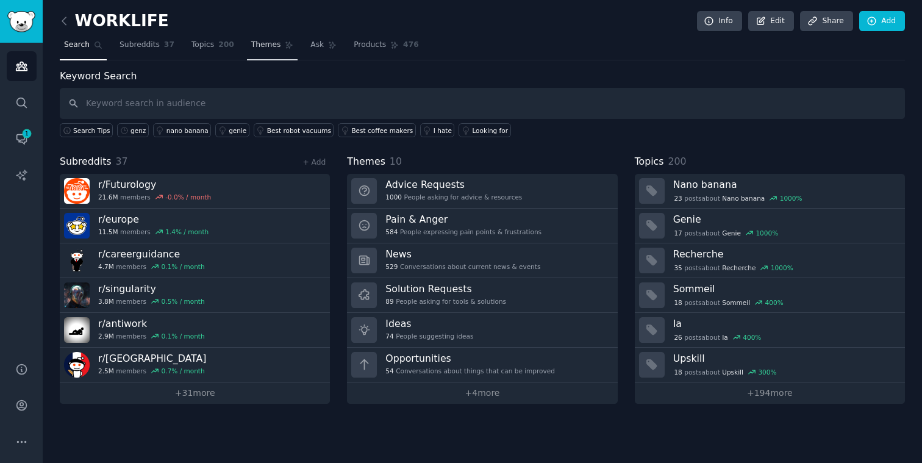
click at [206, 46] on span "Topics" at bounding box center [202, 45] width 23 height 11
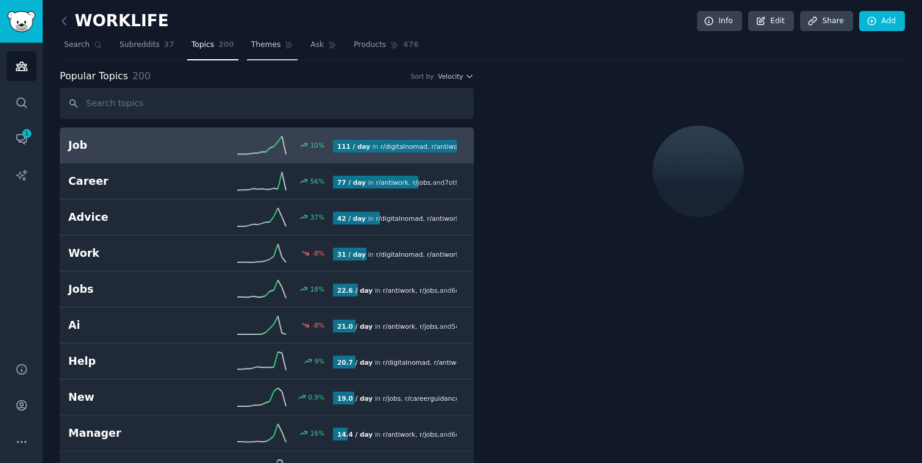
click at [254, 46] on span "Themes" at bounding box center [266, 45] width 30 height 11
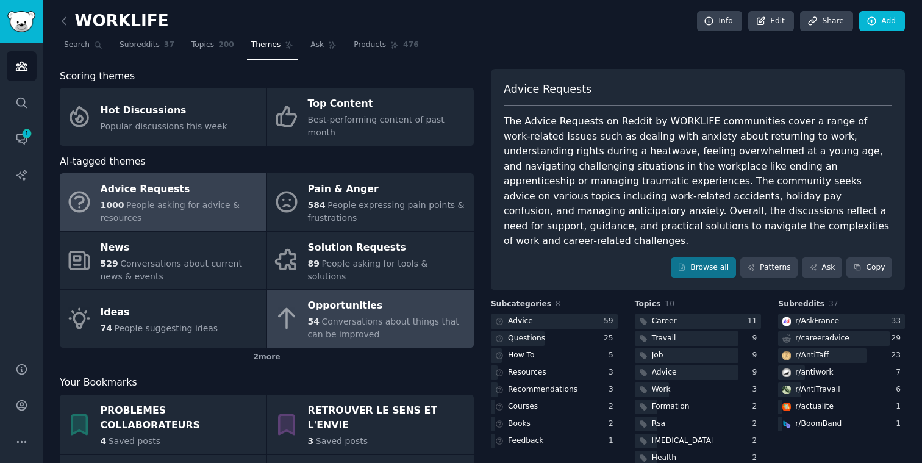
click at [418, 316] on span "Conversations about things that can be improved" at bounding box center [383, 327] width 151 height 23
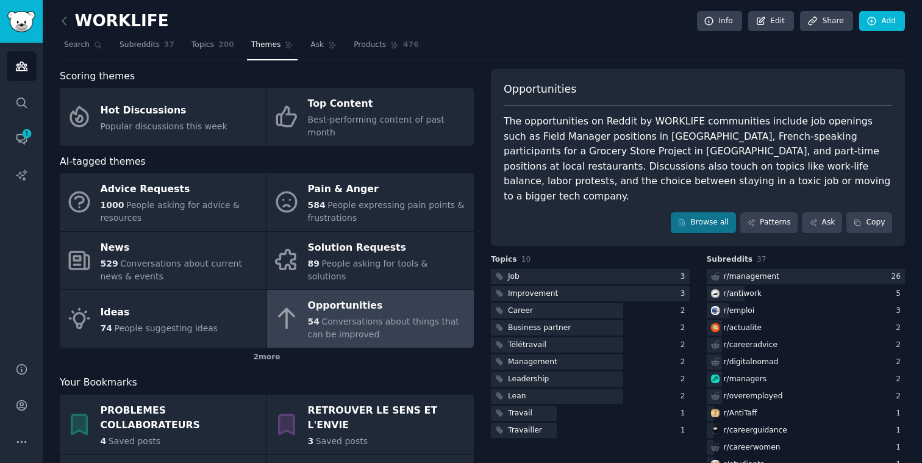
click at [638, 180] on div "The opportunities on Reddit by WORKLIFE communities include job openings such a…" at bounding box center [698, 159] width 388 height 90
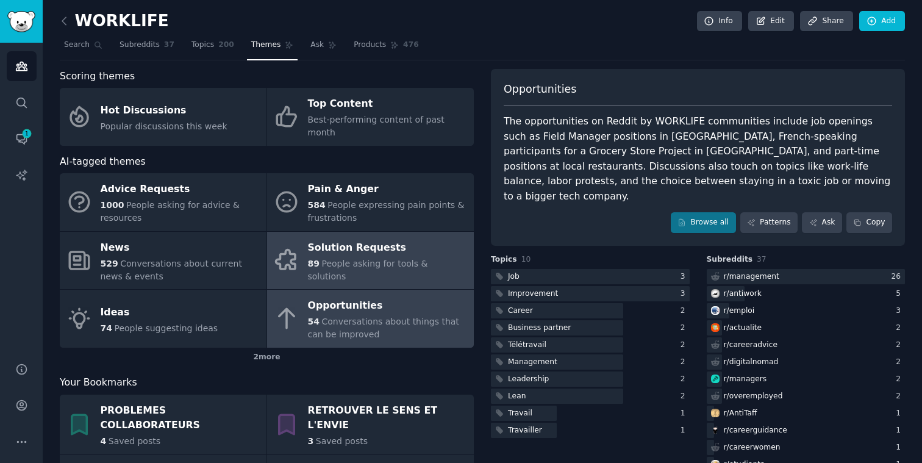
click at [379, 244] on div "Solution Requests" at bounding box center [388, 248] width 160 height 20
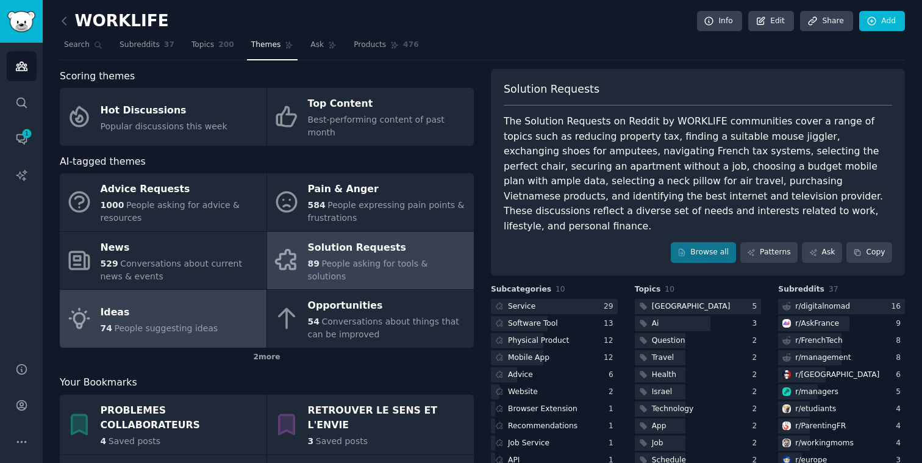
click at [149, 302] on div "Ideas" at bounding box center [160, 312] width 118 height 20
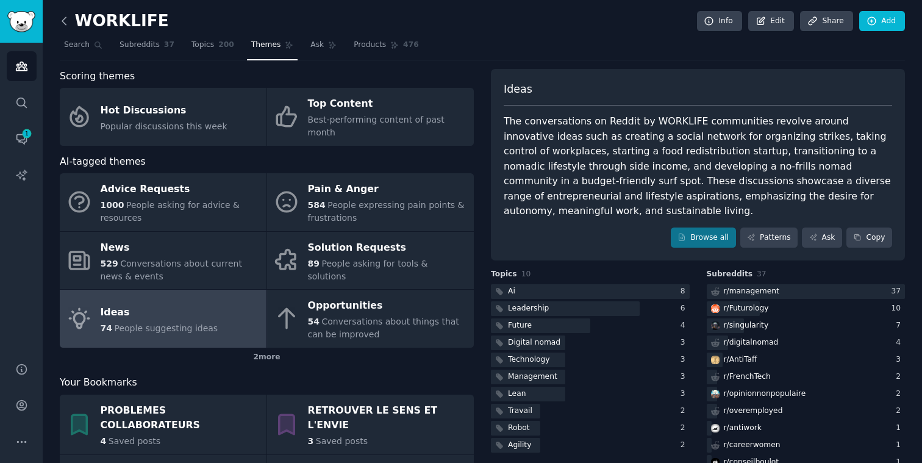
click at [67, 17] on icon at bounding box center [64, 21] width 13 height 13
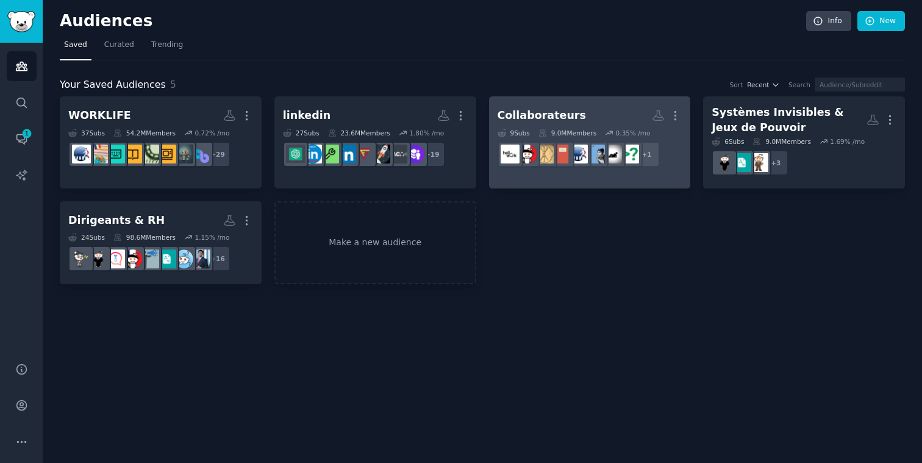
click at [595, 109] on h2 "Collaborateurs More" at bounding box center [589, 115] width 185 height 21
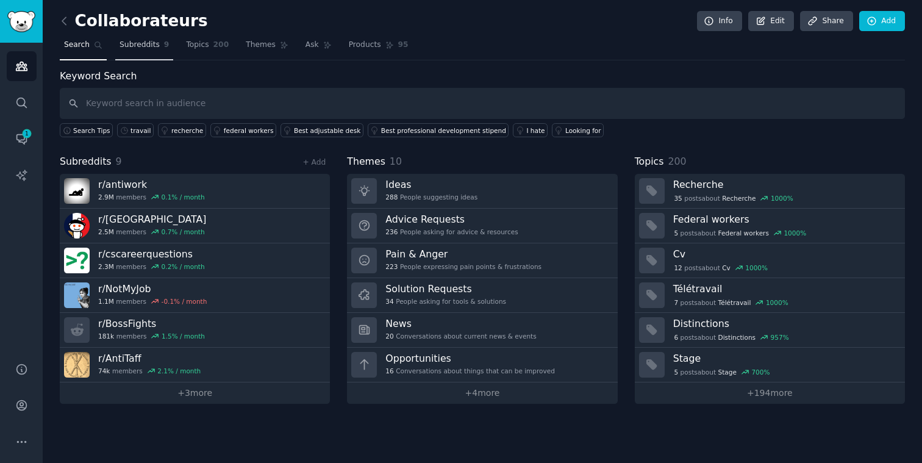
click at [140, 41] on span "Subreddits" at bounding box center [139, 45] width 40 height 11
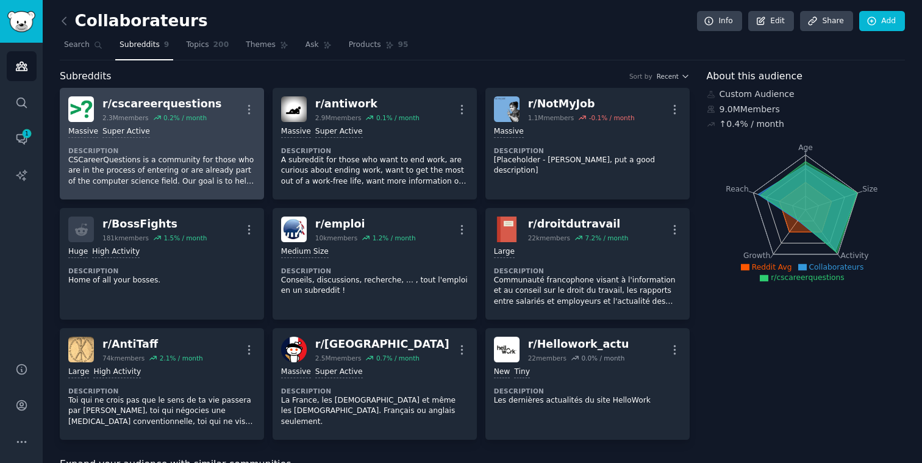
click at [224, 130] on div "Massive Super Active" at bounding box center [161, 132] width 187 height 12
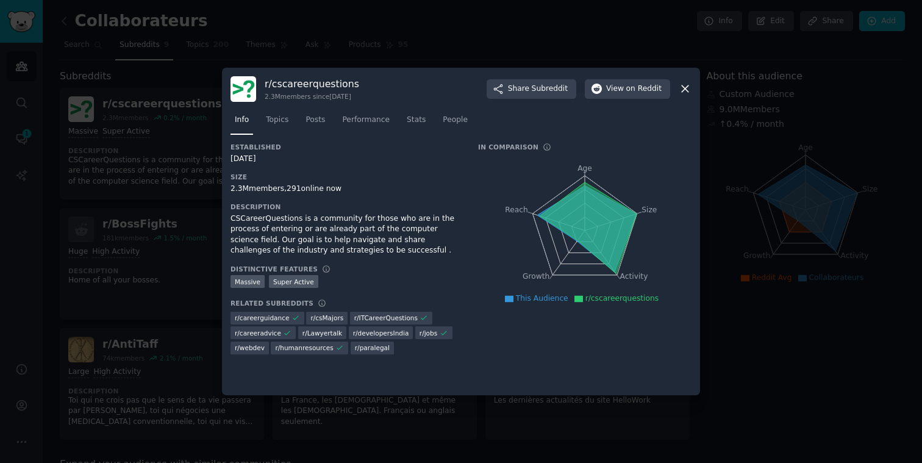
click at [685, 90] on icon at bounding box center [684, 88] width 13 height 13
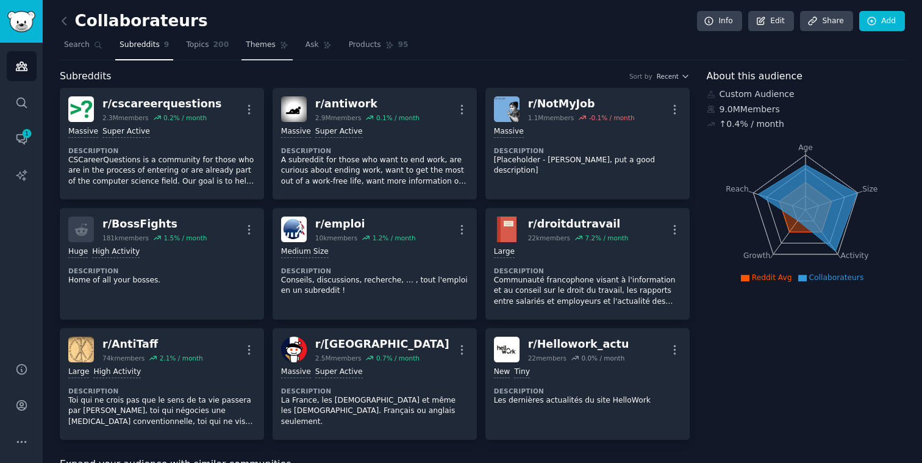
click at [190, 43] on span "Topics" at bounding box center [197, 45] width 23 height 11
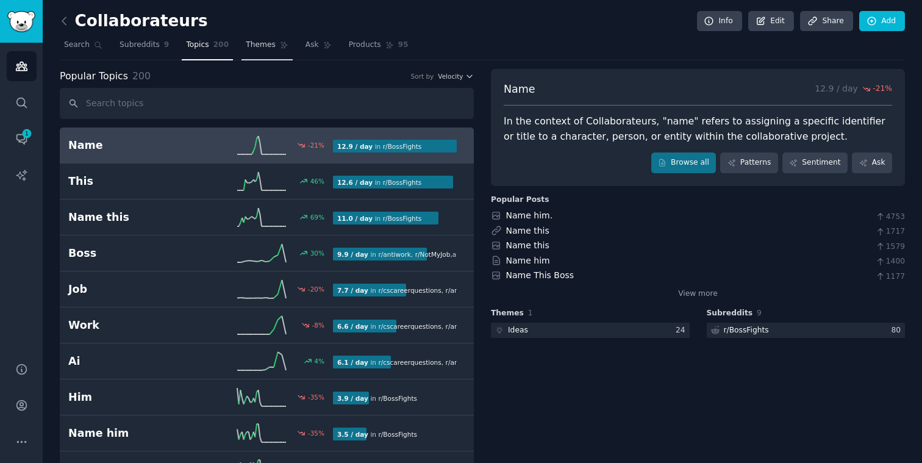
click at [268, 46] on span "Themes" at bounding box center [261, 45] width 30 height 11
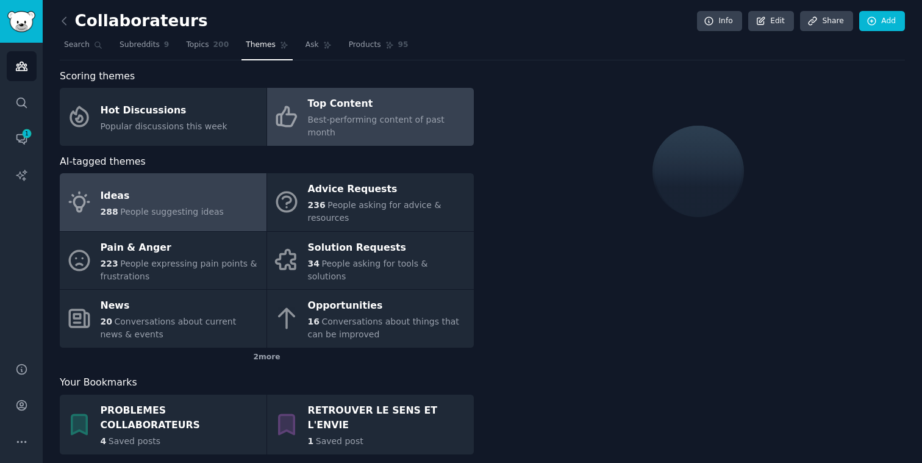
click at [344, 111] on div "Top Content" at bounding box center [388, 104] width 160 height 20
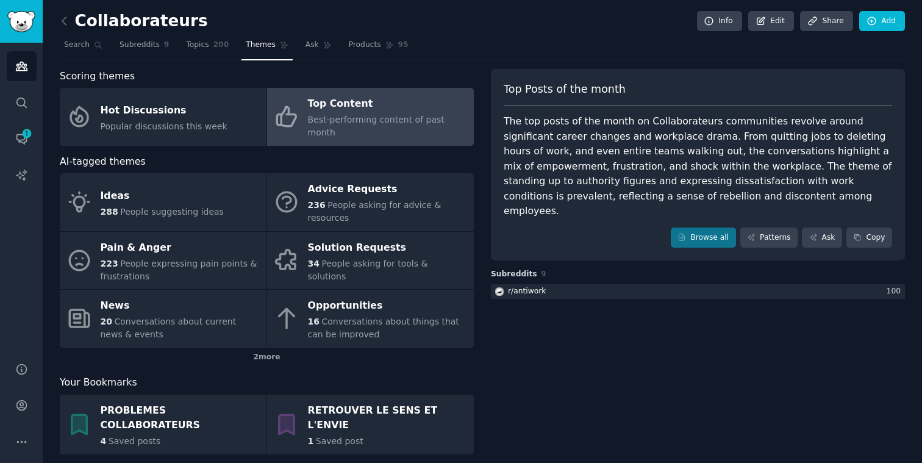
click at [631, 52] on nav "Search Subreddits 9 Topics 200 Themes Ask Products 95" at bounding box center [482, 47] width 845 height 25
click at [563, 116] on div "The top posts of the month on Collaborateurs communities revolve around signifi…" at bounding box center [698, 166] width 388 height 105
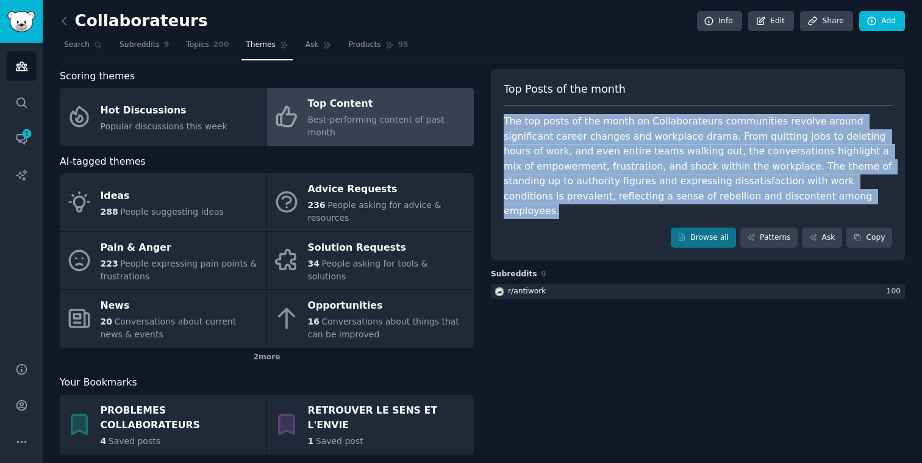
drag, startPoint x: 746, startPoint y: 194, endPoint x: 502, endPoint y: 121, distance: 255.2
click at [502, 121] on div "Top Posts of the month The top posts of the month on Collaborateurs communities…" at bounding box center [698, 165] width 414 height 192
copy div "The top posts of the month on Collaborateurs communities revolve around signifi…"
click at [771, 227] on link "Patterns" at bounding box center [768, 237] width 57 height 21
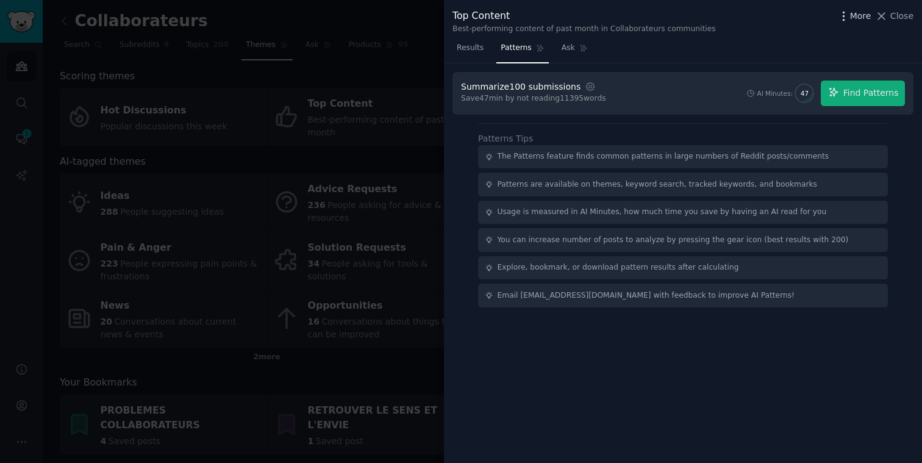
click at [864, 17] on span "More" at bounding box center [860, 16] width 21 height 13
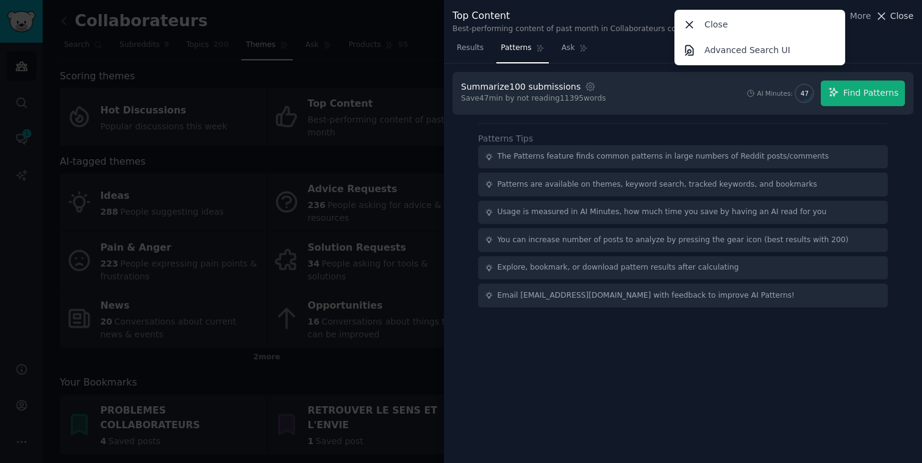
click at [897, 13] on span "Close" at bounding box center [901, 16] width 23 height 13
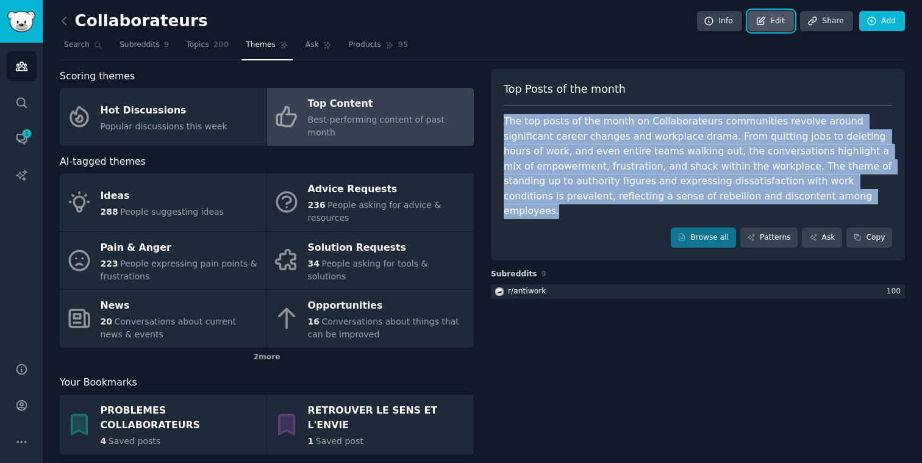
click at [770, 17] on link "Edit" at bounding box center [771, 21] width 46 height 21
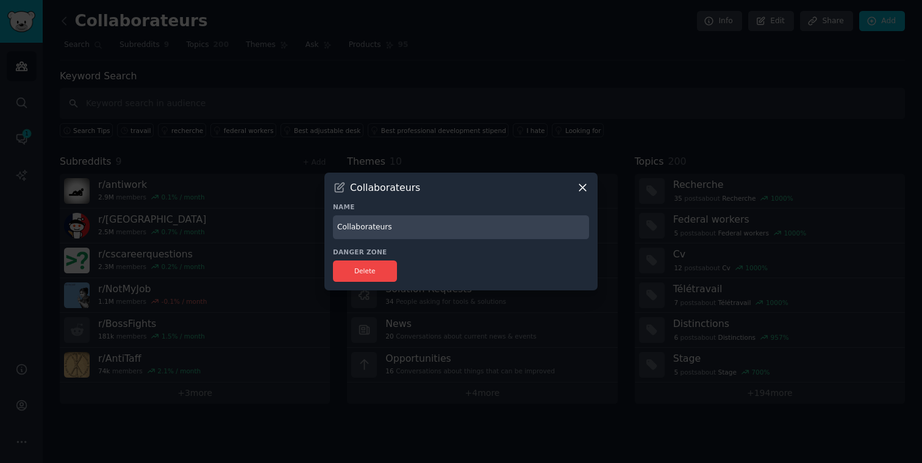
click at [585, 185] on icon at bounding box center [582, 188] width 7 height 7
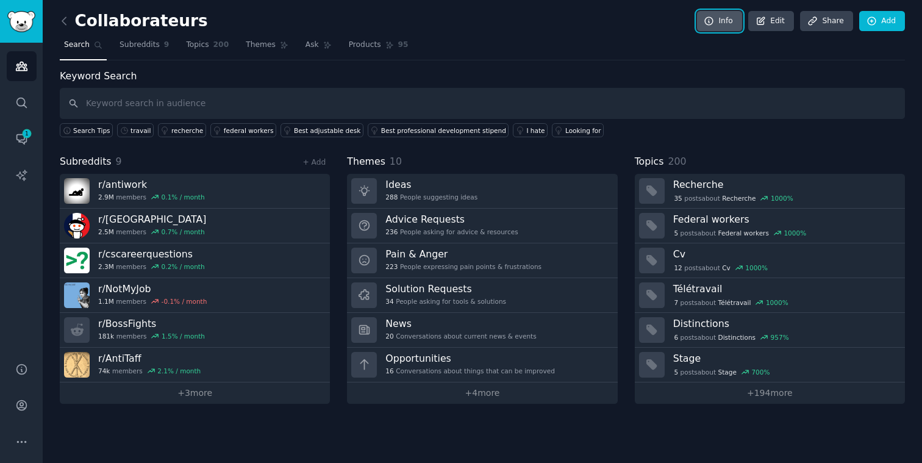
click at [713, 21] on icon at bounding box center [709, 21] width 8 height 8
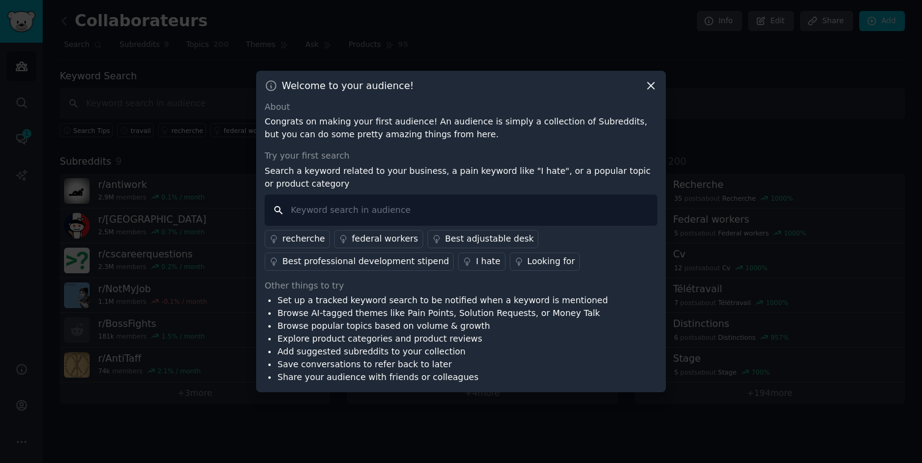
click at [385, 210] on input "text" at bounding box center [461, 209] width 393 height 31
click at [307, 169] on p "Search a keyword related to your business, a pain keyword like "I hate", or a p…" at bounding box center [461, 178] width 393 height 26
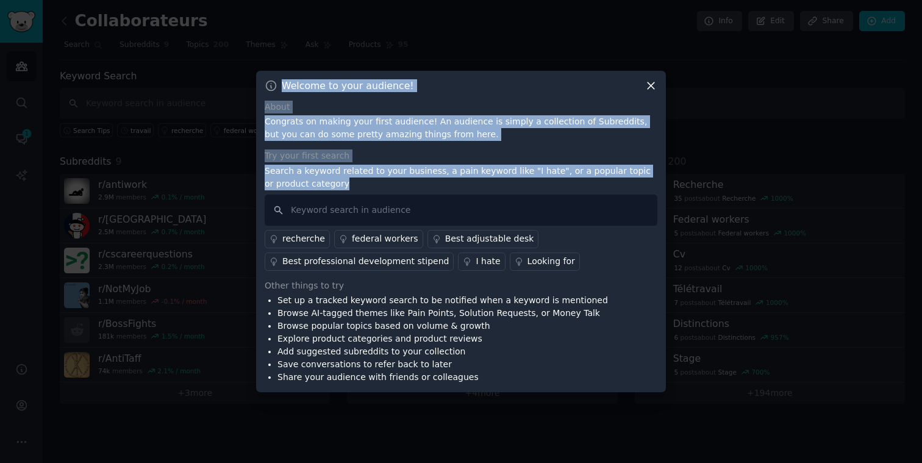
drag, startPoint x: 282, startPoint y: 84, endPoint x: 349, endPoint y: 180, distance: 116.5
click at [349, 180] on div "Welcome to your audience! About Congrats on making your first audience! An audi…" at bounding box center [461, 232] width 410 height 322
copy div "Welcome to your audience! About Congrats on making your first audience! An audi…"
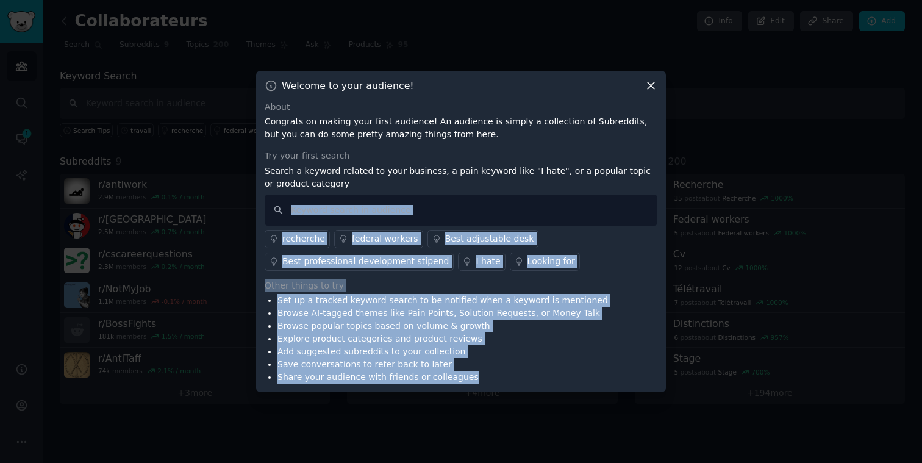
drag, startPoint x: 474, startPoint y: 376, endPoint x: 265, endPoint y: 195, distance: 276.1
click at [265, 195] on div "About Congrats on making your first audience! An audience is simply a collectio…" at bounding box center [461, 242] width 393 height 283
copy div "recherche federal workers Best adjustable desk Best professional development st…"
click at [651, 88] on icon at bounding box center [650, 85] width 13 height 13
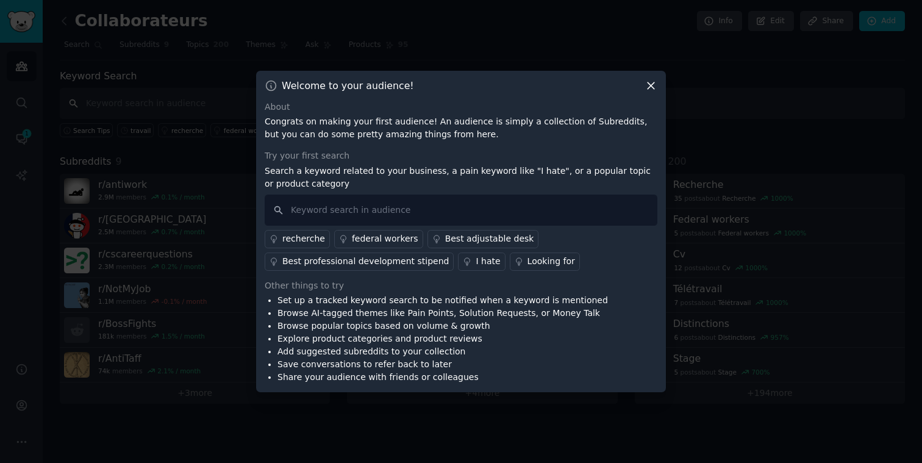
click at [651, 88] on input "text" at bounding box center [482, 103] width 845 height 31
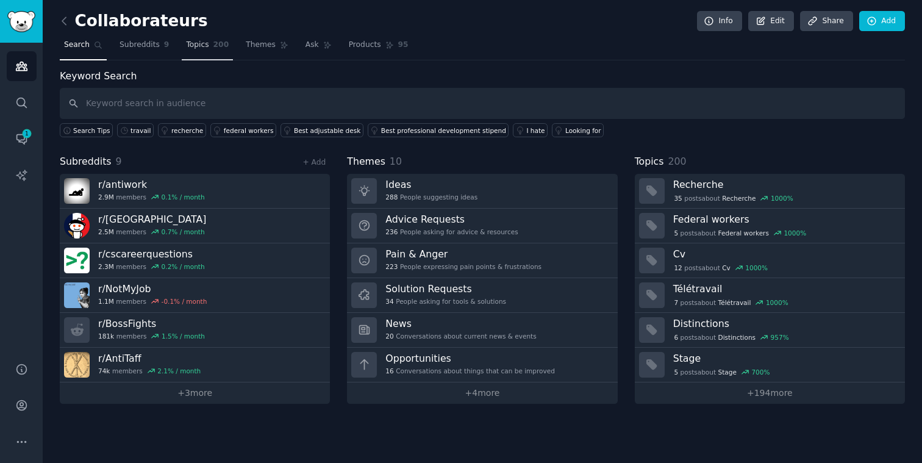
click at [197, 48] on span "Topics" at bounding box center [197, 45] width 23 height 11
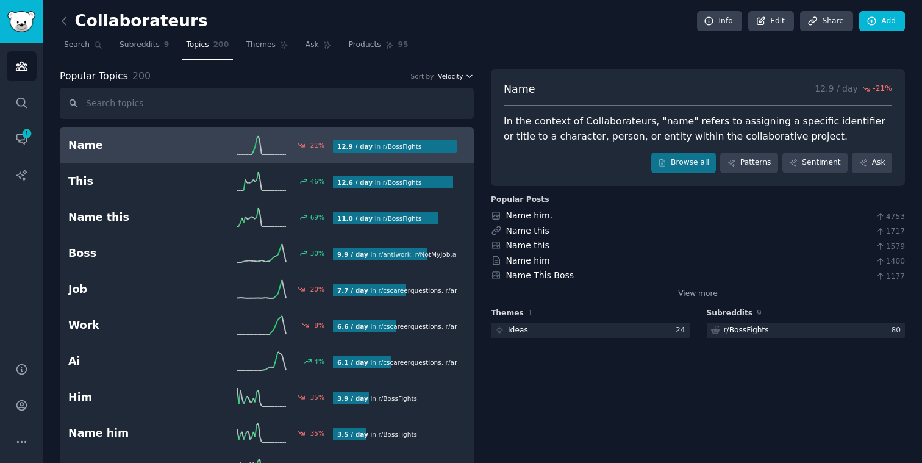
click at [455, 75] on span "Velocity" at bounding box center [450, 76] width 25 height 9
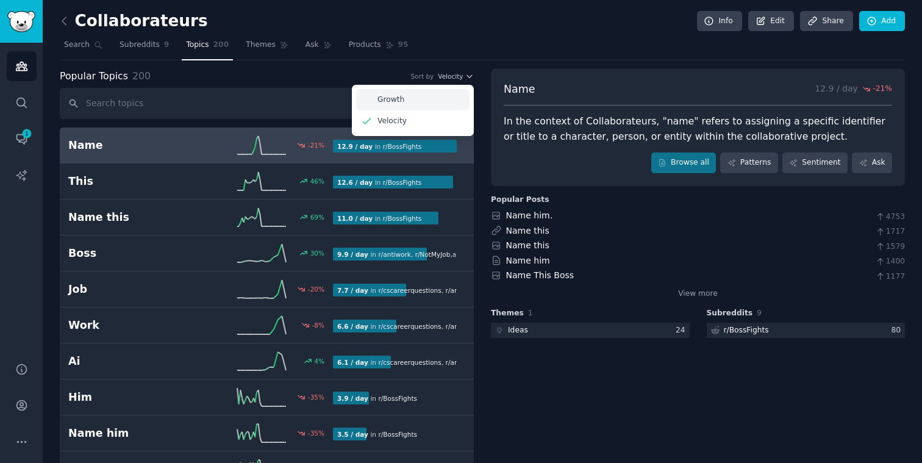
click at [394, 96] on p "Growth" at bounding box center [390, 99] width 27 height 11
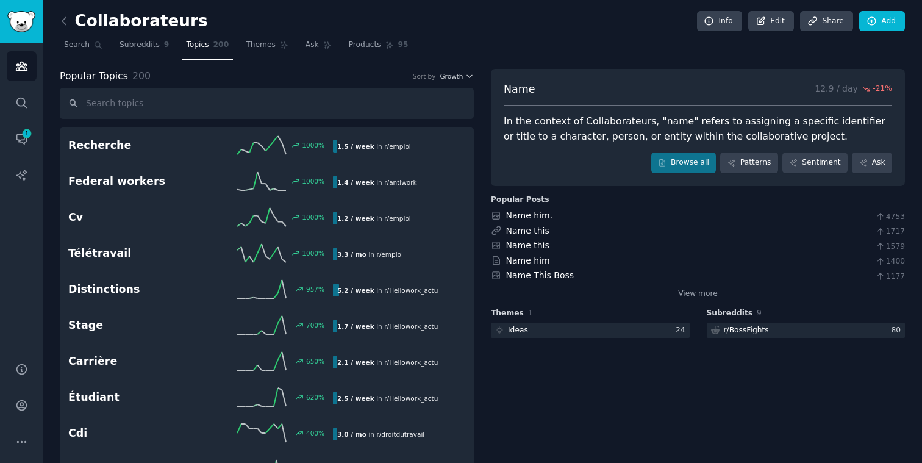
drag, startPoint x: 518, startPoint y: 138, endPoint x: 529, endPoint y: 138, distance: 11.0
click at [518, 138] on div "In the context of Collaborateurs, "name" refers to assigning a specific identif…" at bounding box center [698, 129] width 388 height 30
drag, startPoint x: 594, startPoint y: 138, endPoint x: 635, endPoint y: 137, distance: 40.9
click at [635, 137] on div "In the context of Collaborateurs, "name" refers to assigning a specific identif…" at bounding box center [698, 129] width 388 height 30
click at [695, 134] on div "In the context of Collaborateurs, "name" refers to assigning a specific identif…" at bounding box center [698, 129] width 388 height 30
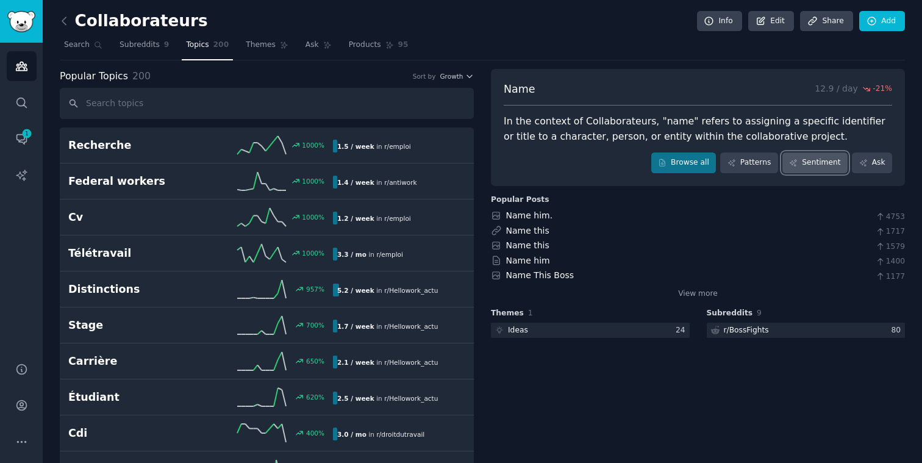
click at [801, 160] on link "Sentiment" at bounding box center [814, 162] width 65 height 21
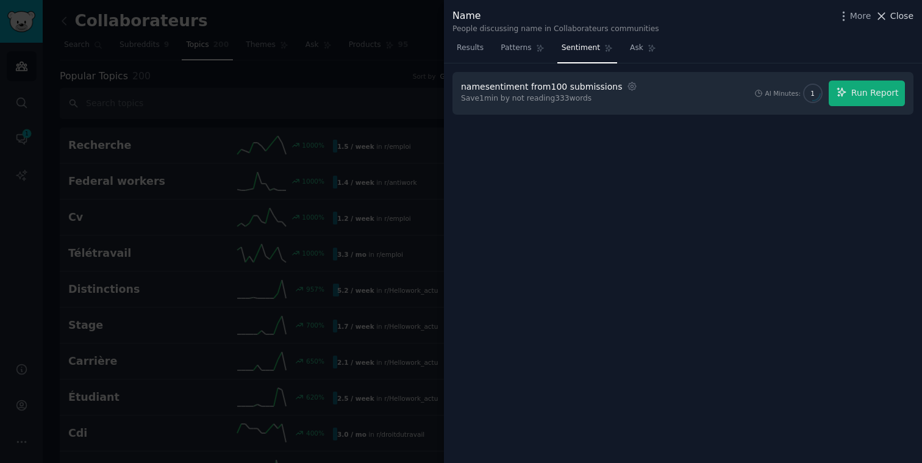
click at [905, 14] on span "Close" at bounding box center [901, 16] width 23 height 13
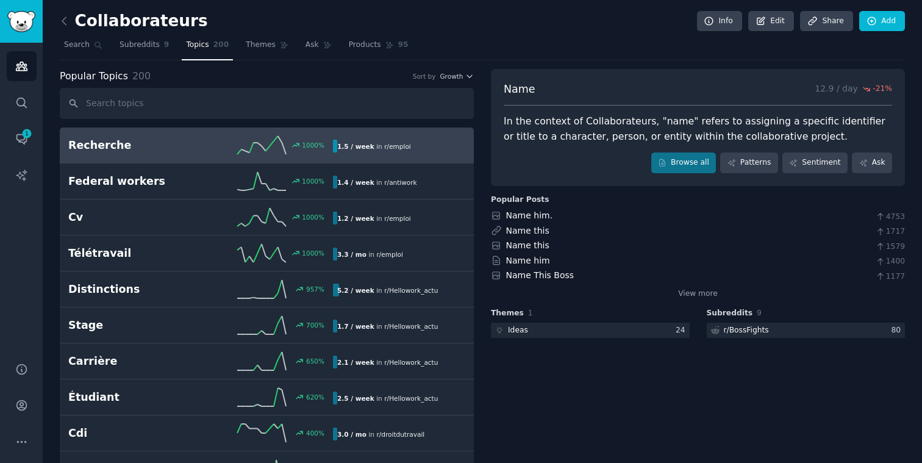
click at [142, 146] on h2 "Recherche" at bounding box center [134, 145] width 132 height 15
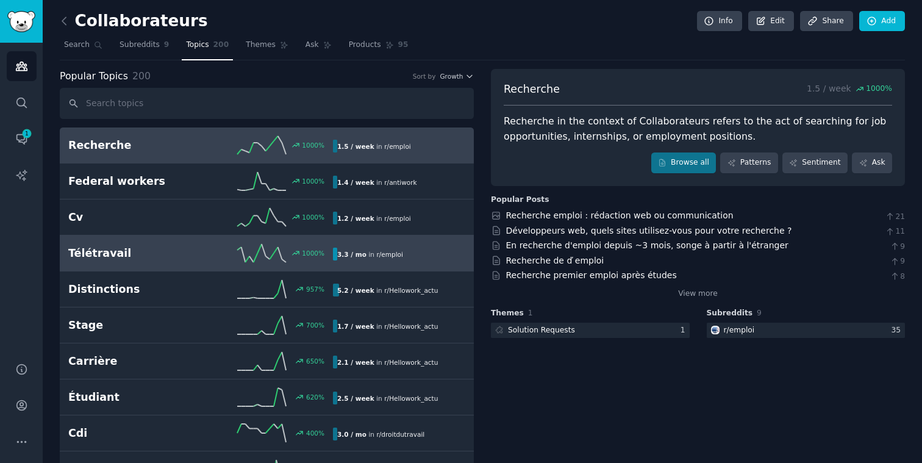
click at [143, 254] on h2 "Télétravail" at bounding box center [134, 253] width 132 height 15
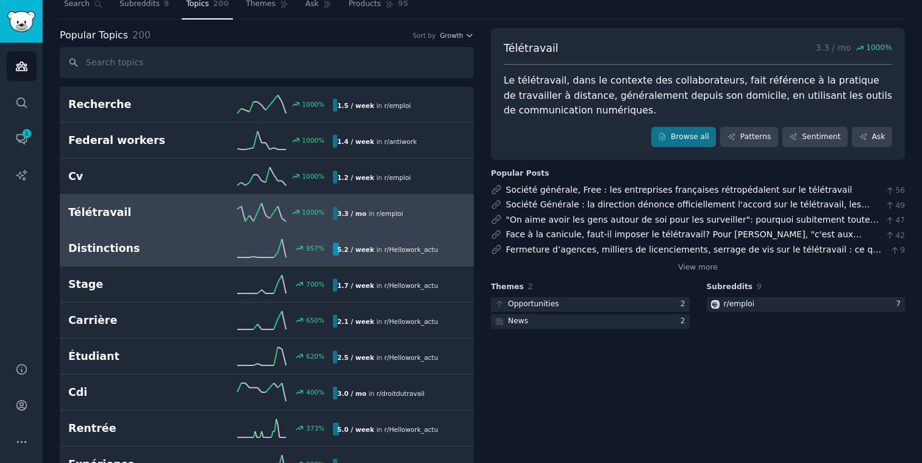
scroll to position [41, 0]
click at [141, 253] on h2 "Distinctions" at bounding box center [134, 248] width 132 height 15
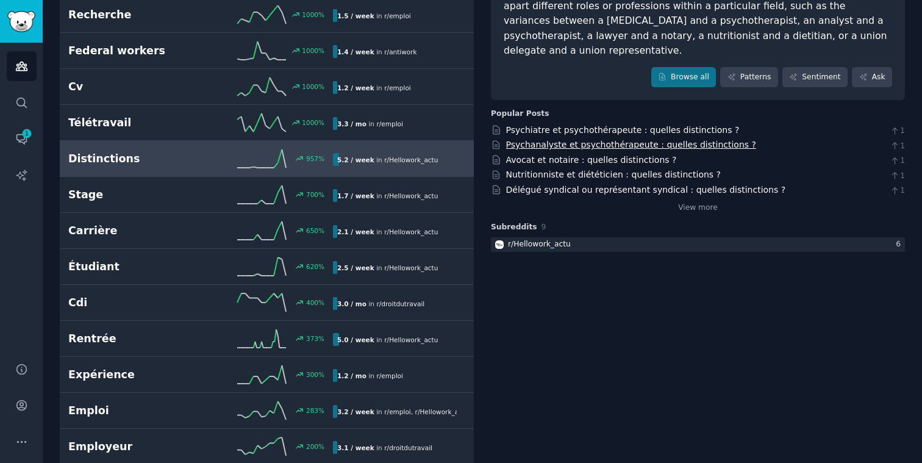
scroll to position [166, 0]
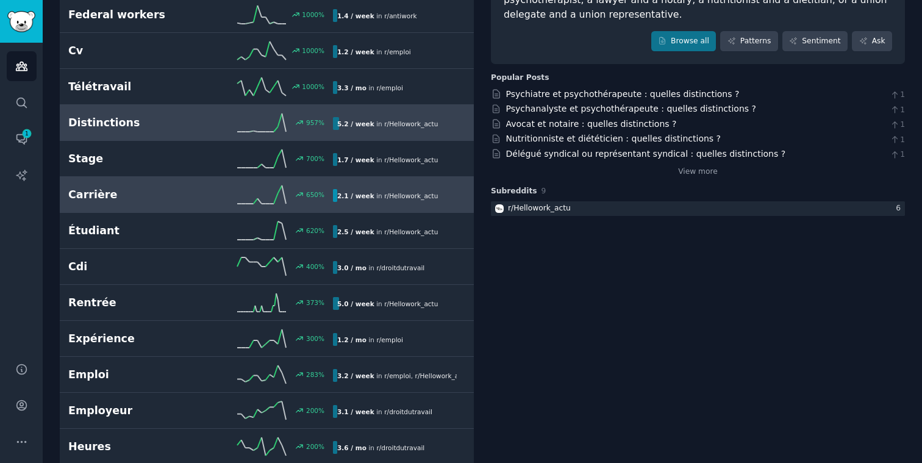
click at [128, 191] on h2 "Carrière" at bounding box center [134, 194] width 132 height 15
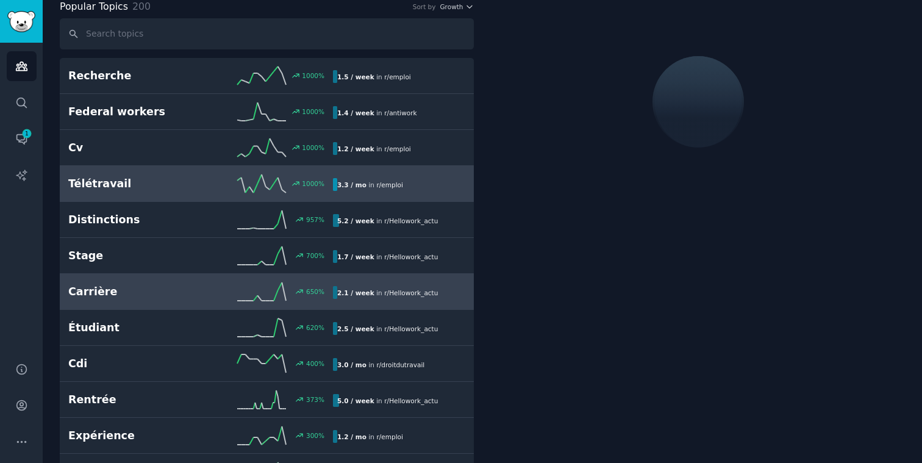
scroll to position [68, 0]
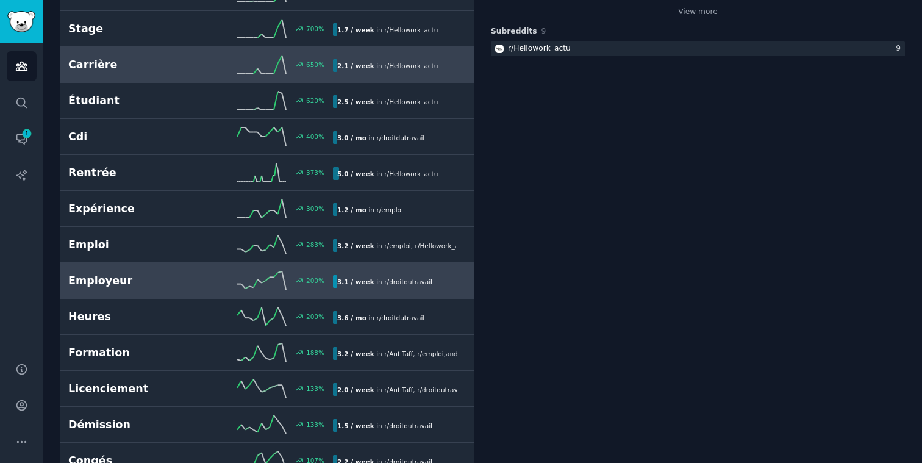
click at [120, 276] on h2 "Employeur" at bounding box center [134, 280] width 132 height 15
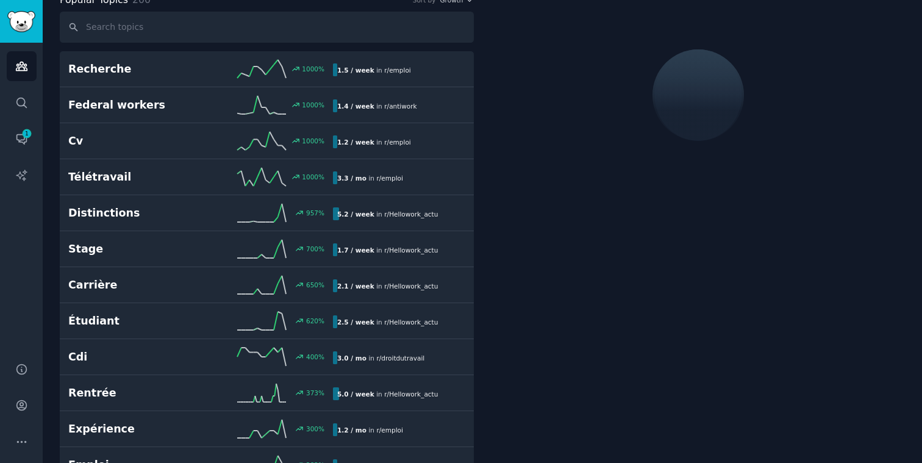
scroll to position [68, 0]
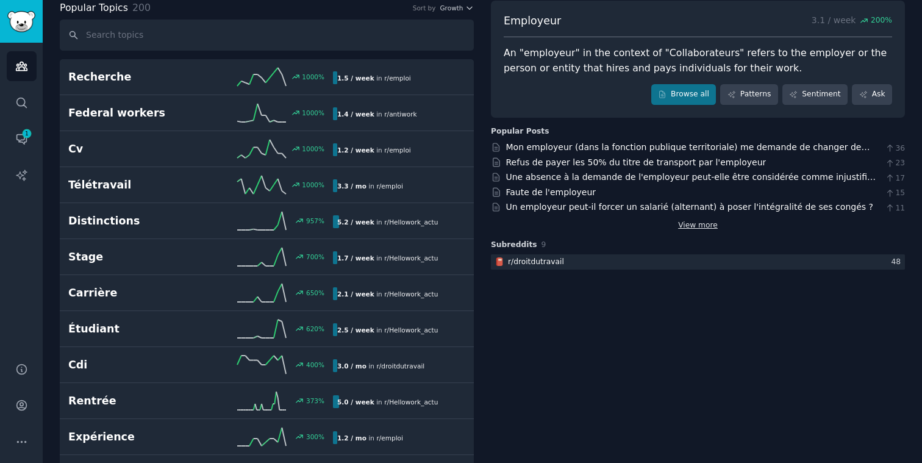
click at [689, 228] on link "View more" at bounding box center [698, 225] width 40 height 11
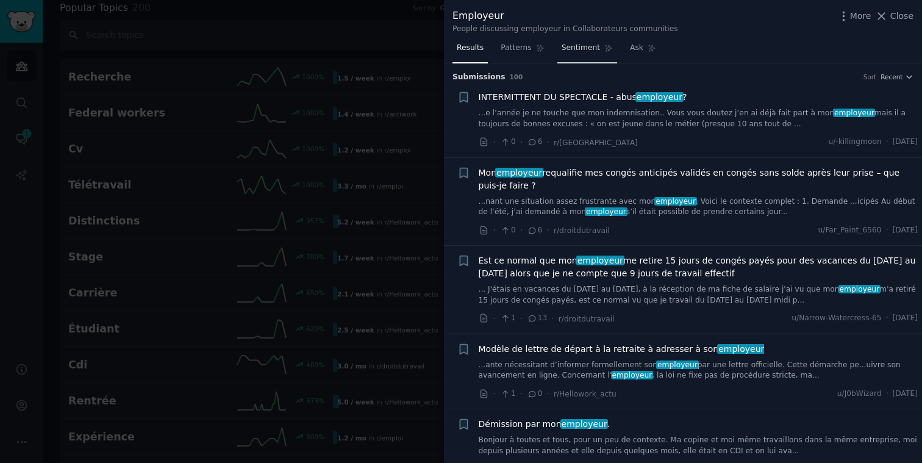
click at [587, 49] on span "Sentiment" at bounding box center [580, 48] width 38 height 11
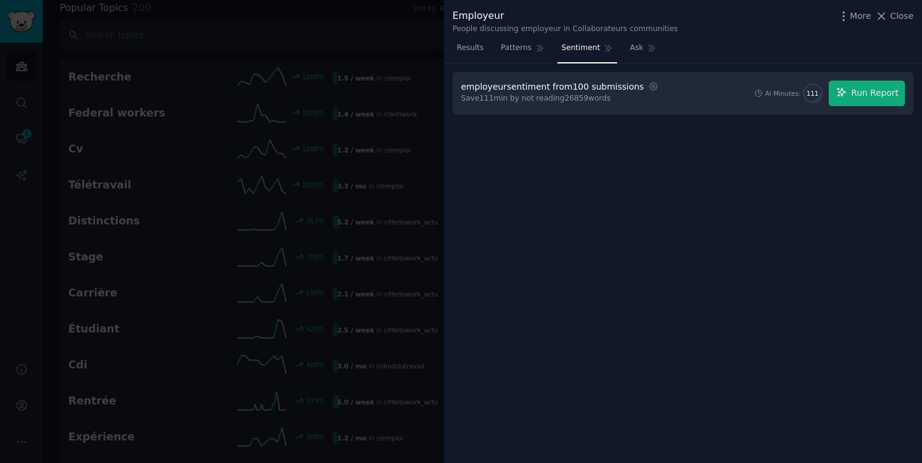
click at [889, 13] on button "Close" at bounding box center [894, 16] width 38 height 13
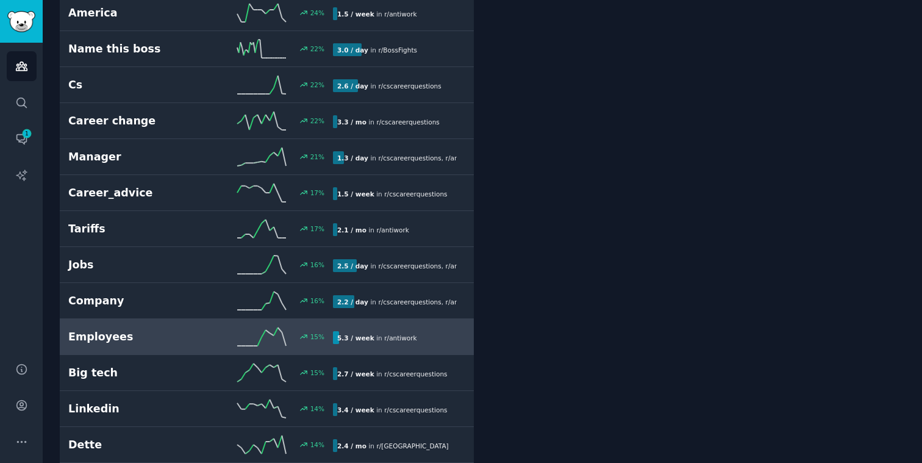
scroll to position [1860, 0]
click at [165, 329] on h2 "Employees" at bounding box center [134, 335] width 132 height 15
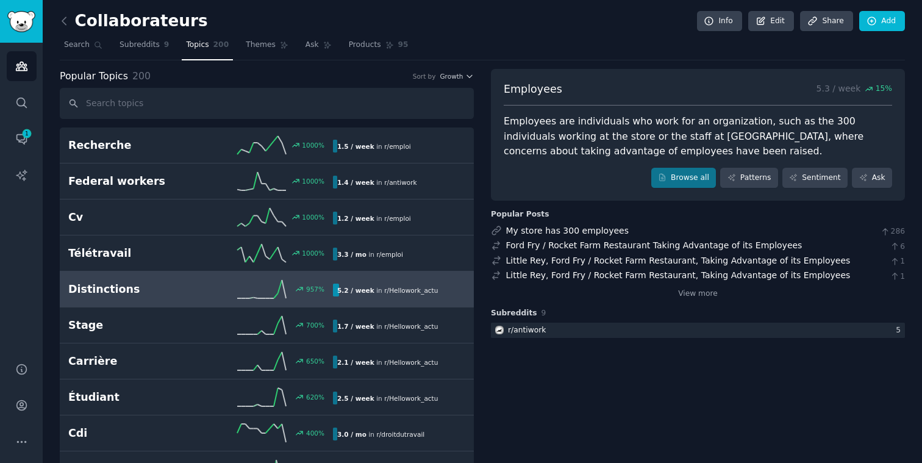
click at [177, 300] on link "Distinctions 957 % 5.2 / week in r/ Hellowork_actu 957% increase in mentions re…" at bounding box center [267, 289] width 414 height 36
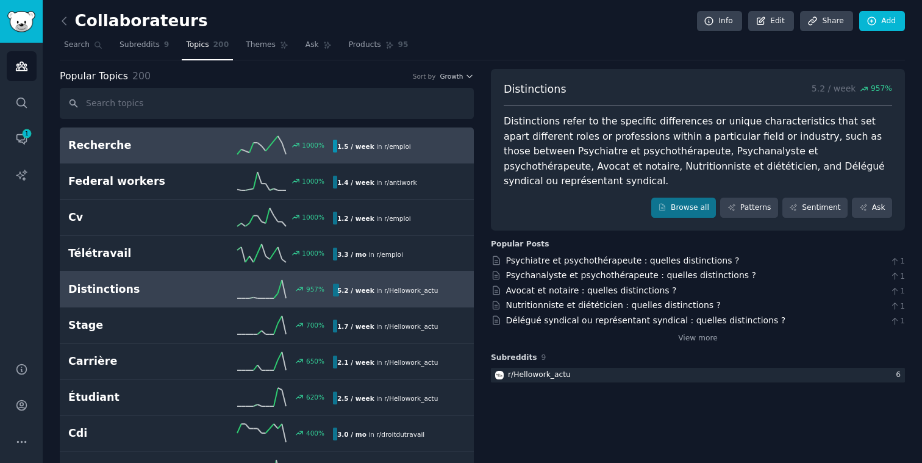
click at [168, 150] on h2 "Recherche" at bounding box center [134, 145] width 132 height 15
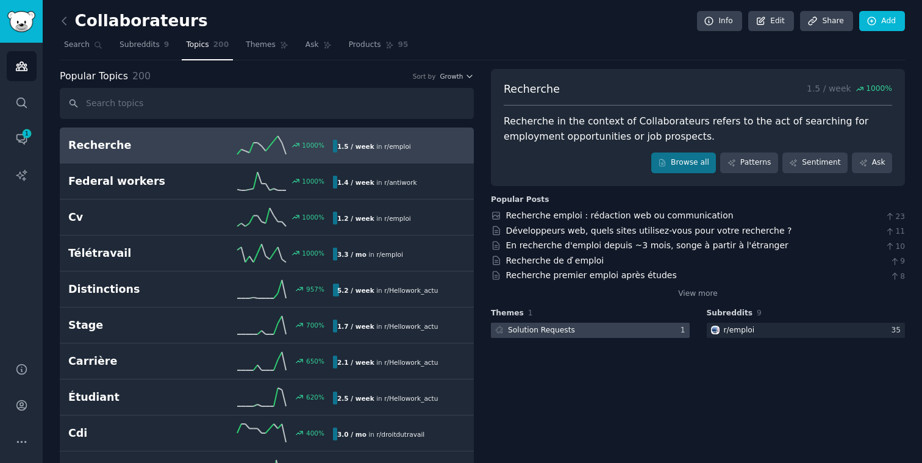
click at [624, 333] on div at bounding box center [590, 329] width 199 height 15
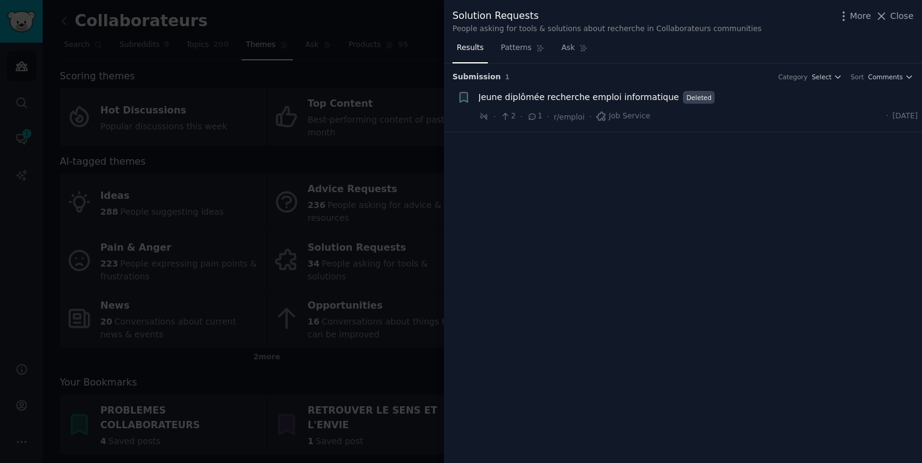
click at [412, 159] on div at bounding box center [461, 231] width 922 height 463
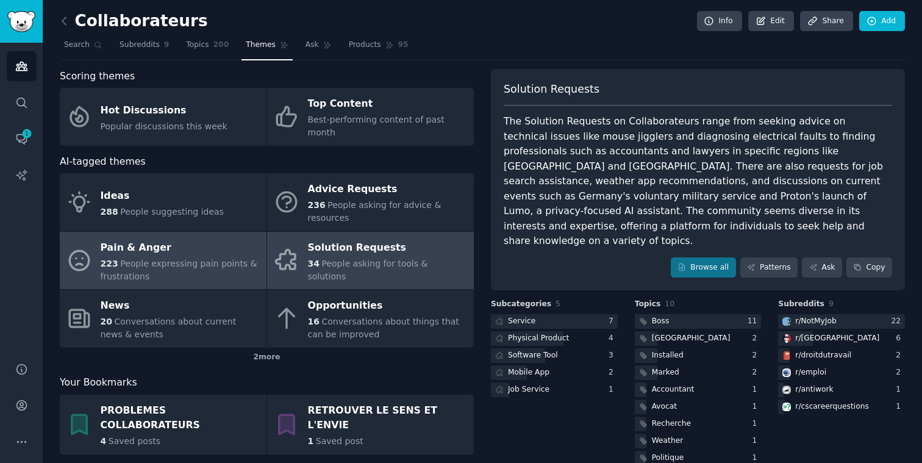
click at [134, 241] on div "Pain & Anger" at bounding box center [181, 248] width 160 height 20
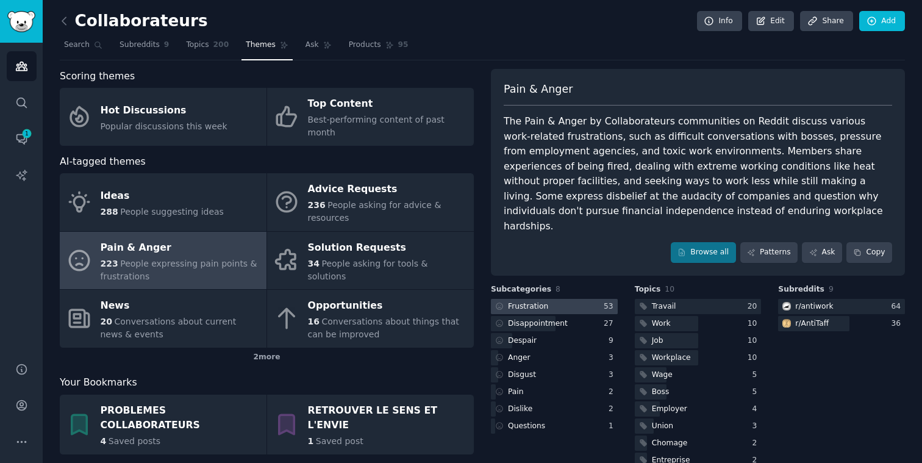
click at [576, 299] on div at bounding box center [554, 306] width 127 height 15
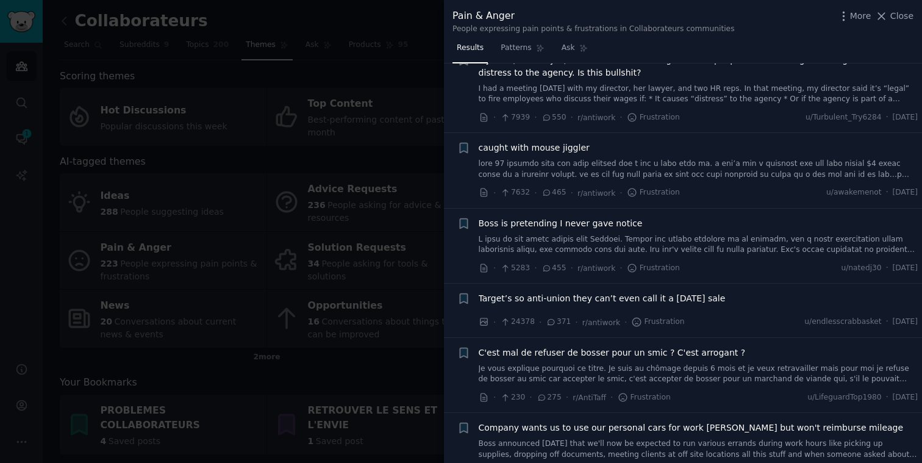
scroll to position [116, 0]
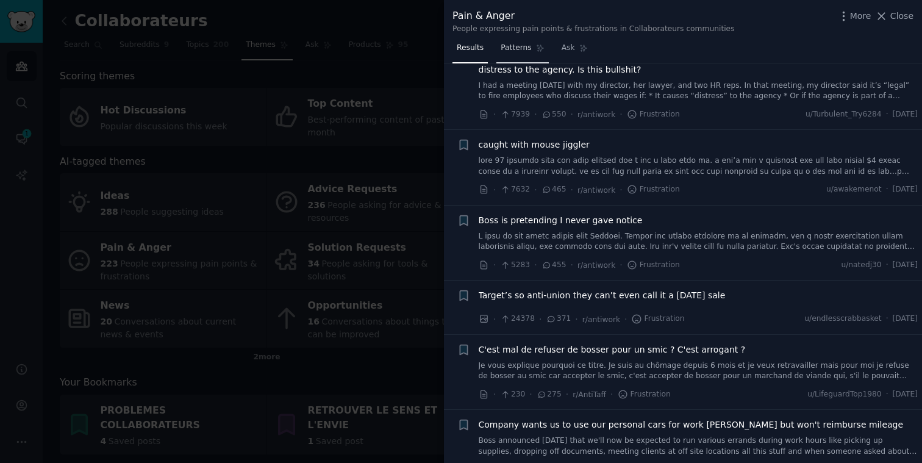
click at [521, 47] on span "Patterns" at bounding box center [515, 48] width 30 height 11
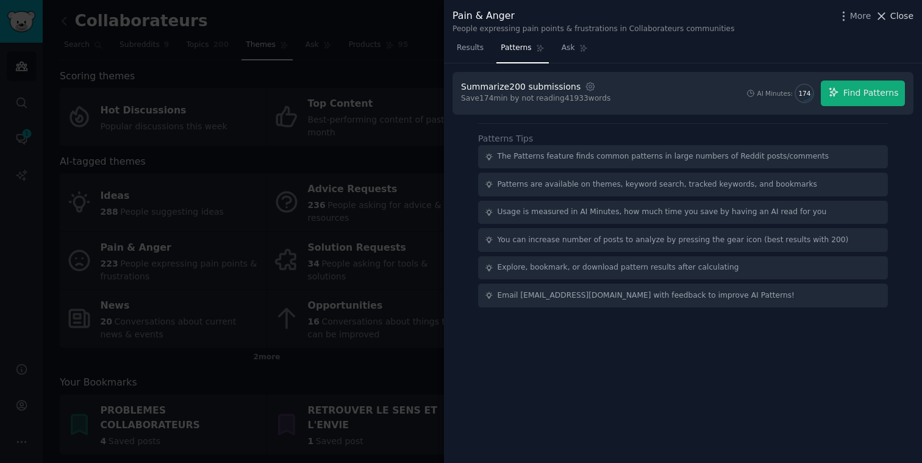
click at [902, 18] on span "Close" at bounding box center [901, 16] width 23 height 13
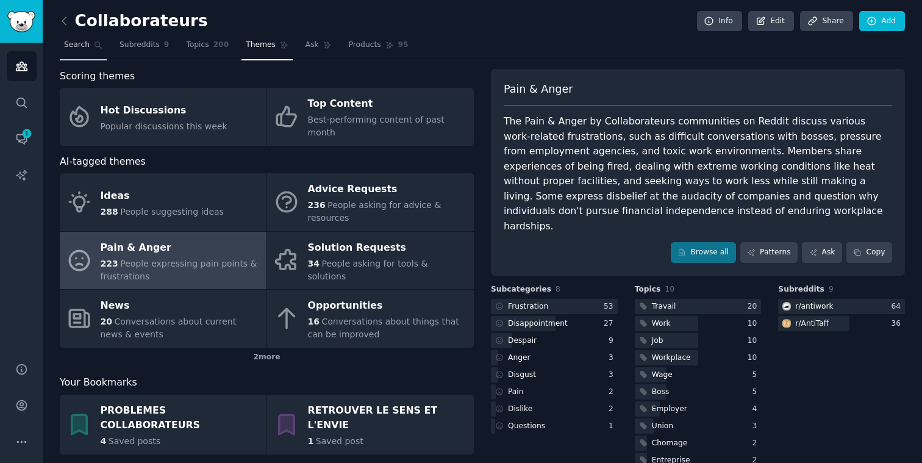
click at [76, 45] on span "Search" at bounding box center [77, 45] width 26 height 11
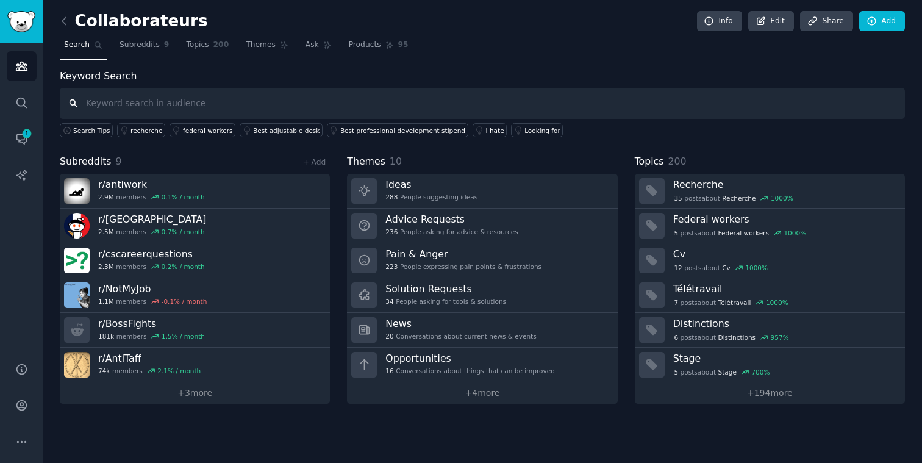
paste input "Manager toxique"
type input "Manager toxique"
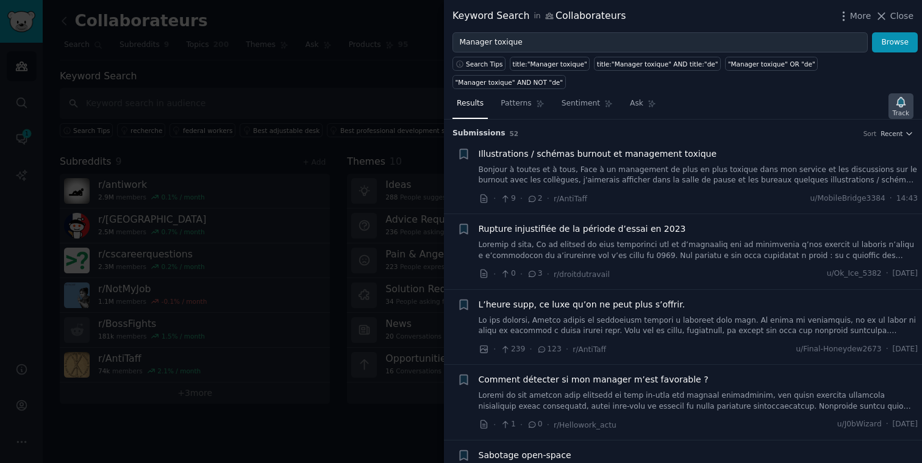
click at [902, 102] on icon "button" at bounding box center [900, 102] width 9 height 10
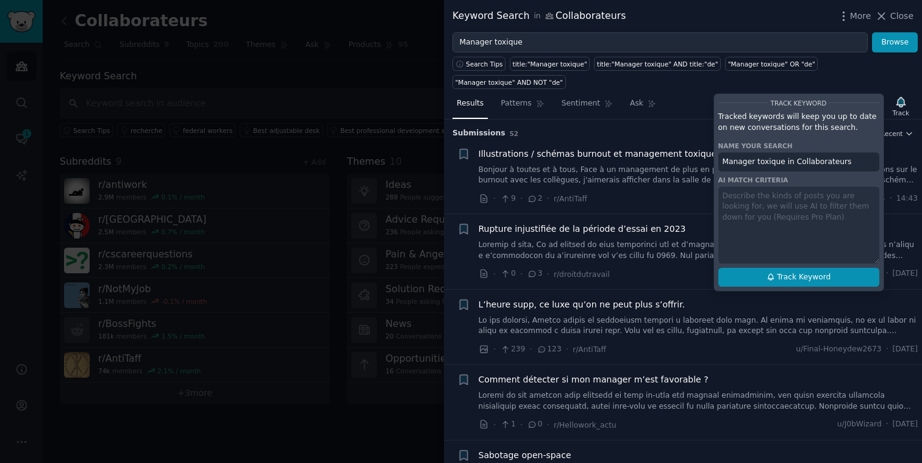
click at [803, 276] on span "Track Keyword" at bounding box center [804, 277] width 54 height 11
type input "Manager toxique in Collaborateurs"
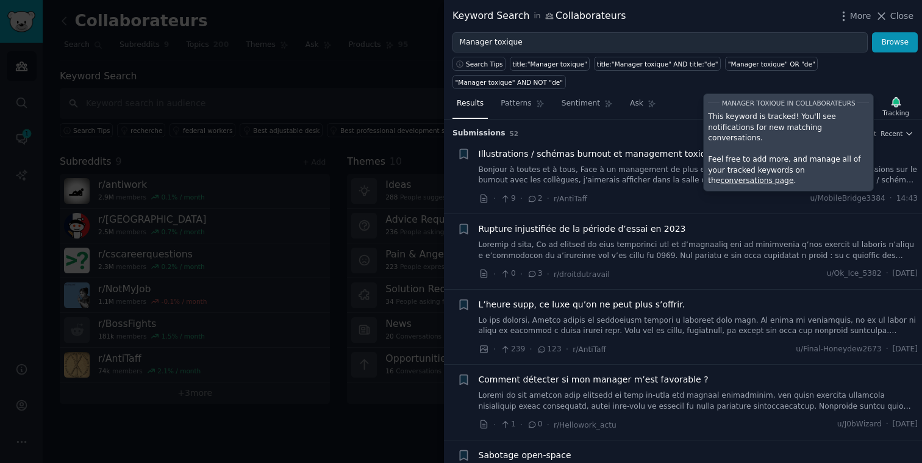
click at [894, 73] on div "Search Tips title:"Manager toxique" title:"Manager toxique" AND title:"de" "Man…" at bounding box center [683, 70] width 478 height 37
